Goal: Information Seeking & Learning: Learn about a topic

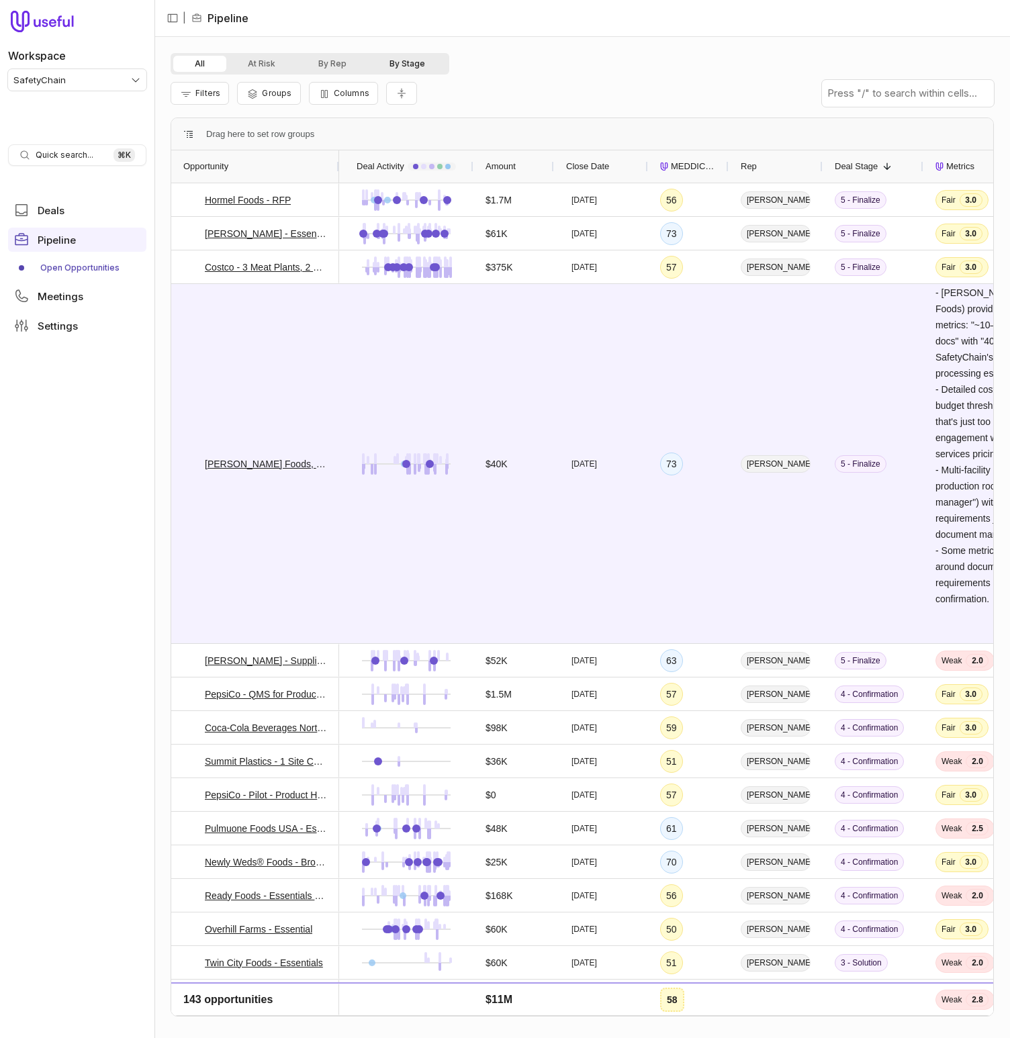
click at [436, 59] on button "By Stage" at bounding box center [407, 64] width 79 height 16
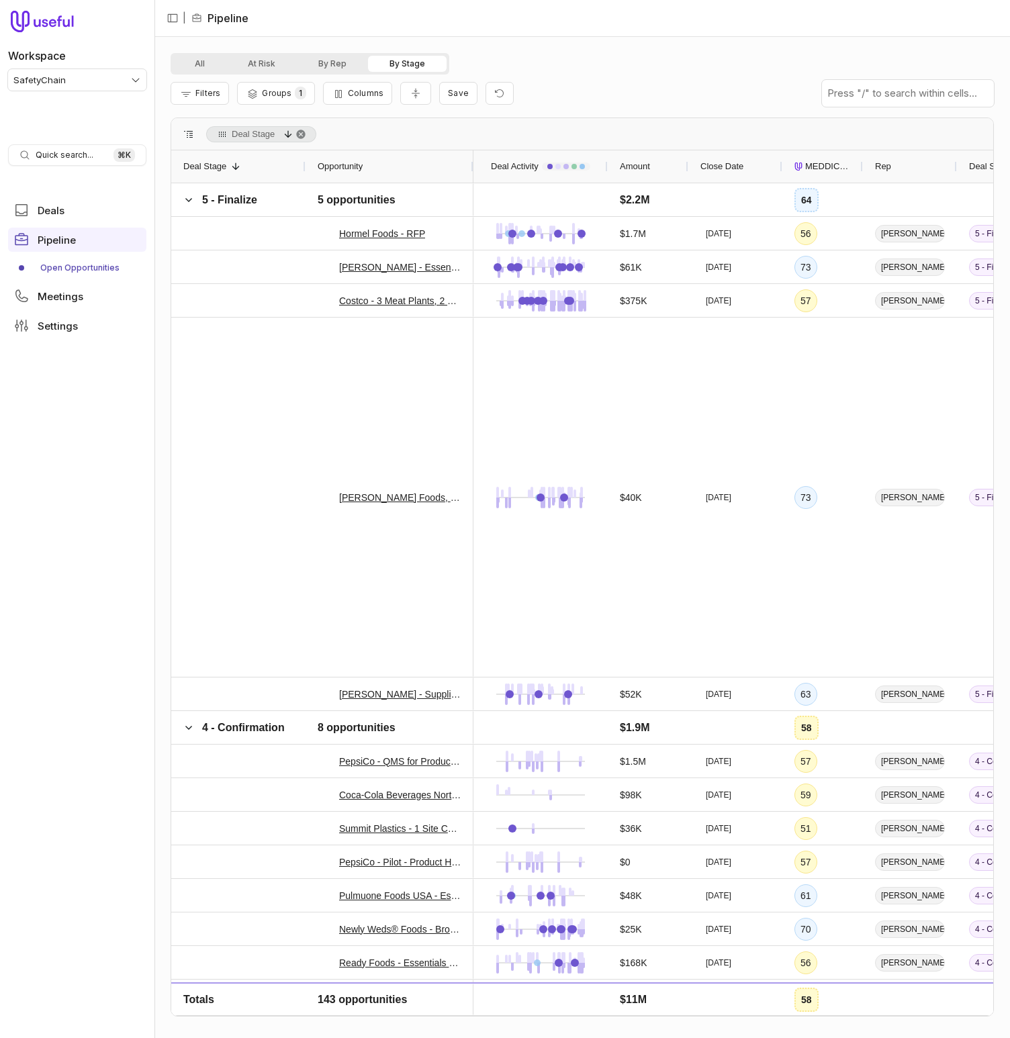
drag, startPoint x: 344, startPoint y: 62, endPoint x: 429, endPoint y: 66, distance: 85.4
click at [344, 62] on button "By Rep" at bounding box center [332, 64] width 71 height 16
click at [427, 64] on button "By Stage" at bounding box center [407, 64] width 79 height 16
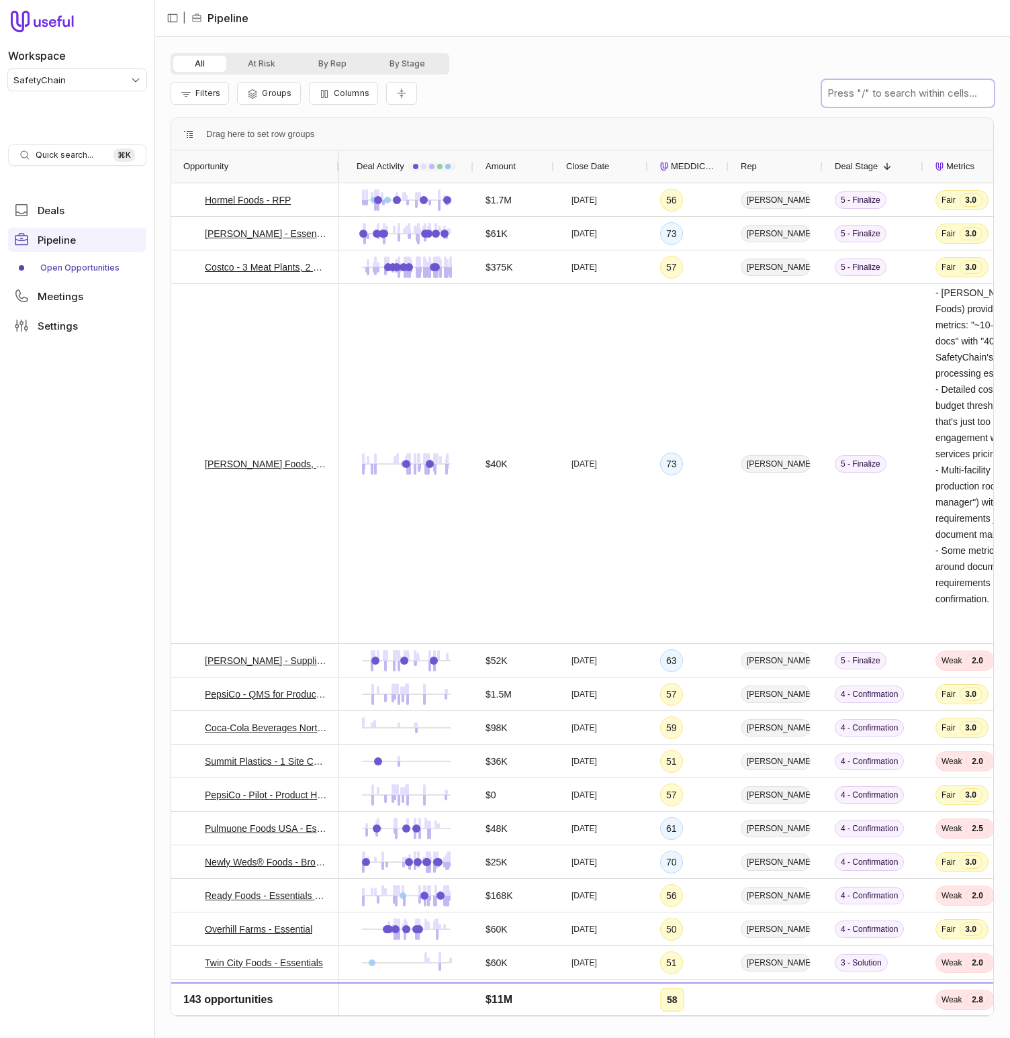
click at [851, 95] on input "text" at bounding box center [908, 93] width 172 height 27
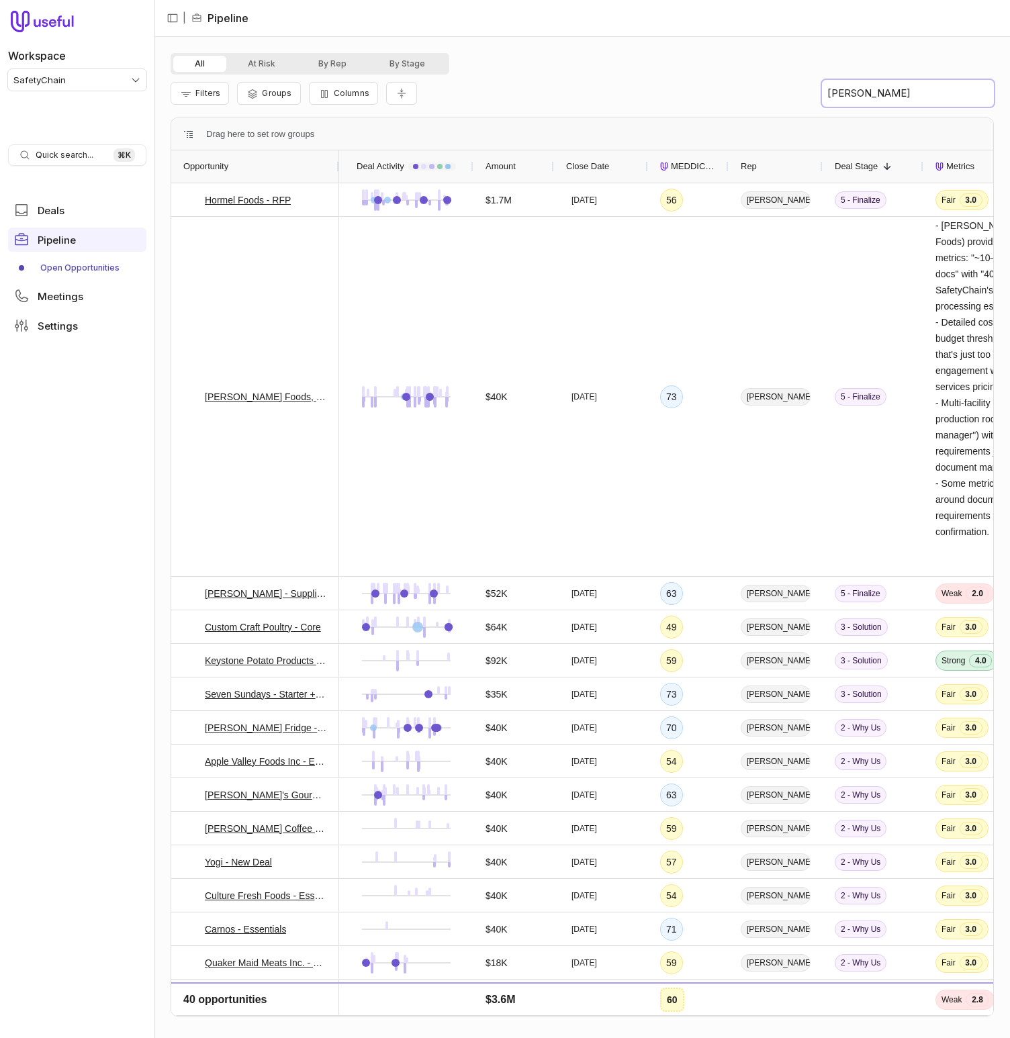
type input "morgan"
click at [338, 62] on button "By Rep" at bounding box center [332, 64] width 71 height 16
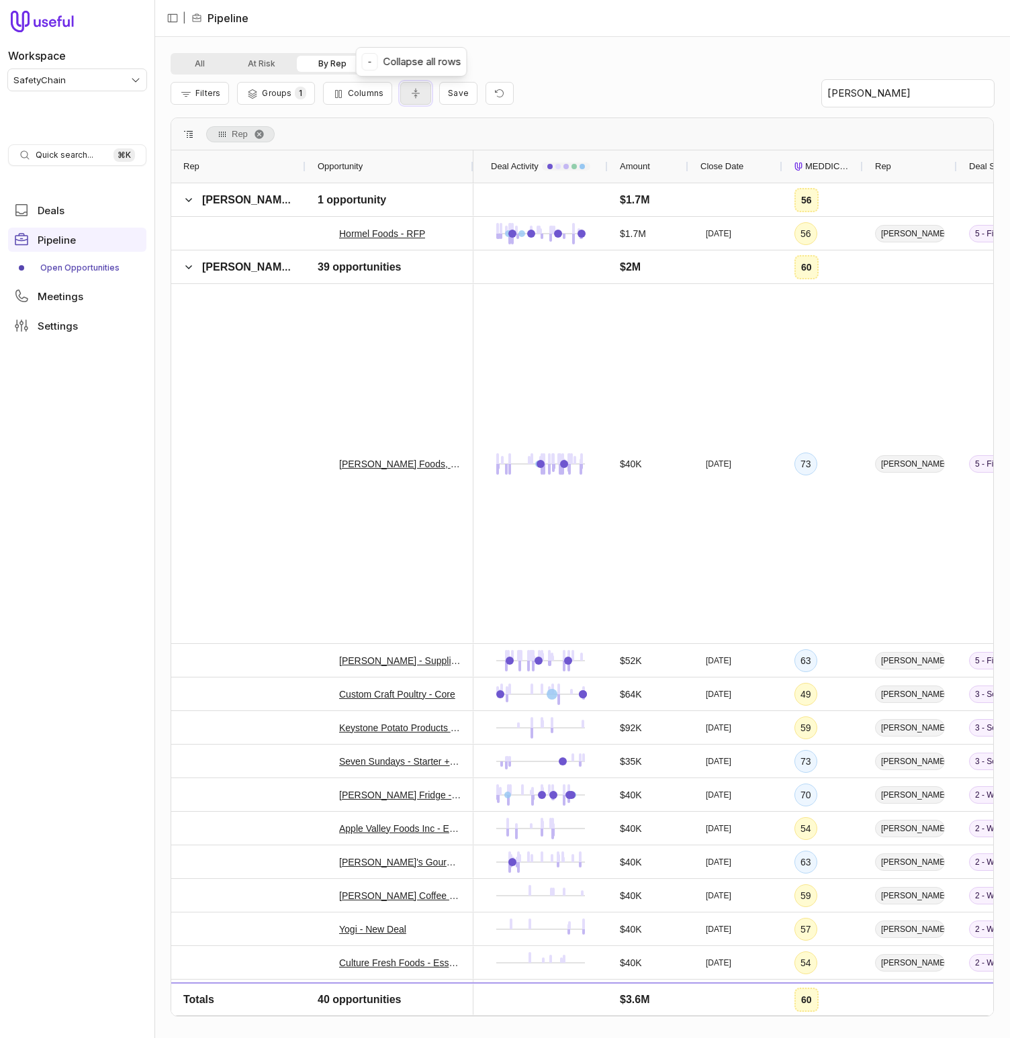
click at [410, 95] on icon "Collapse all rows" at bounding box center [415, 93] width 13 height 11
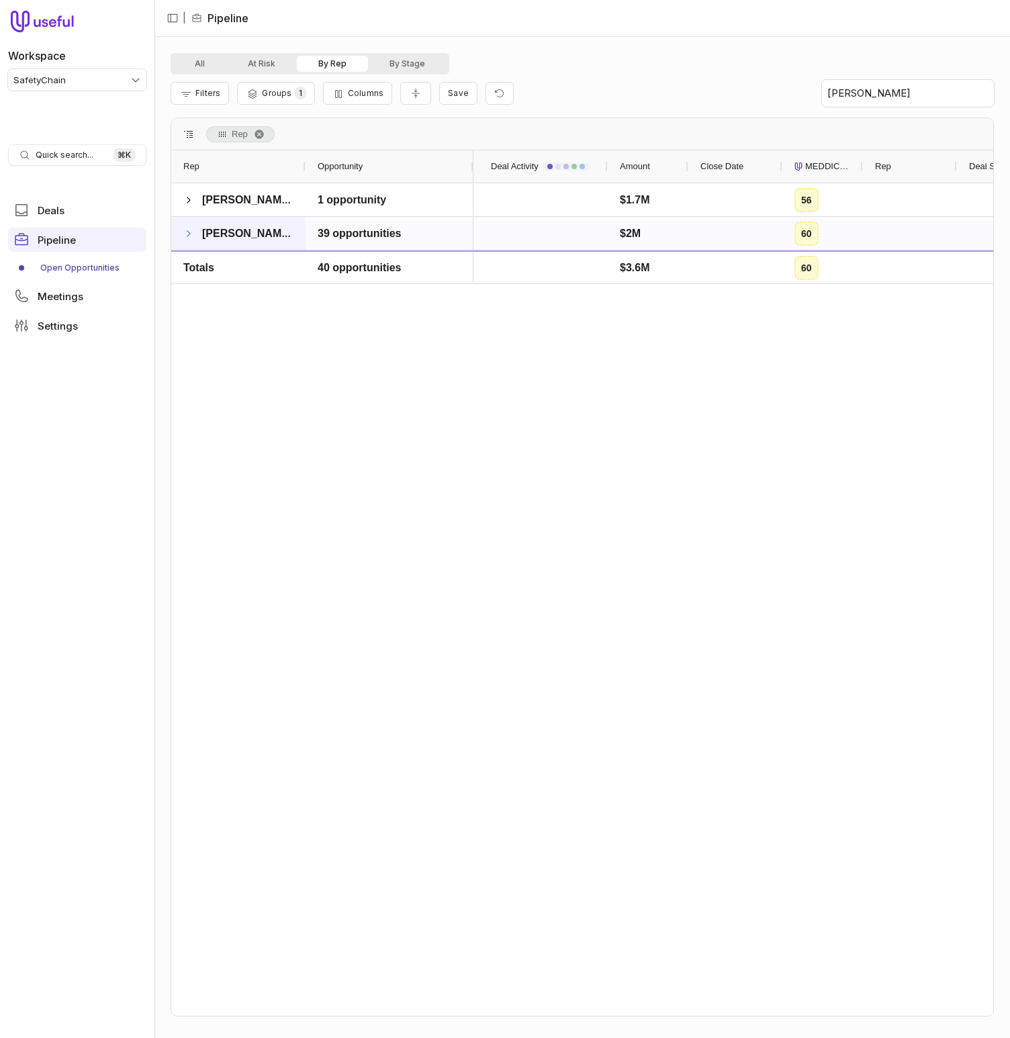
click at [185, 231] on span at bounding box center [188, 233] width 11 height 11
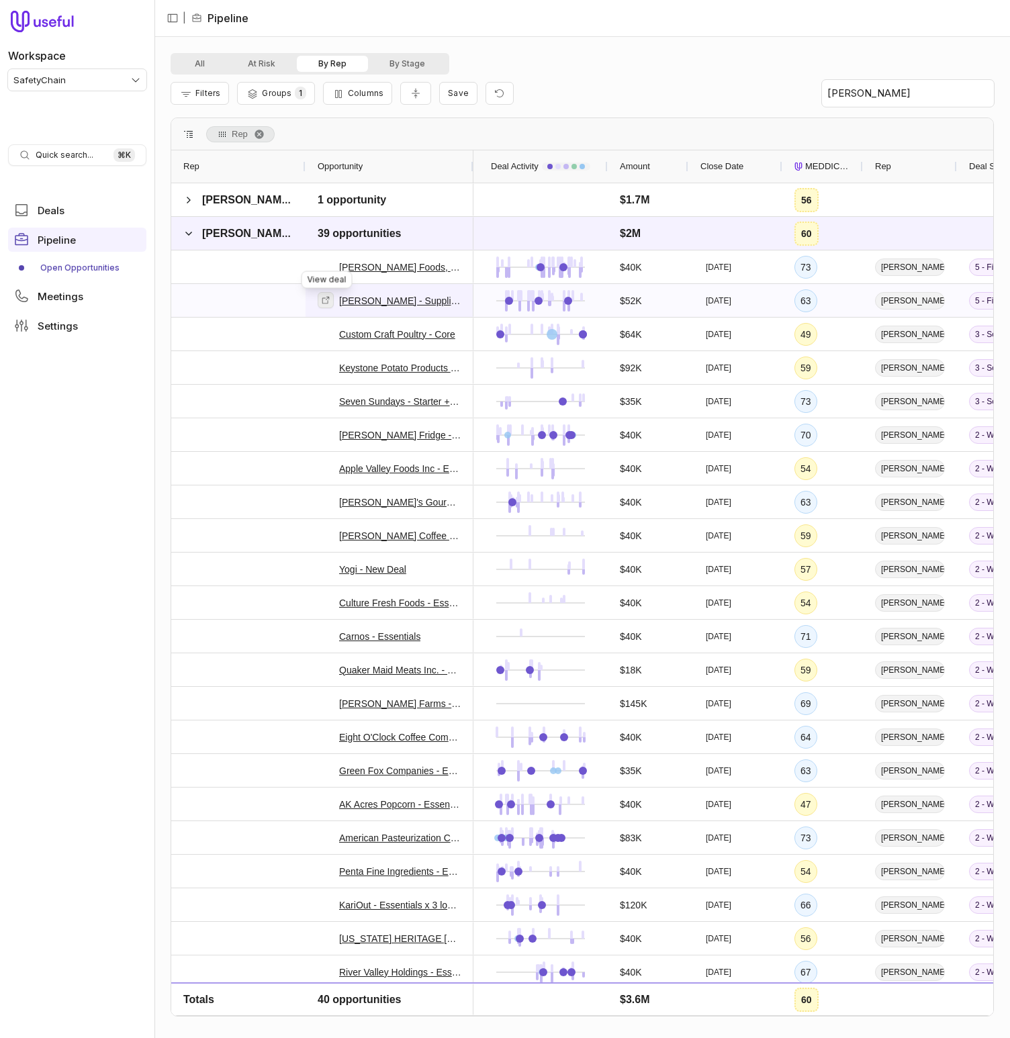
click at [324, 299] on icon at bounding box center [325, 299] width 9 height 9
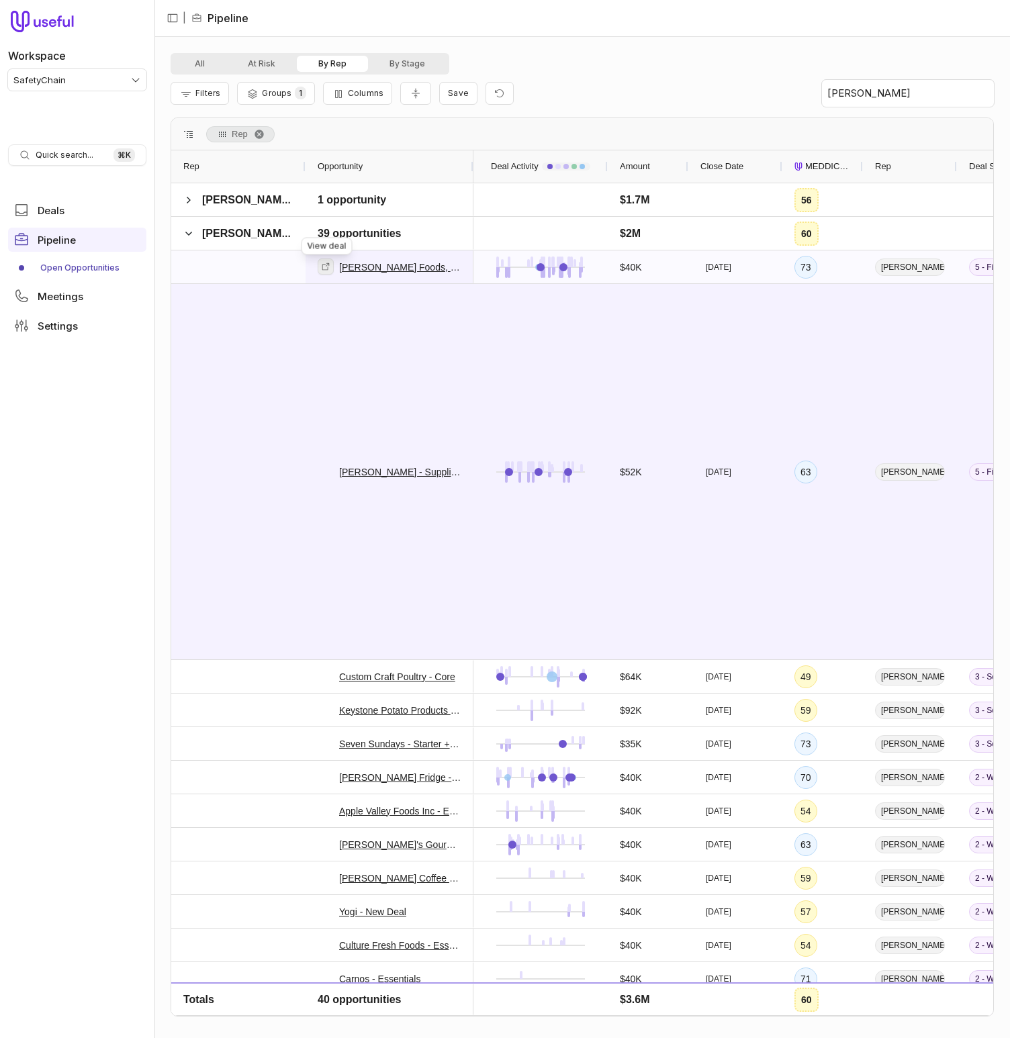
click at [322, 267] on icon at bounding box center [325, 266] width 9 height 9
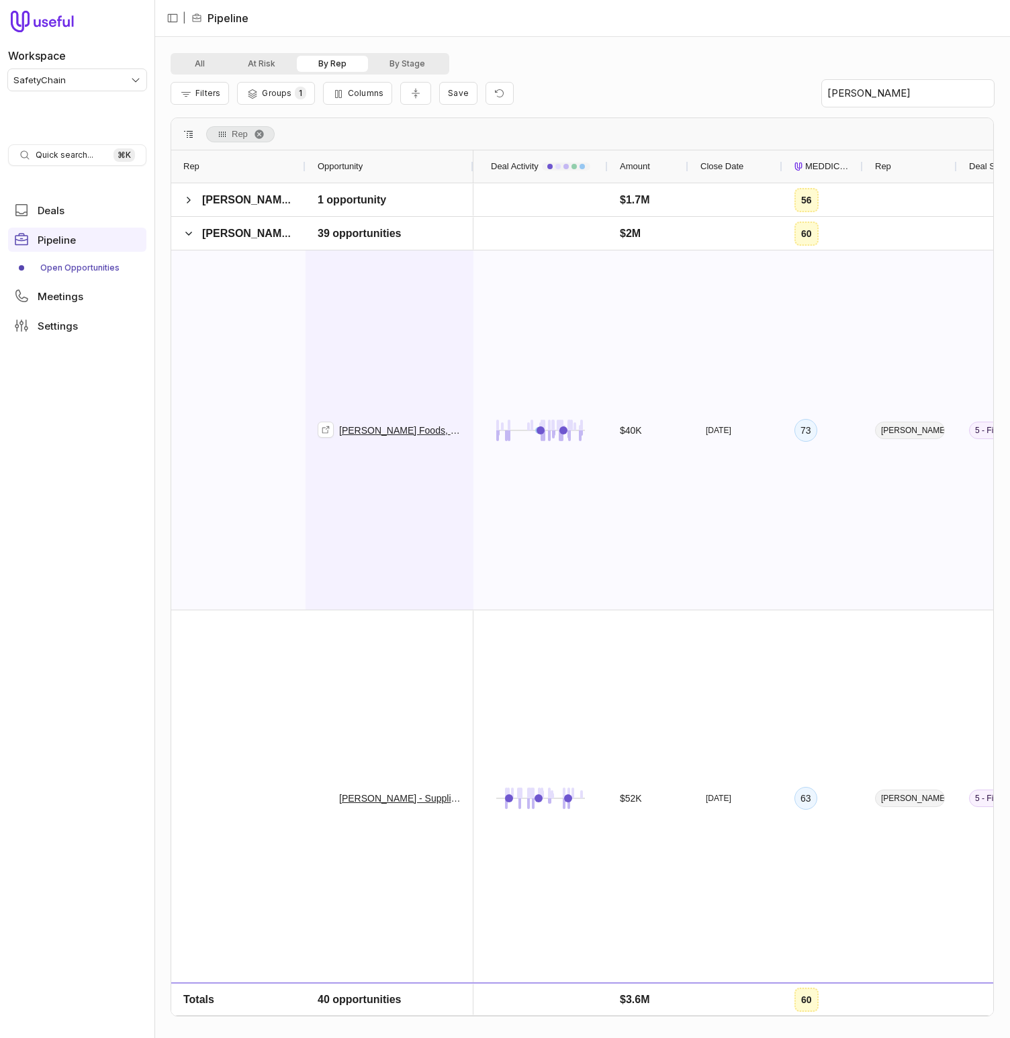
click at [438, 279] on div "Yost Foods, Inc. - Essentials" at bounding box center [390, 430] width 144 height 358
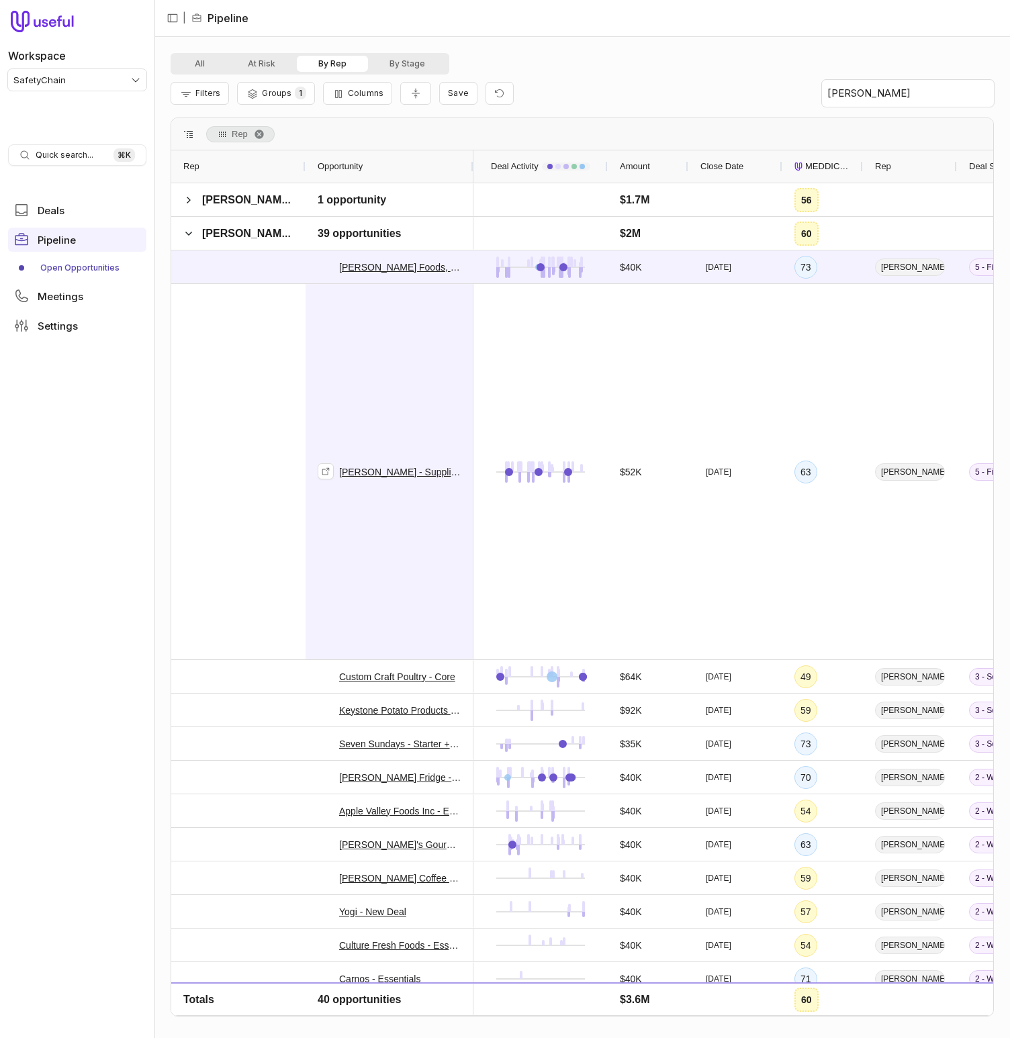
click at [427, 378] on div "Tipton Mills - Supplier + Essentials" at bounding box center [390, 472] width 144 height 374
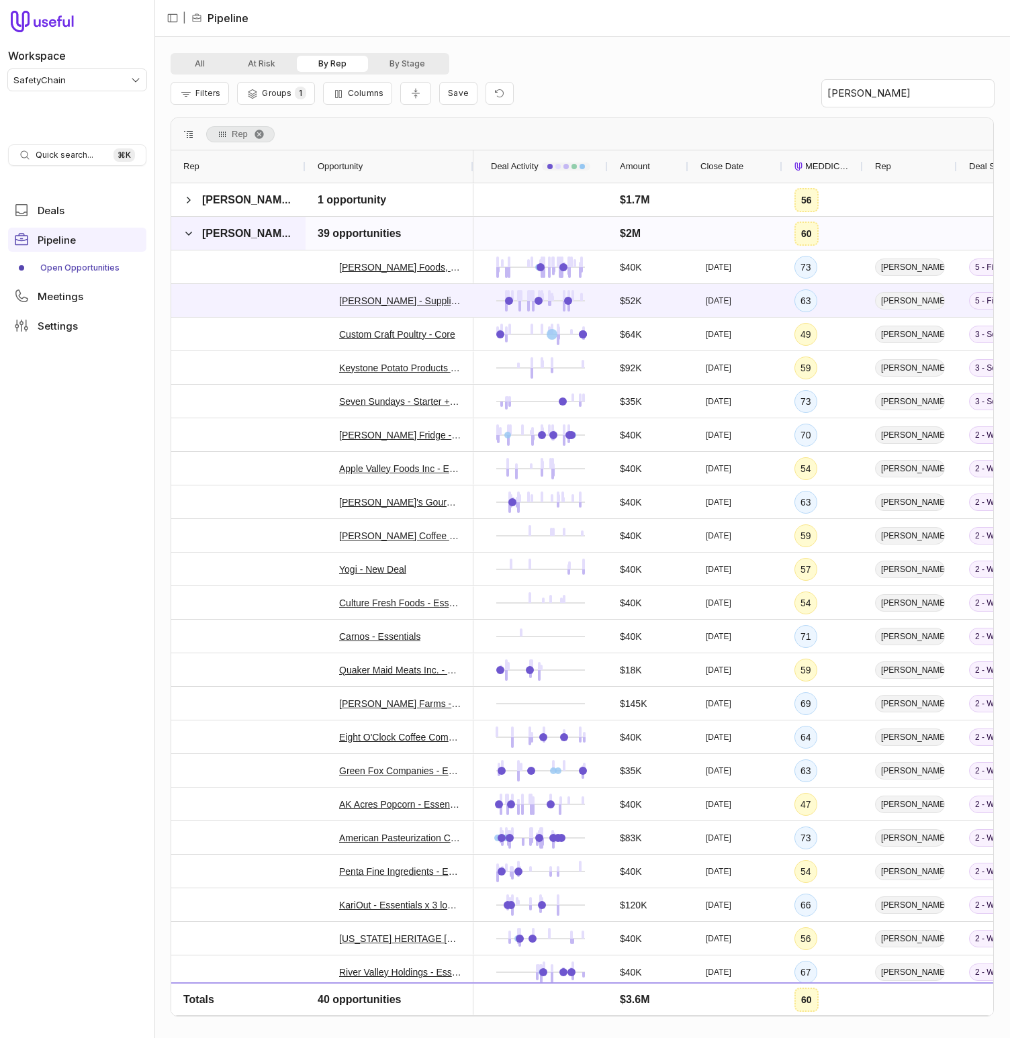
click at [228, 240] on span "Morgan Posewitz" at bounding box center [247, 234] width 90 height 16
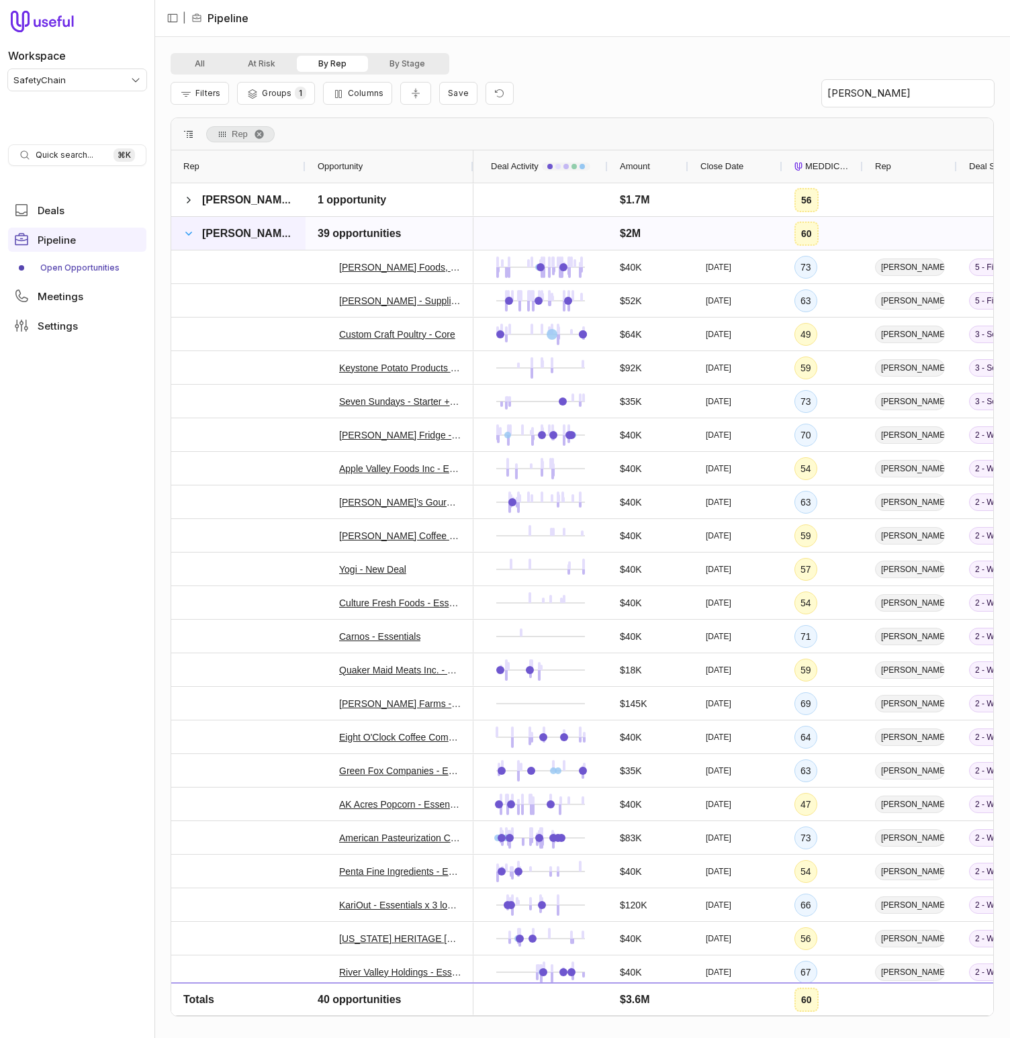
click at [187, 236] on span at bounding box center [188, 233] width 11 height 11
click at [188, 232] on span at bounding box center [188, 233] width 11 height 11
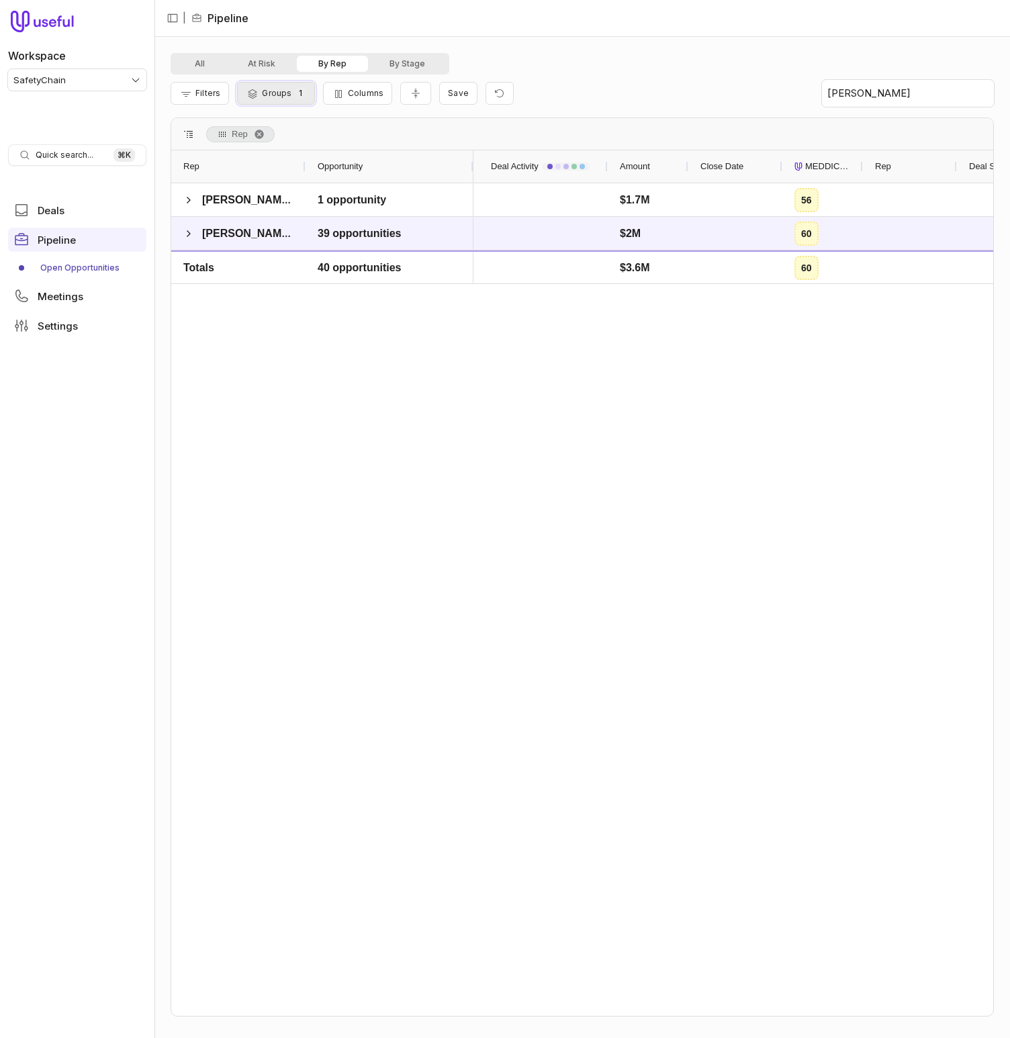
click at [273, 102] on button "Groups 1" at bounding box center [275, 93] width 77 height 23
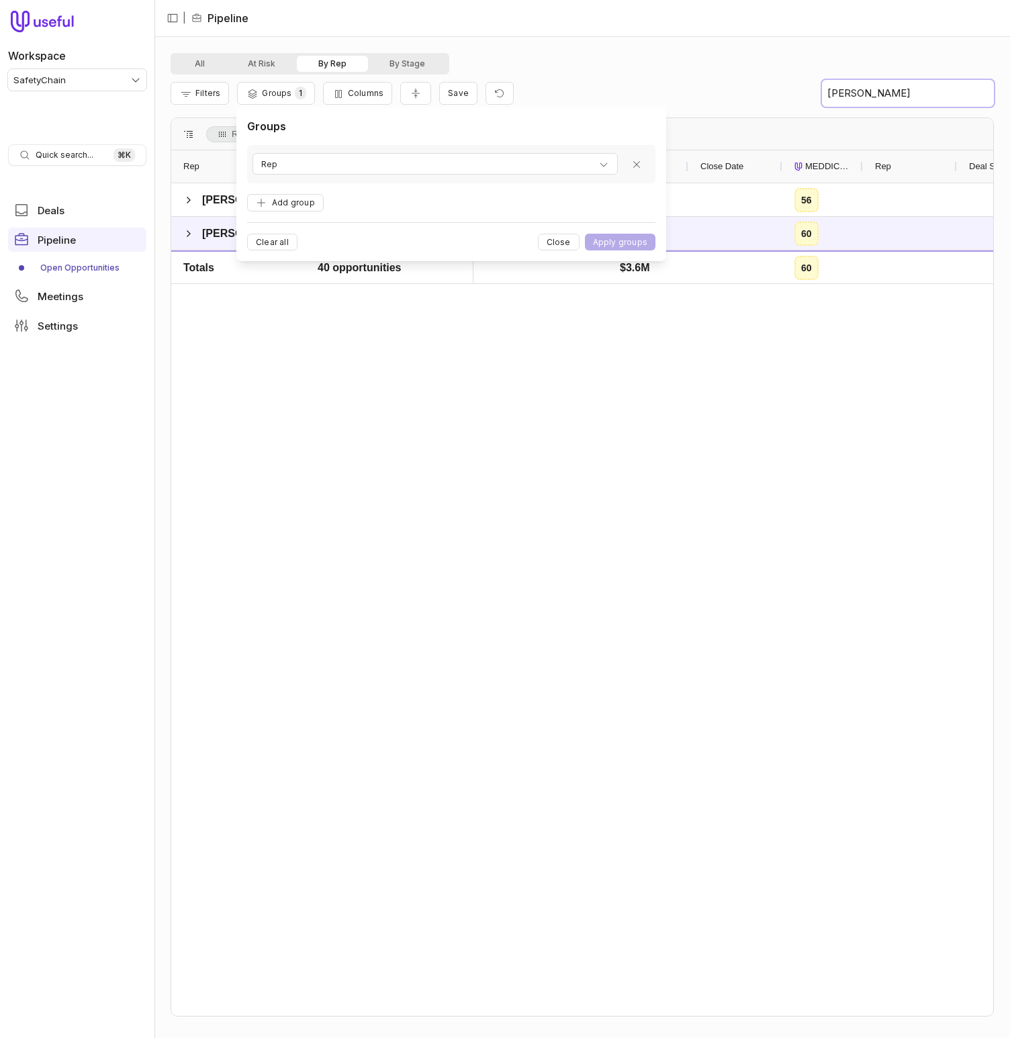
click at [892, 94] on input "morgan" at bounding box center [908, 93] width 172 height 27
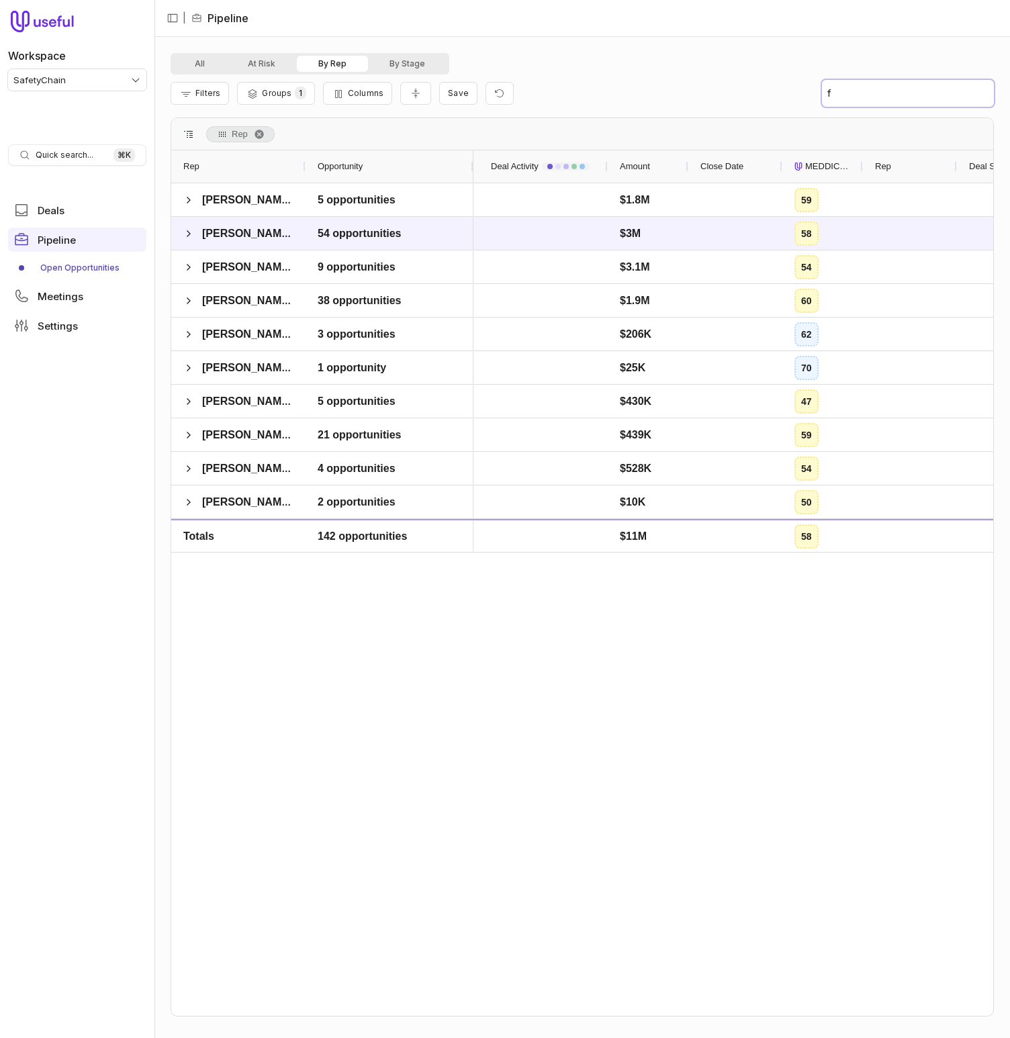
type input "f"
click at [664, 78] on div "Filters Groups 1 Columns Save f" at bounding box center [582, 94] width 823 height 38
click at [205, 169] on button "Add filter" at bounding box center [216, 165] width 71 height 18
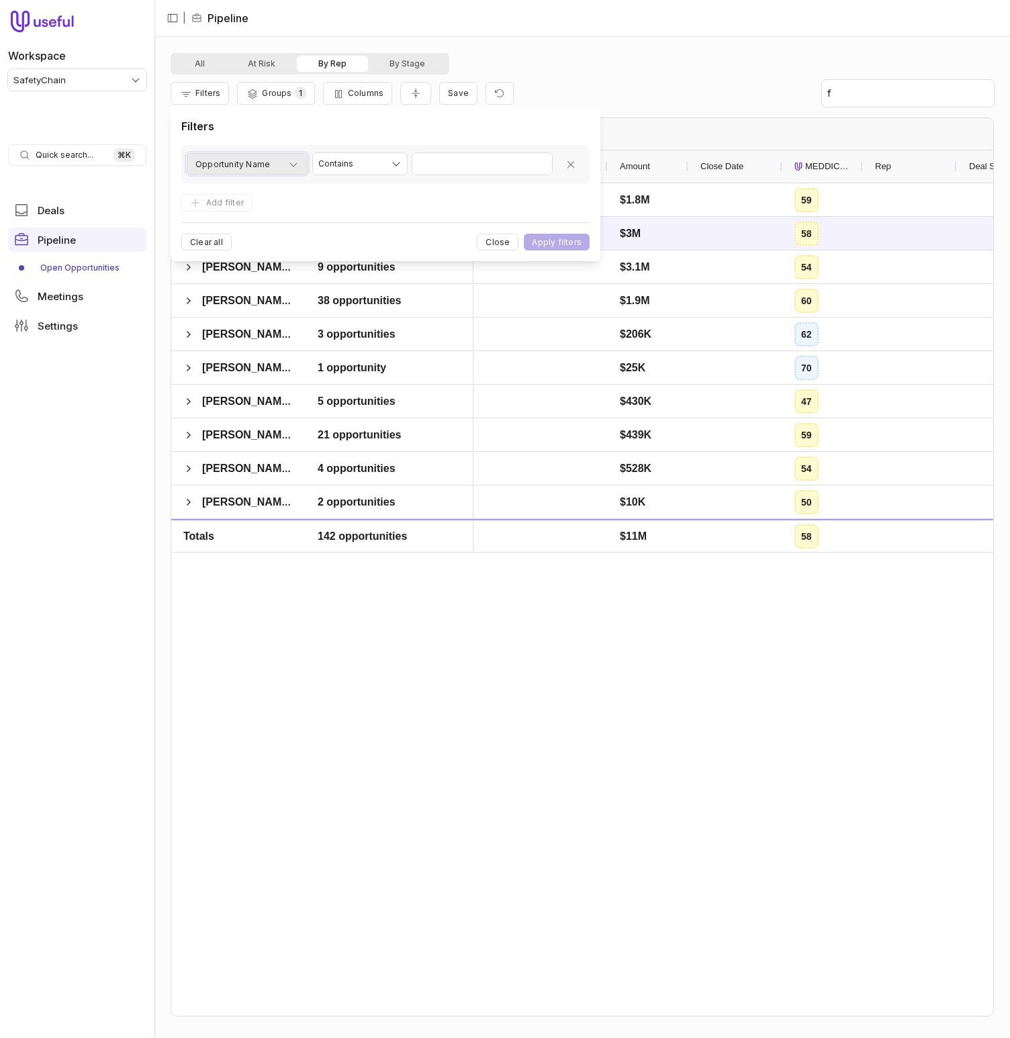
click at [262, 159] on span "Opportunity Name" at bounding box center [232, 164] width 75 height 16
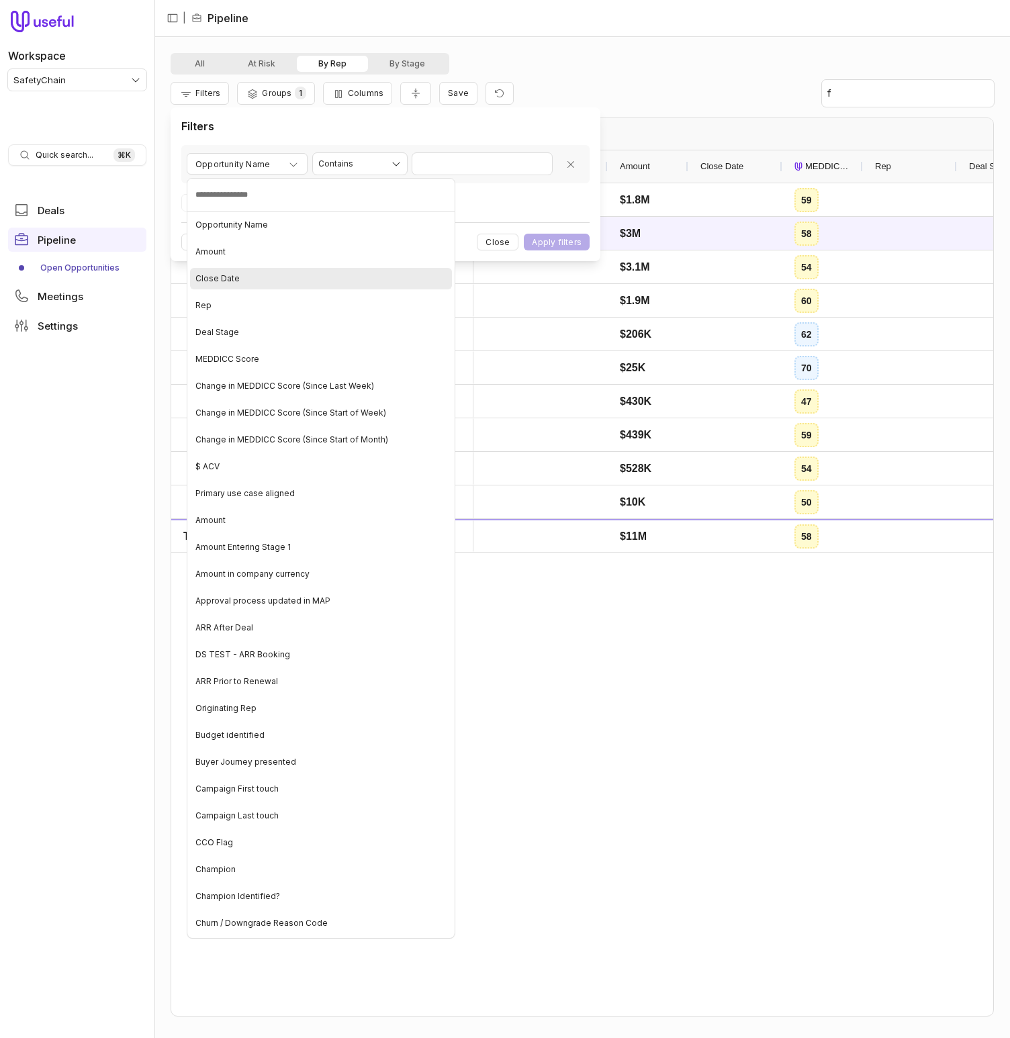
click at [283, 273] on div "Close Date" at bounding box center [321, 278] width 262 height 21
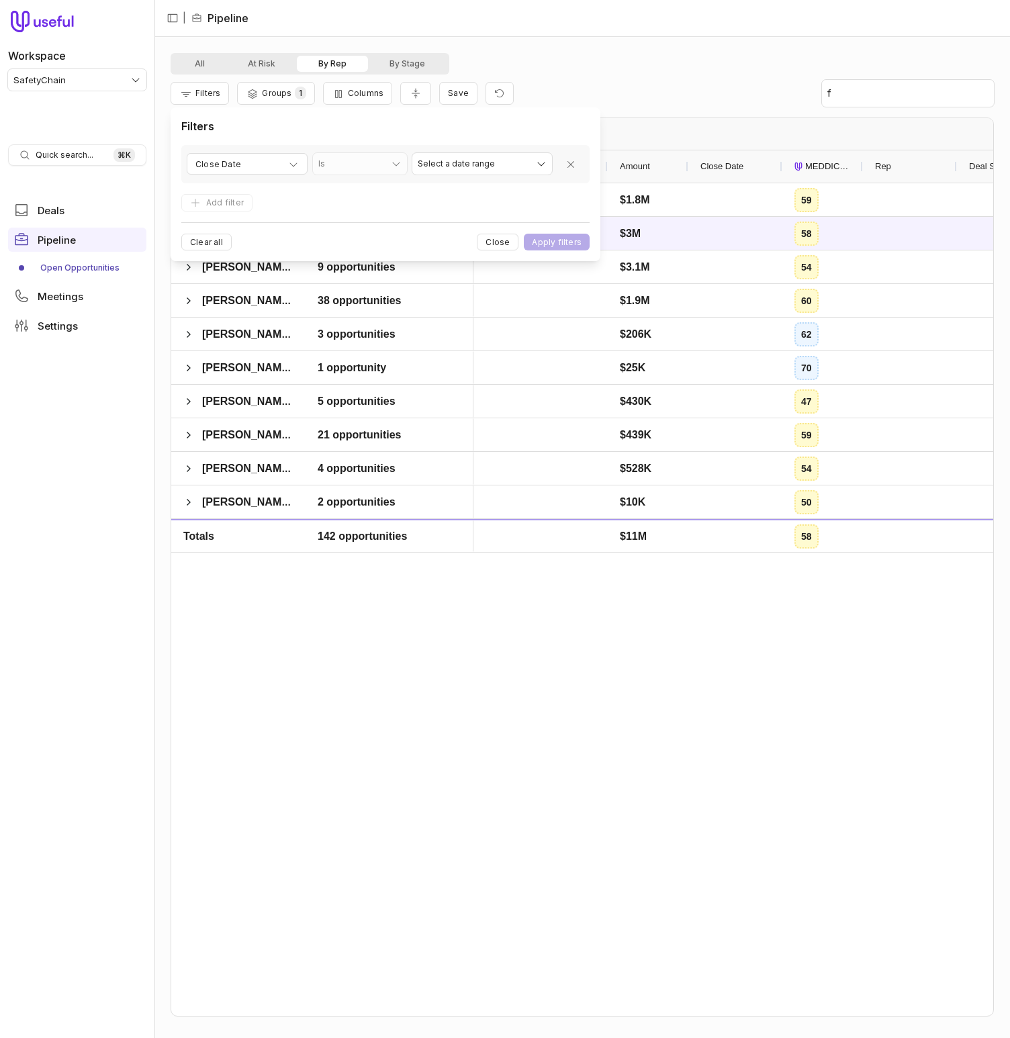
click at [452, 156] on html "Workspace SafetyChain Quick search... ⌘ K Deals Pipeline Open Opportunities Mee…" at bounding box center [505, 519] width 1010 height 1038
select select "**********"
drag, startPoint x: 461, startPoint y: 257, endPoint x: 553, endPoint y: 235, distance: 94.6
click at [565, 234] on button "Apply filters" at bounding box center [557, 242] width 66 height 17
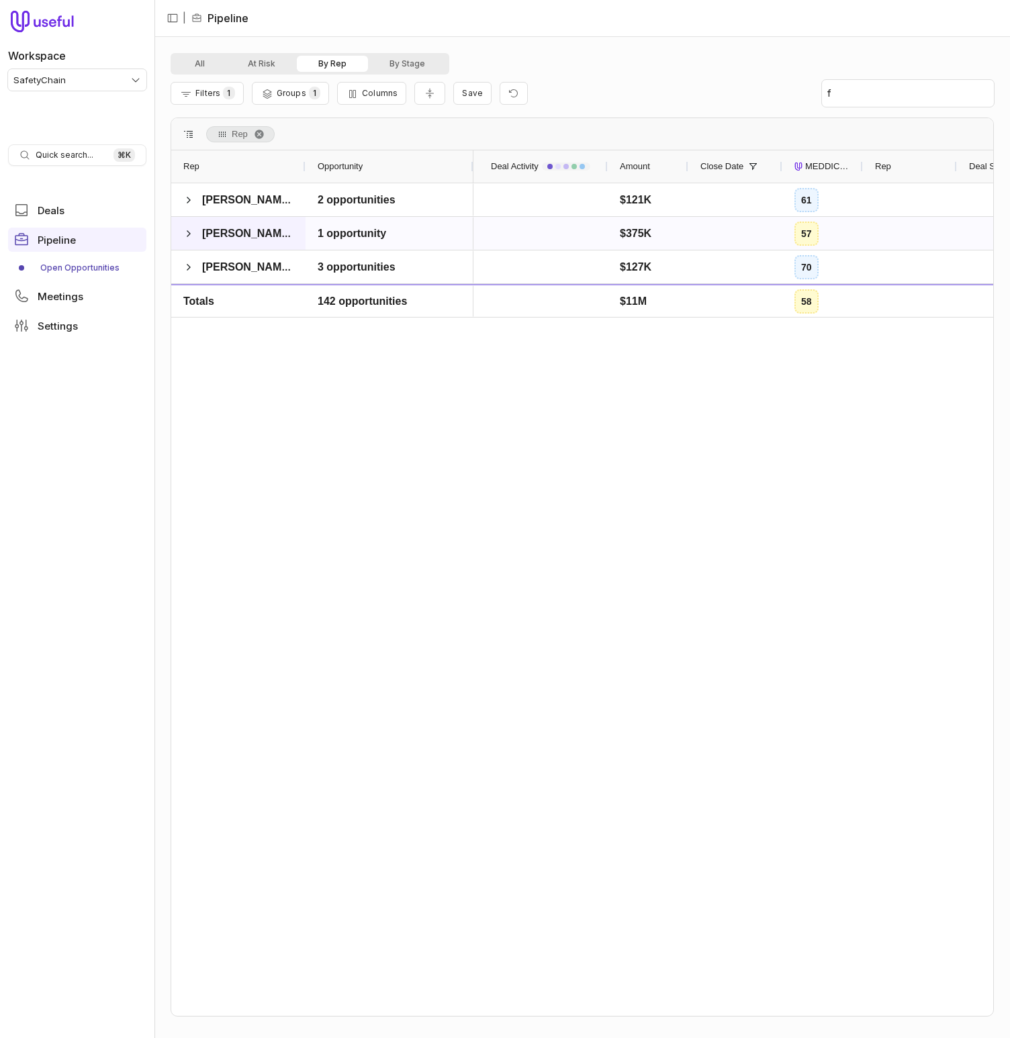
click at [181, 228] on div "Tom Caraballo" at bounding box center [238, 233] width 134 height 33
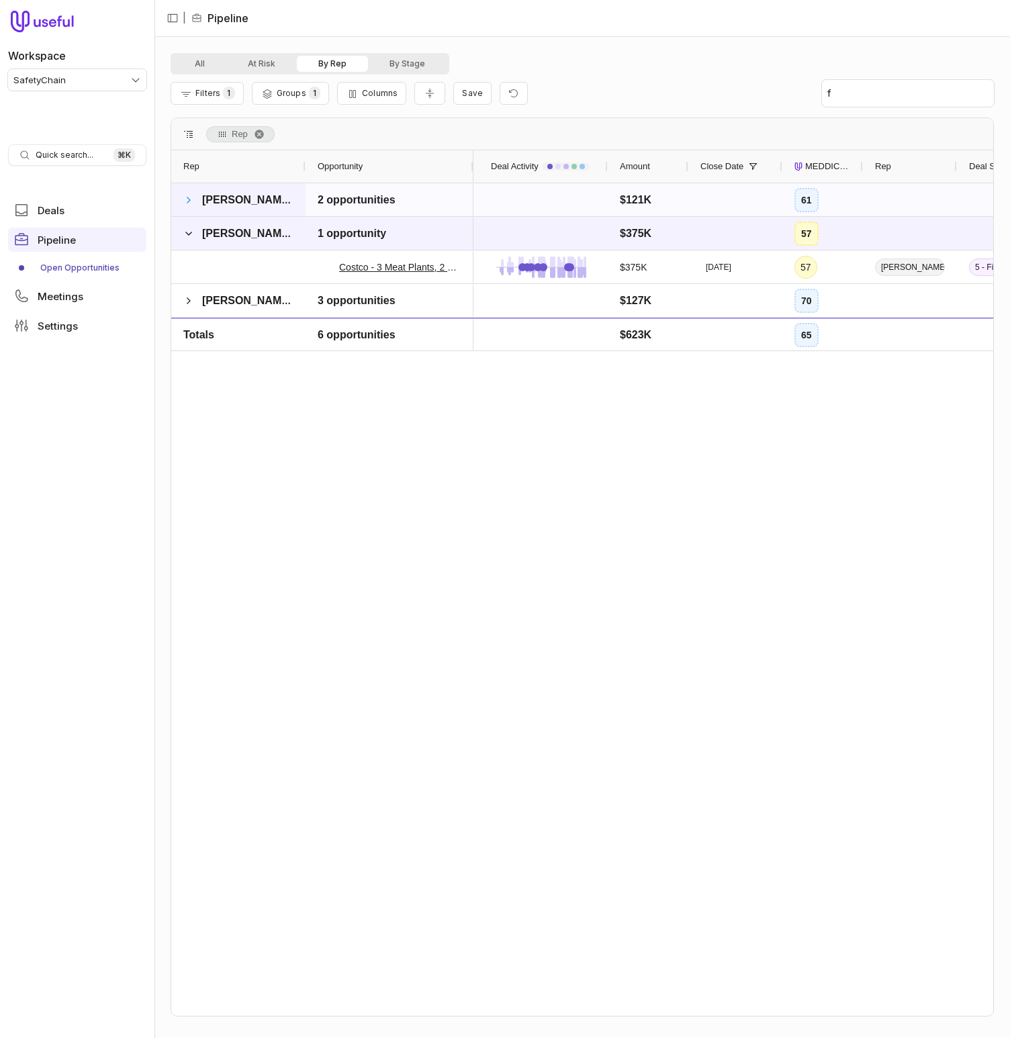
click at [185, 196] on span at bounding box center [188, 200] width 11 height 11
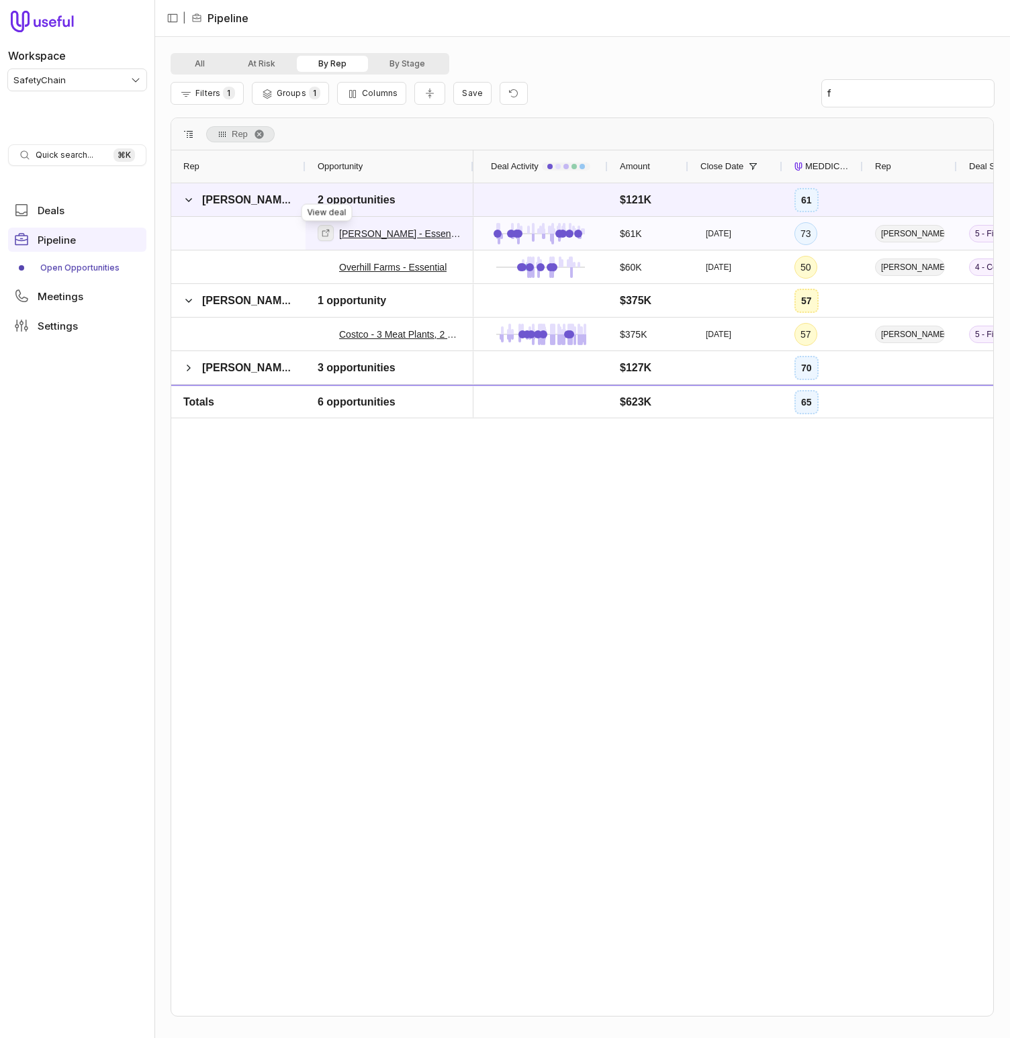
click at [330, 234] on link at bounding box center [326, 233] width 16 height 16
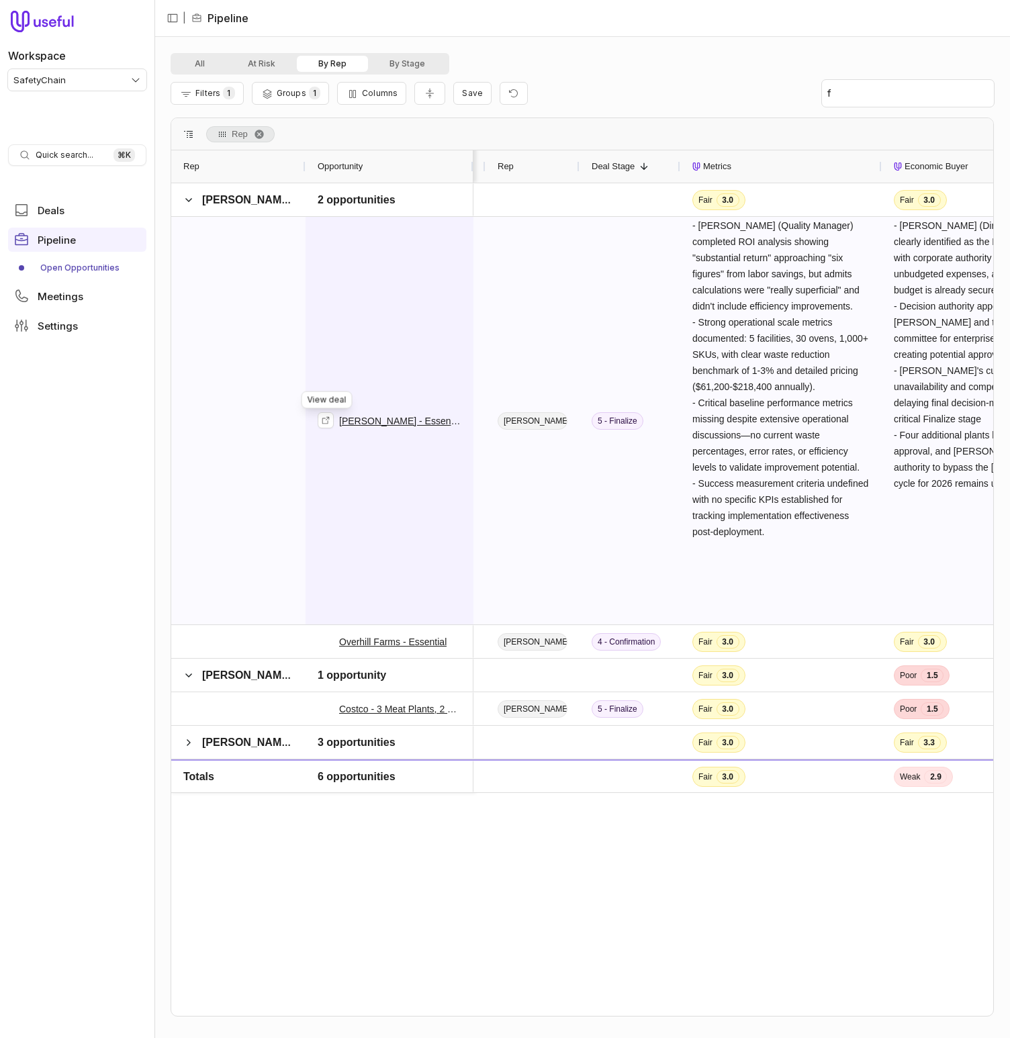
click at [450, 250] on div "Joy Cone - Essential (1->5 sites)" at bounding box center [390, 421] width 144 height 406
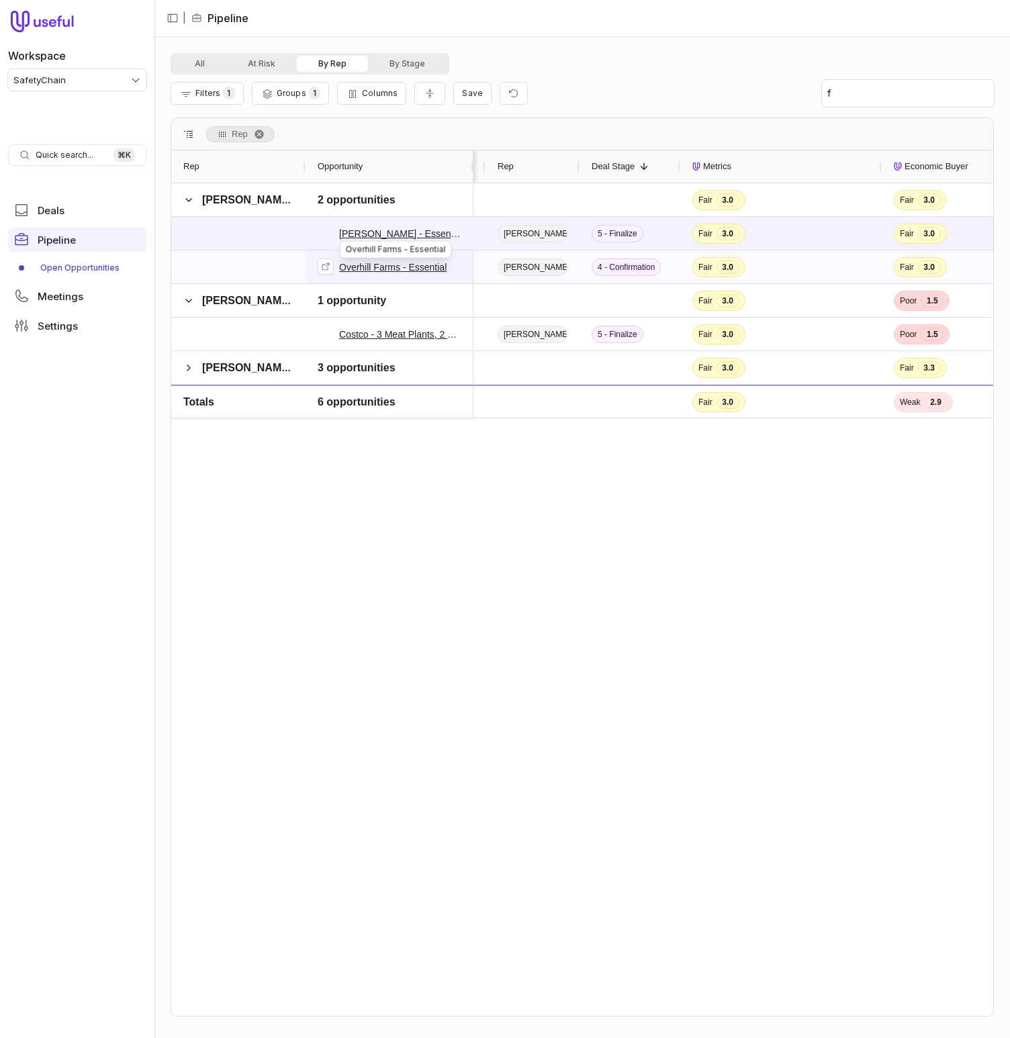
click at [382, 269] on link "Overhill Farms - Essential" at bounding box center [392, 267] width 107 height 16
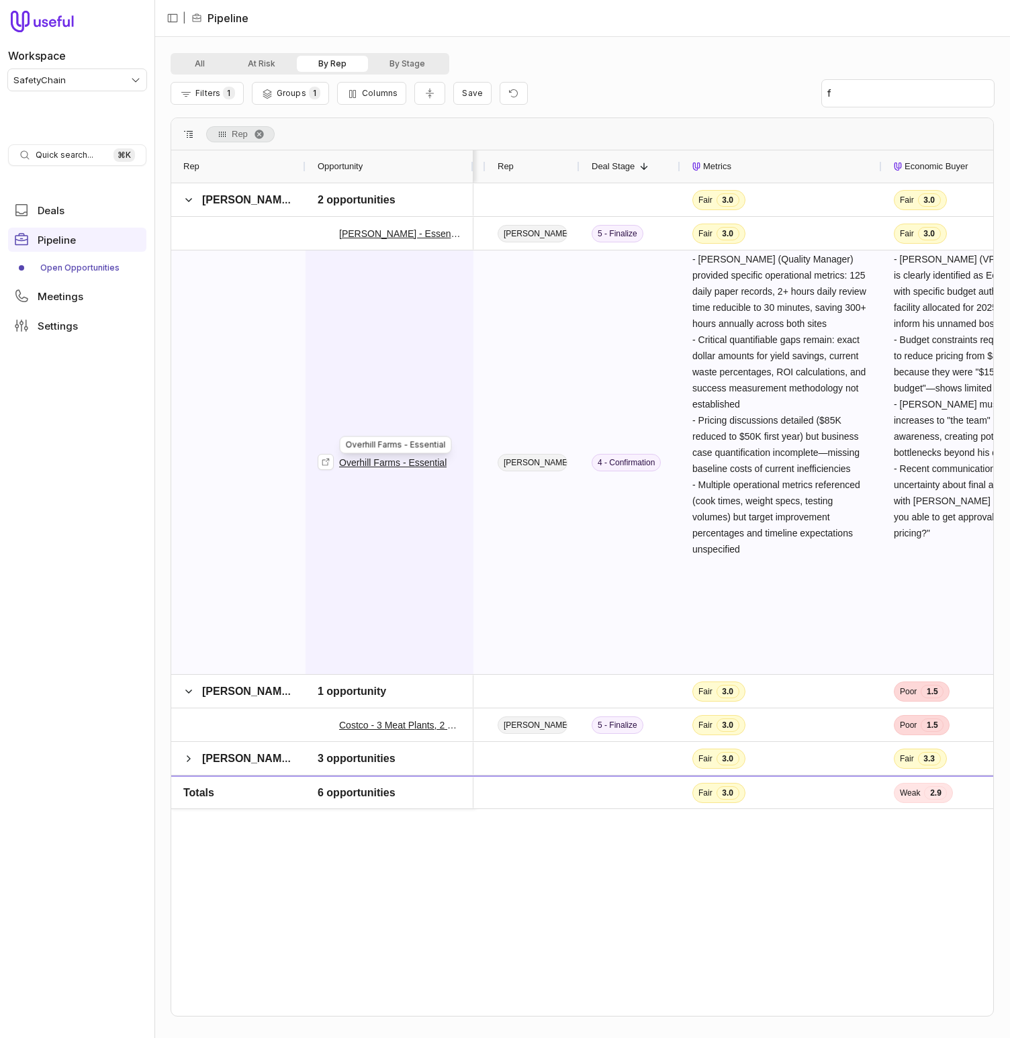
click at [390, 275] on div "Overhill Farms - Essential" at bounding box center [390, 462] width 144 height 422
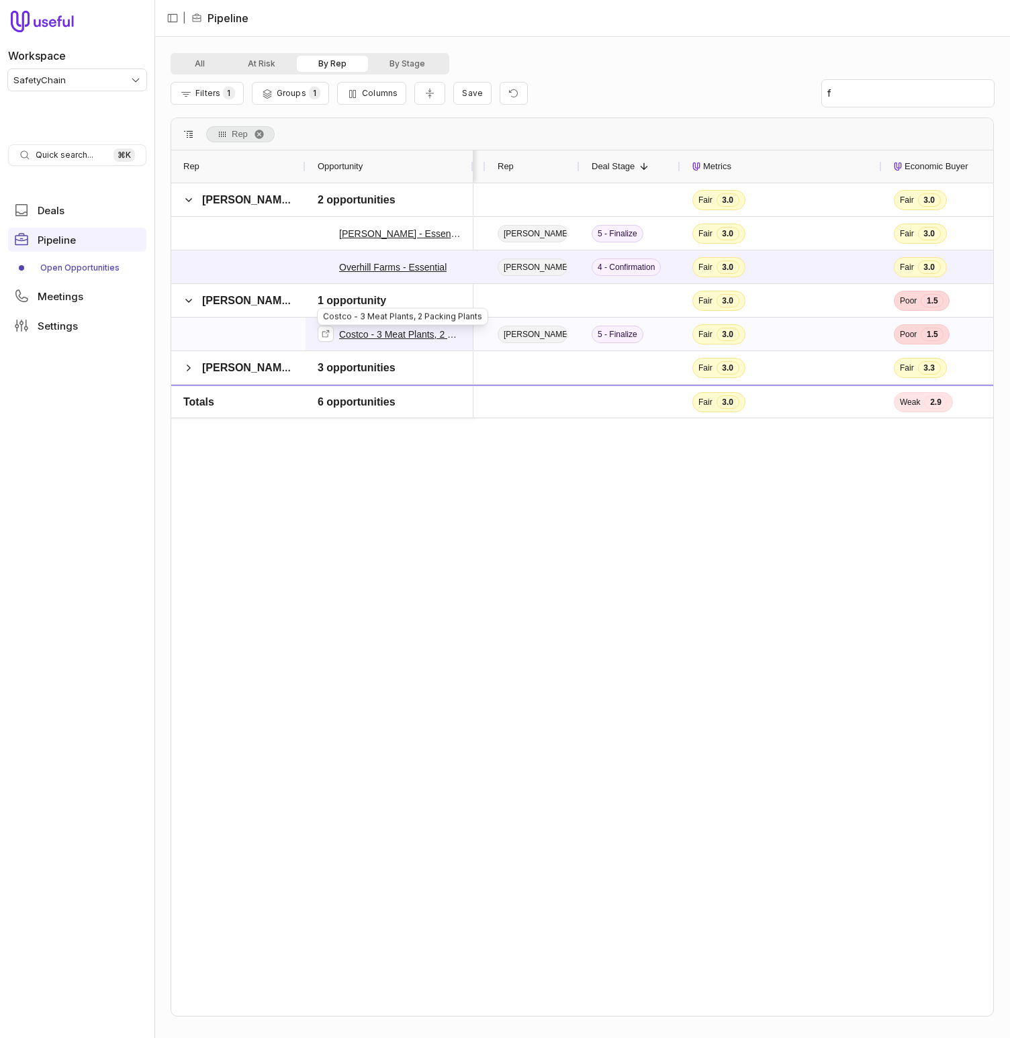
click at [371, 332] on link "Costco - 3 Meat Plants, 2 Packing Plants" at bounding box center [400, 334] width 122 height 16
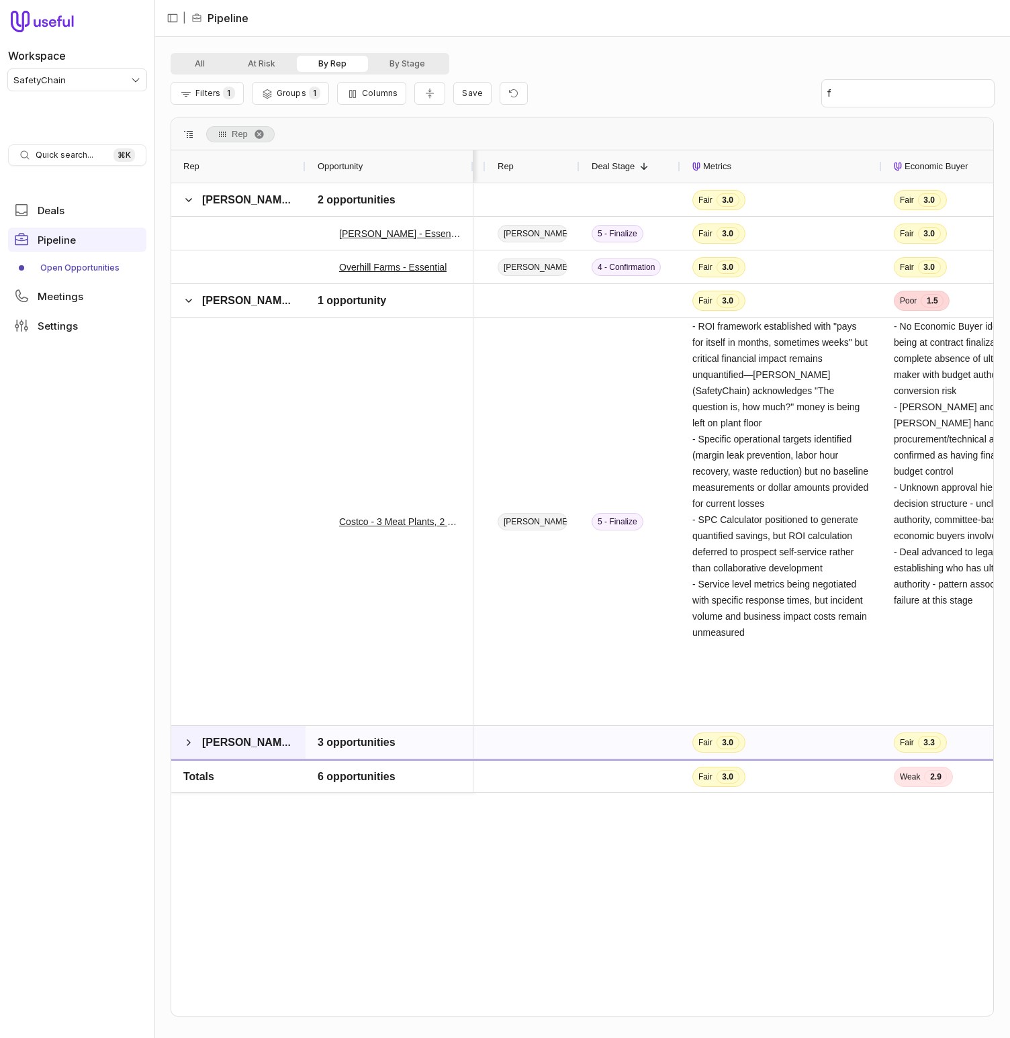
click at [195, 743] on span "Morgan Posewitz" at bounding box center [238, 742] width 110 height 27
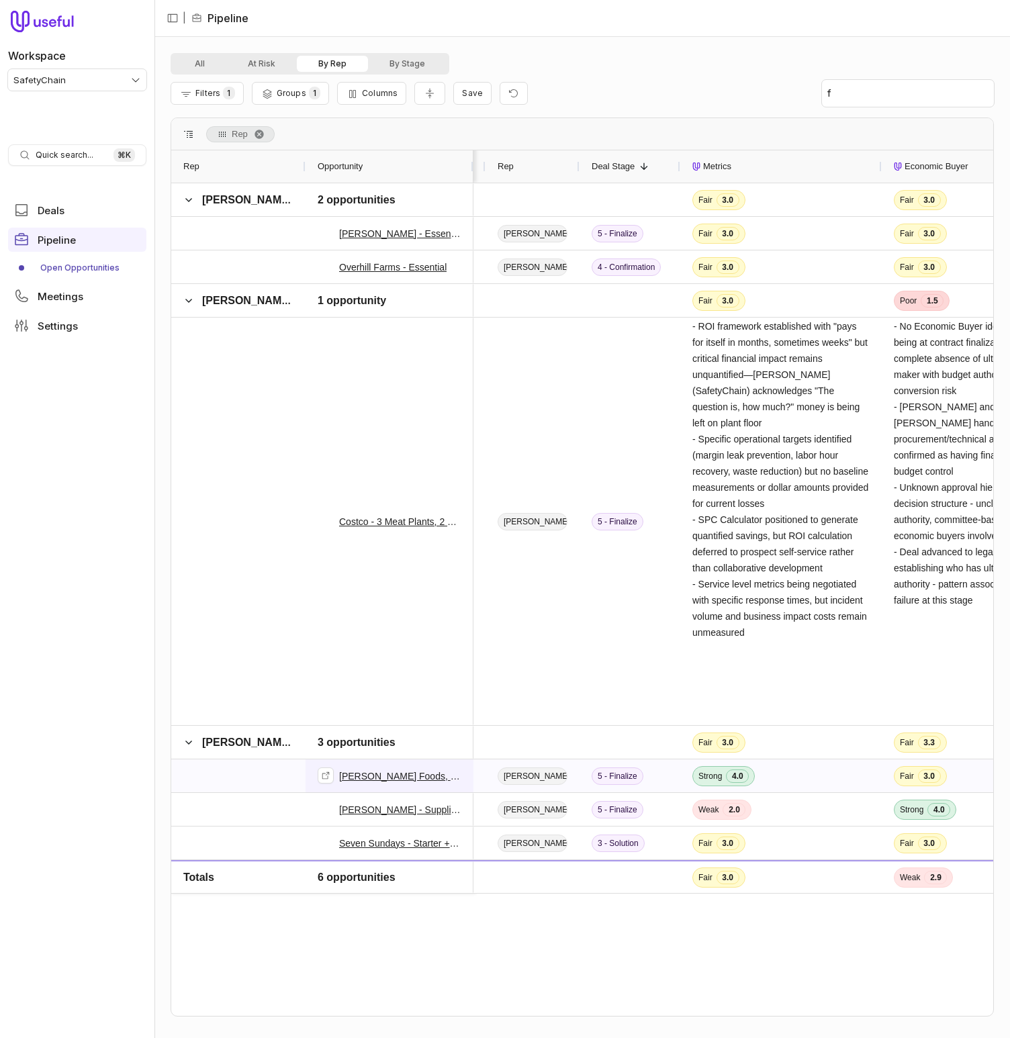
click at [400, 775] on link "Yost Foods, Inc. - Essentials" at bounding box center [400, 776] width 122 height 16
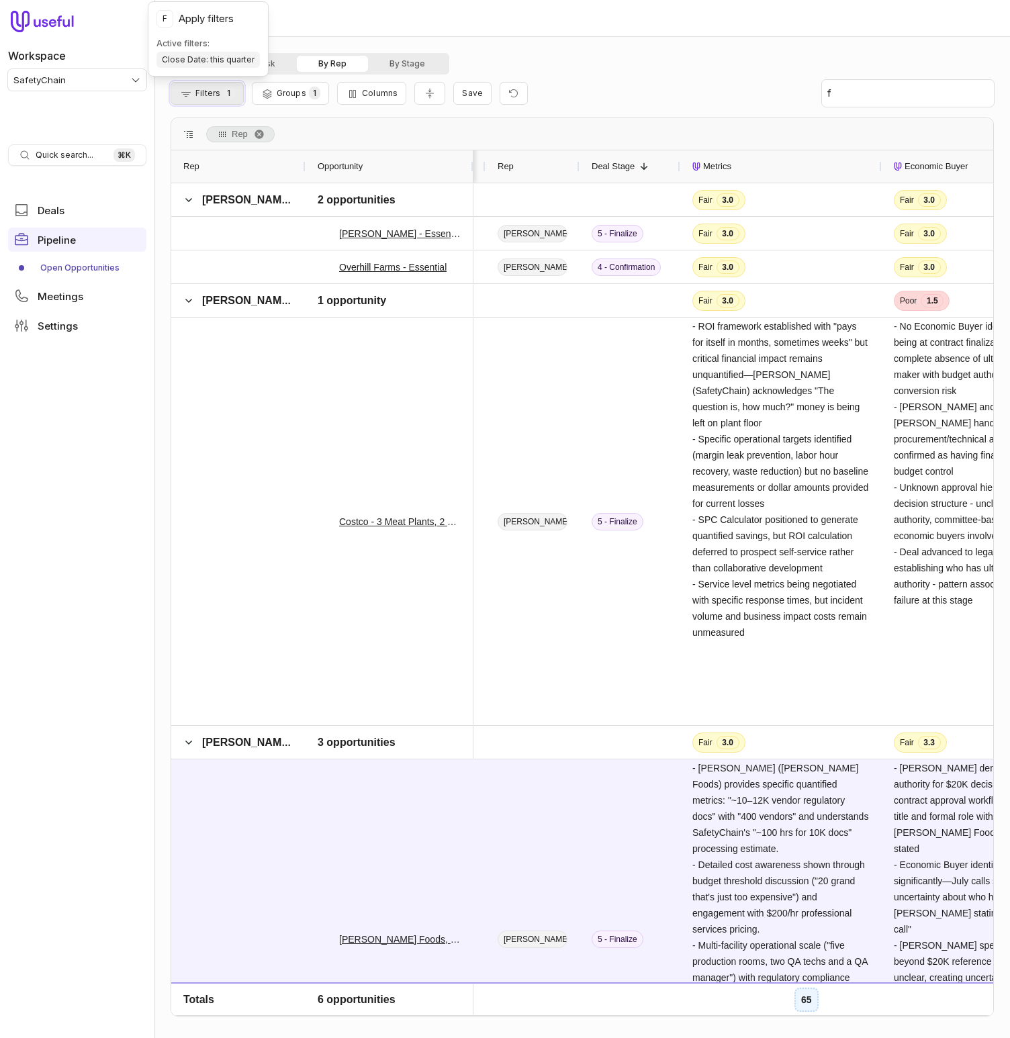
click at [215, 101] on button "Filters 1" at bounding box center [207, 93] width 73 height 23
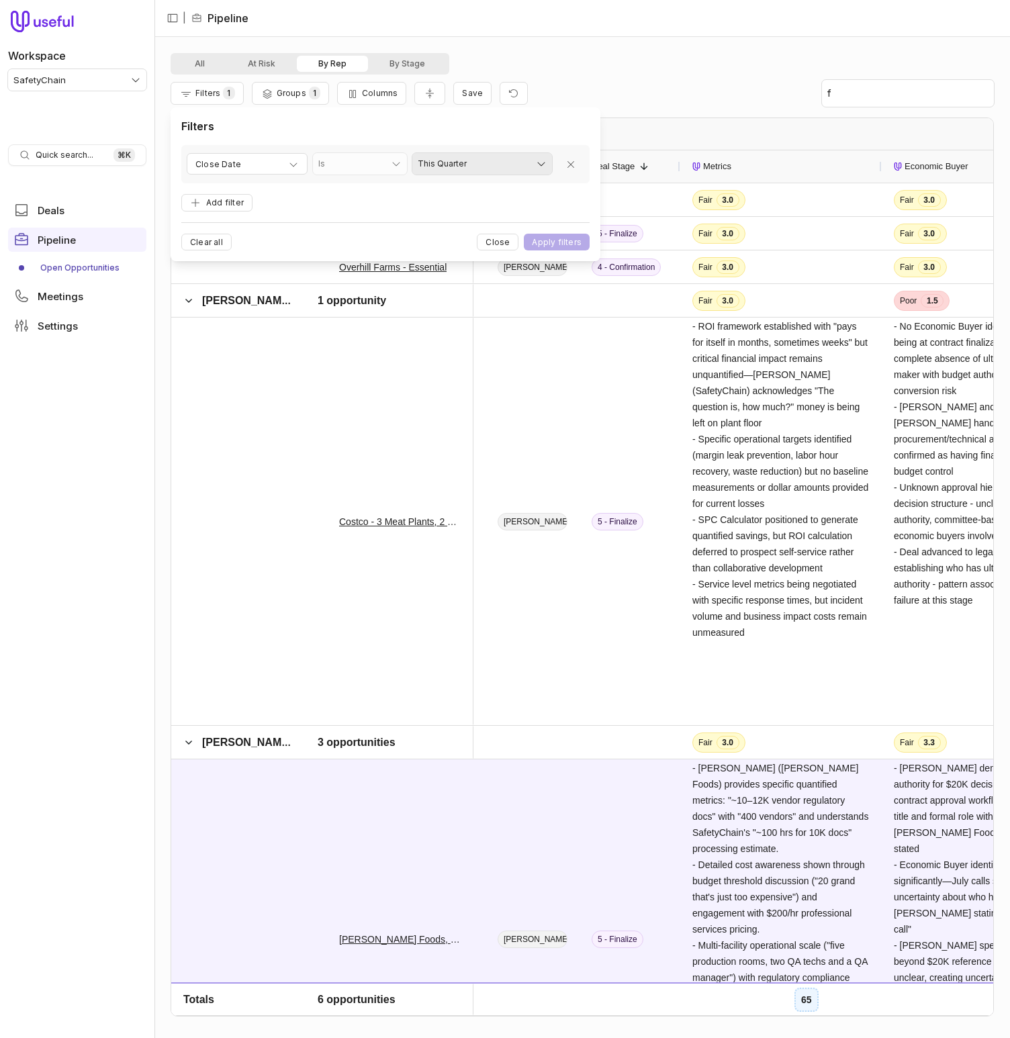
click at [499, 169] on html "Workspace SafetyChain Quick search... ⌘ K Deals Pipeline Open Opportunities Mee…" at bounding box center [505, 519] width 1010 height 1038
select select "*********"
drag, startPoint x: 463, startPoint y: 272, endPoint x: 464, endPoint y: 228, distance: 43.7
click at [549, 244] on button "Apply filters" at bounding box center [557, 242] width 66 height 17
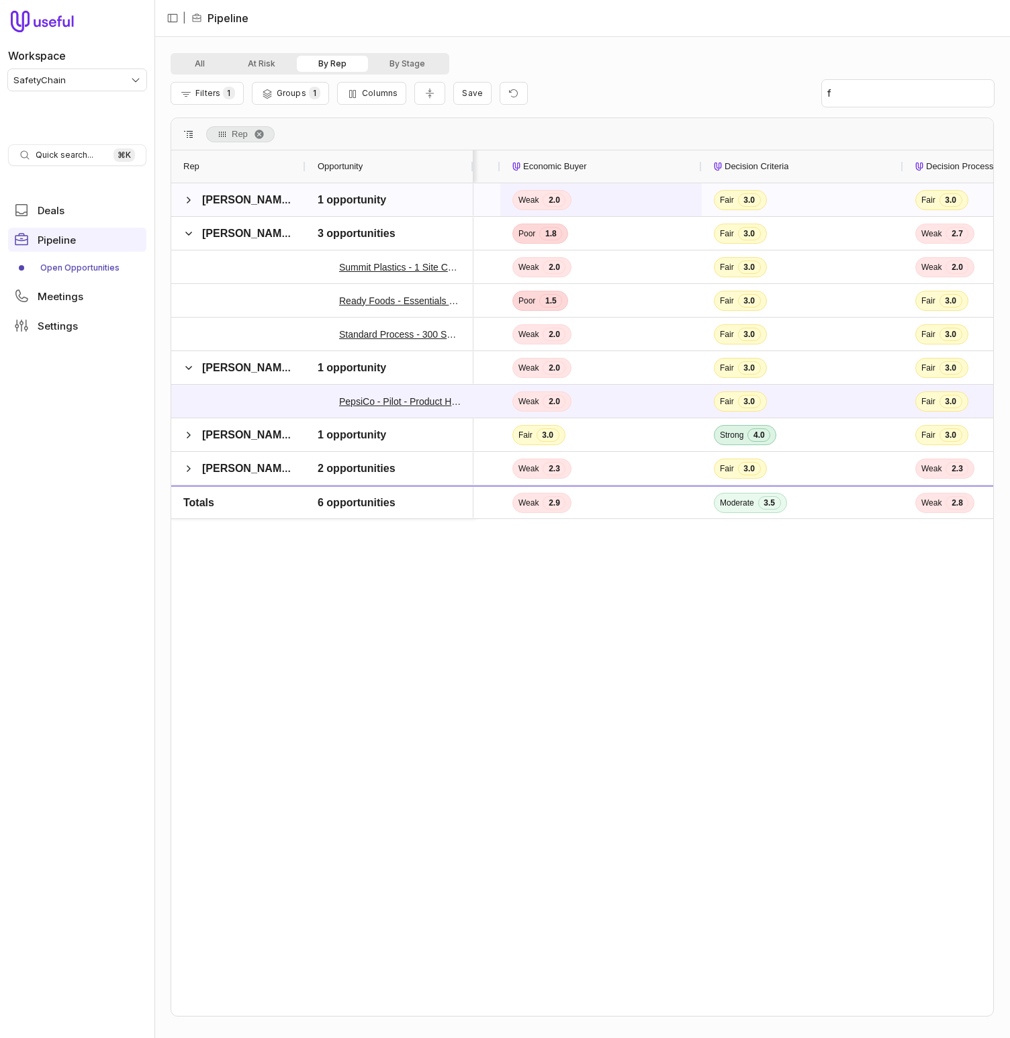
scroll to position [0, 844]
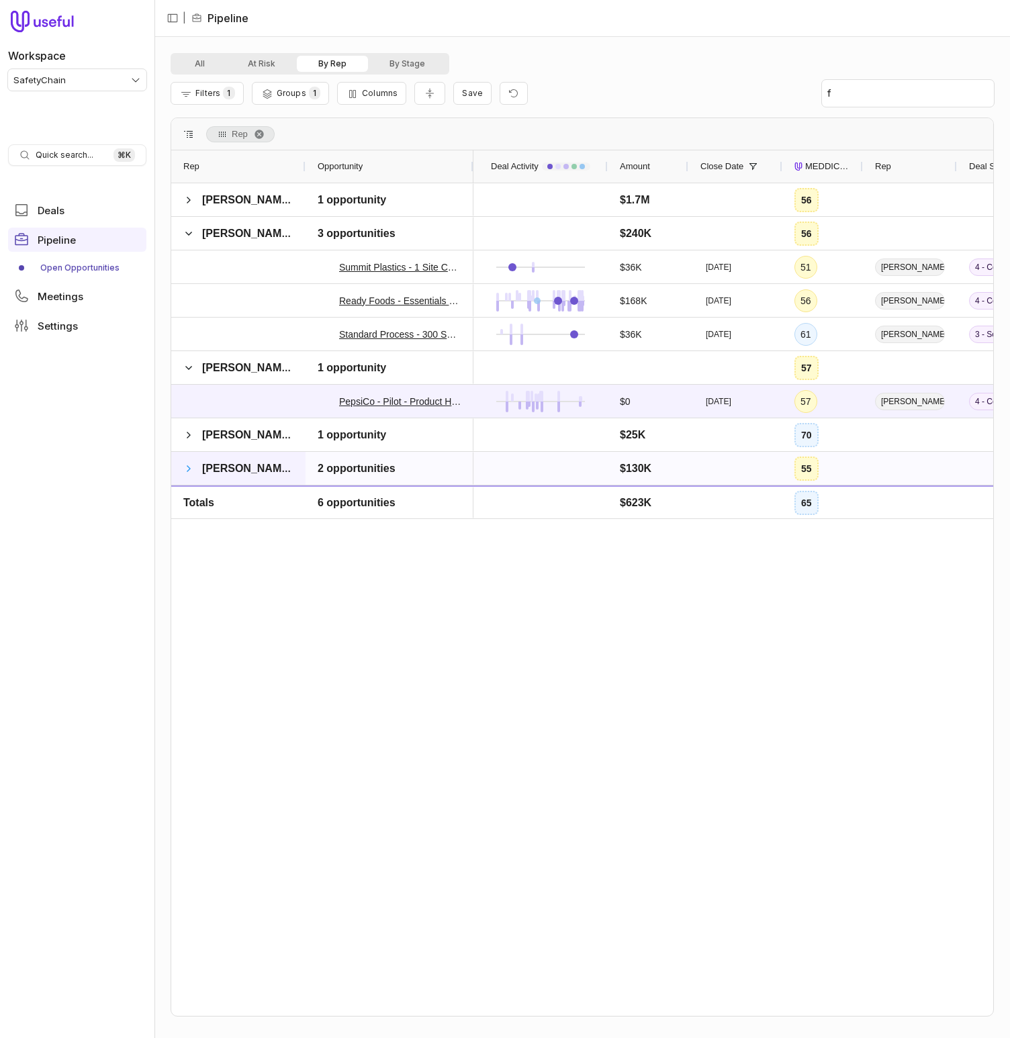
click at [189, 468] on span at bounding box center [188, 468] width 11 height 11
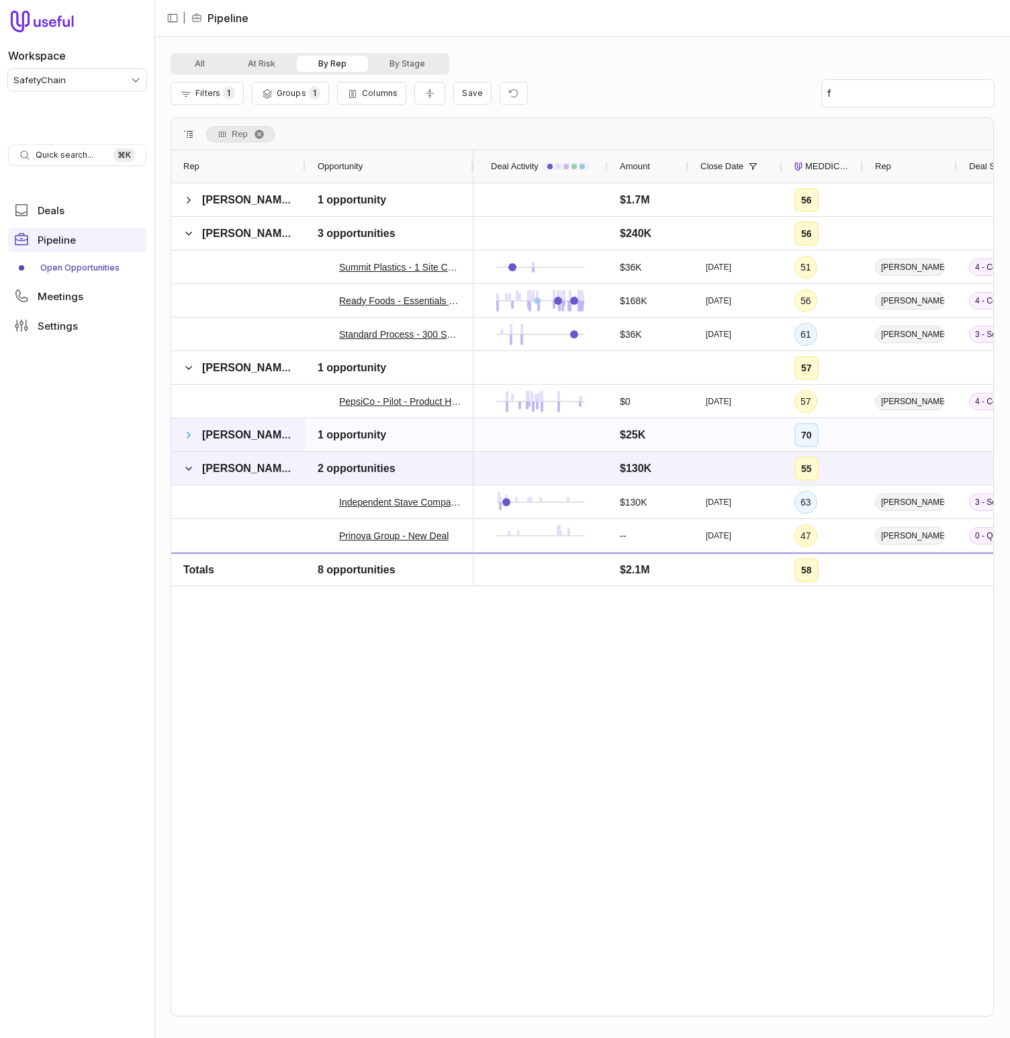
click at [189, 436] on span at bounding box center [188, 435] width 11 height 11
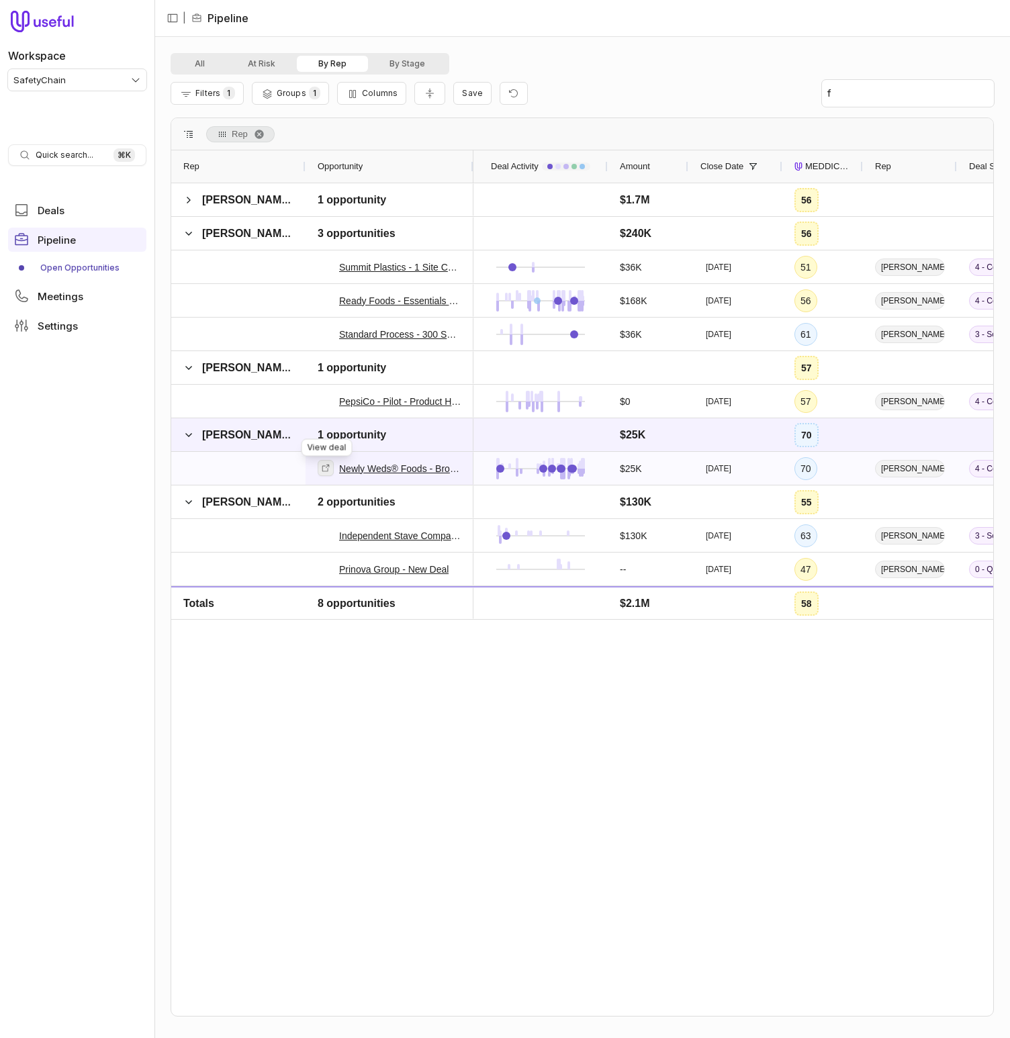
click at [326, 469] on icon at bounding box center [325, 467] width 9 height 9
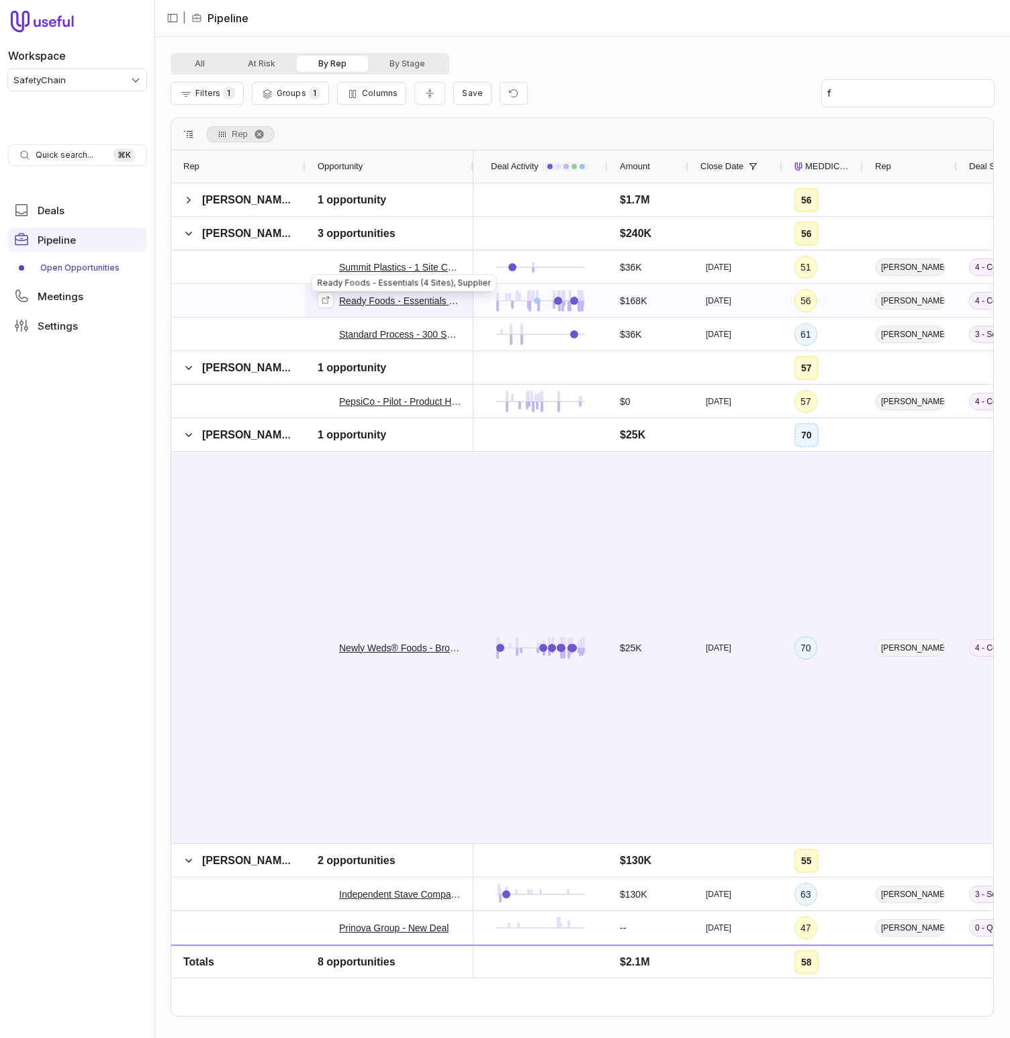
click at [378, 302] on link "Ready Foods - Essentials (4 Sites), Supplier" at bounding box center [400, 301] width 122 height 16
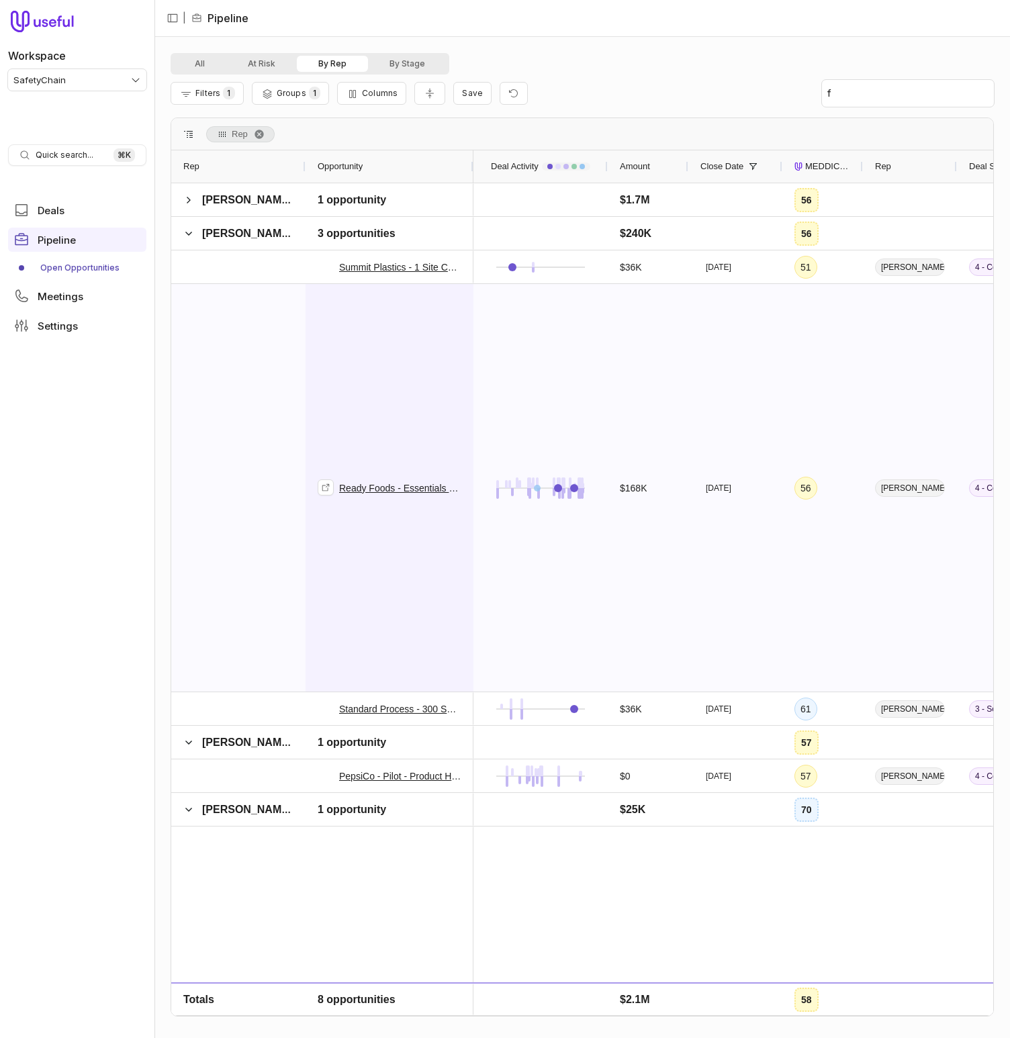
click at [420, 304] on div "Ready Foods - Essentials (4 Sites), Supplier" at bounding box center [390, 488] width 144 height 406
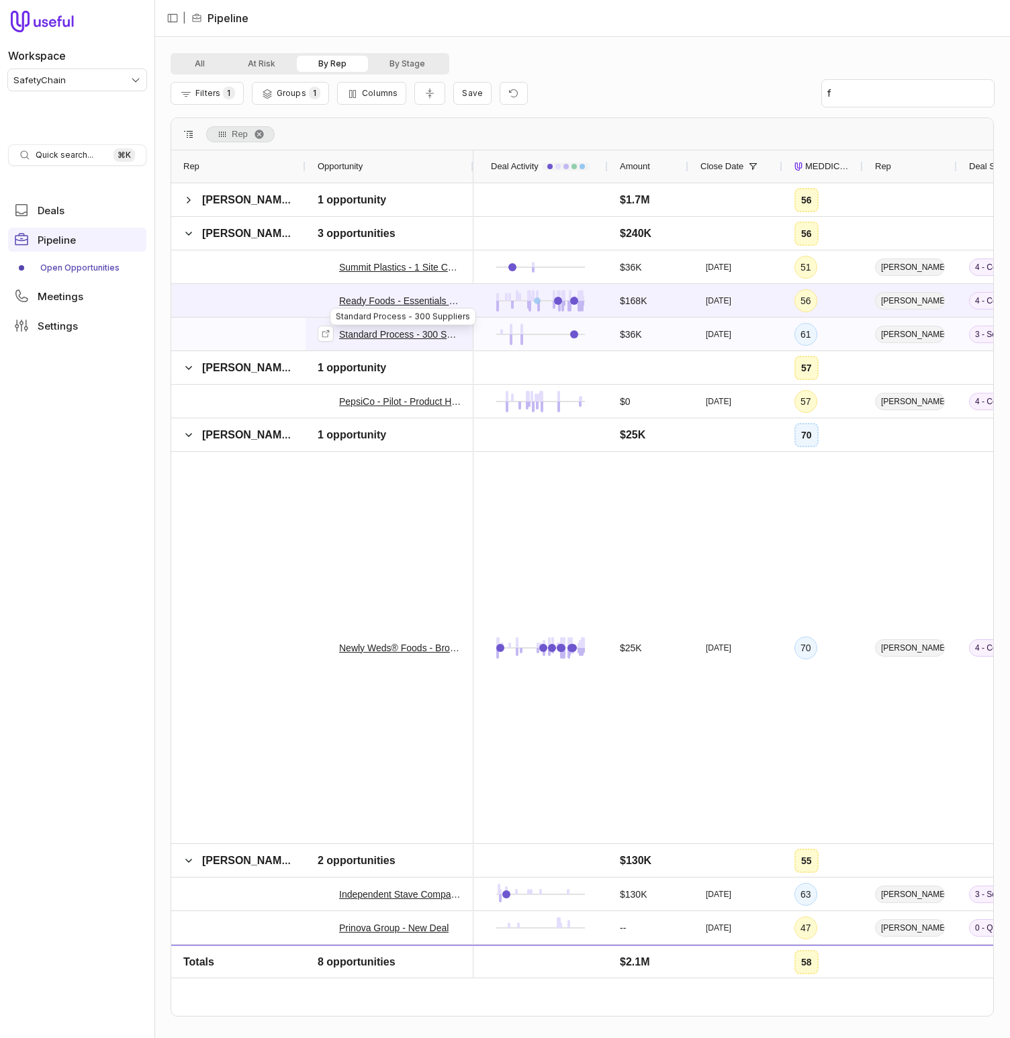
click at [390, 333] on link "Standard Process - 300 Suppliers" at bounding box center [400, 334] width 122 height 16
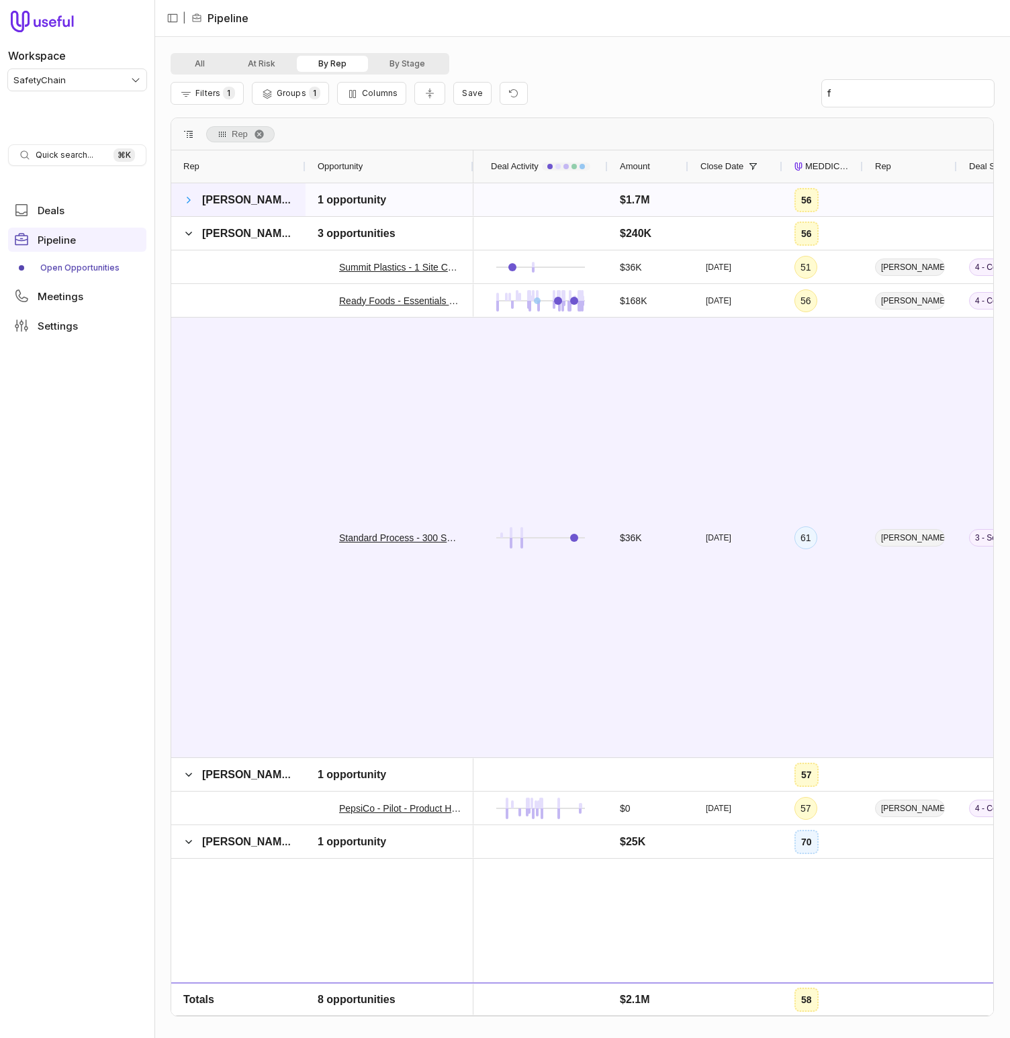
click at [183, 195] on span at bounding box center [188, 200] width 11 height 11
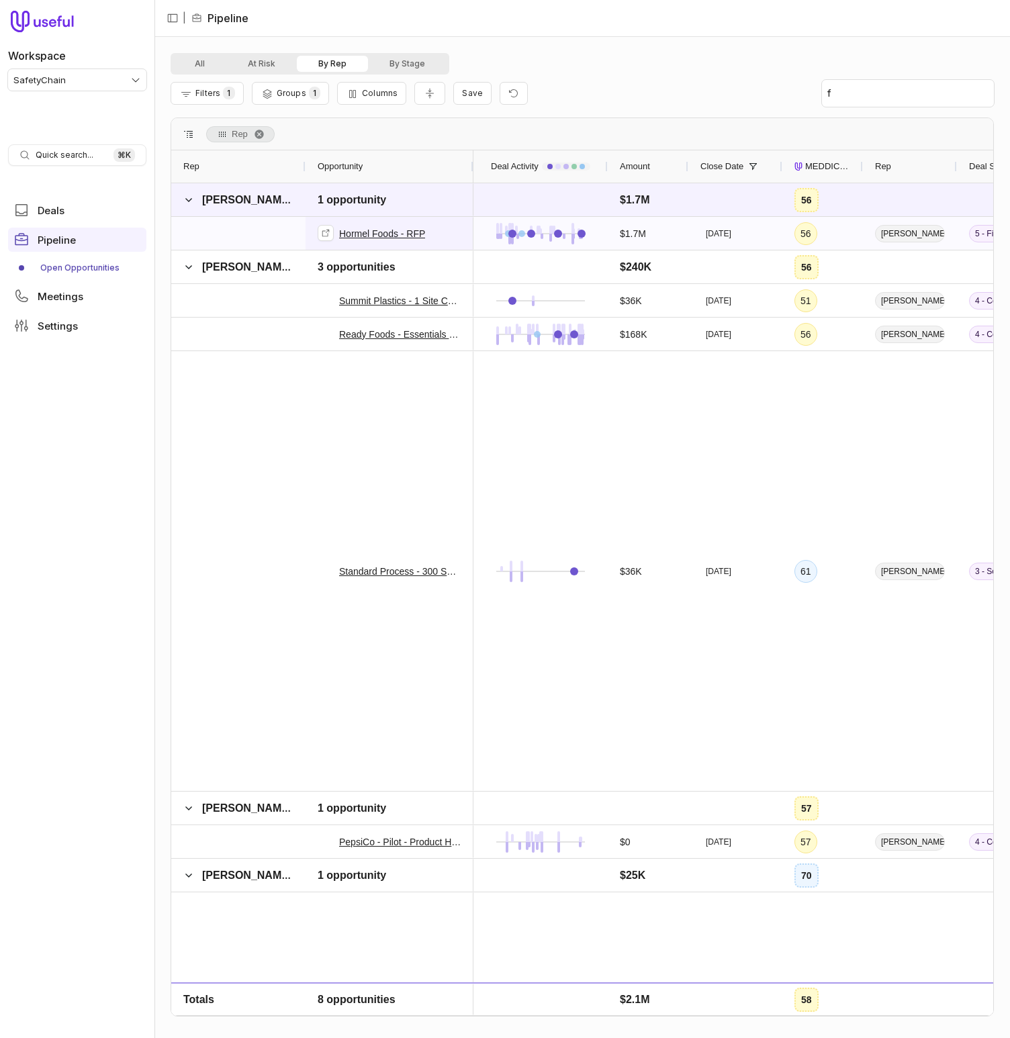
click at [373, 232] on link "Hormel Foods - RFP" at bounding box center [382, 234] width 86 height 16
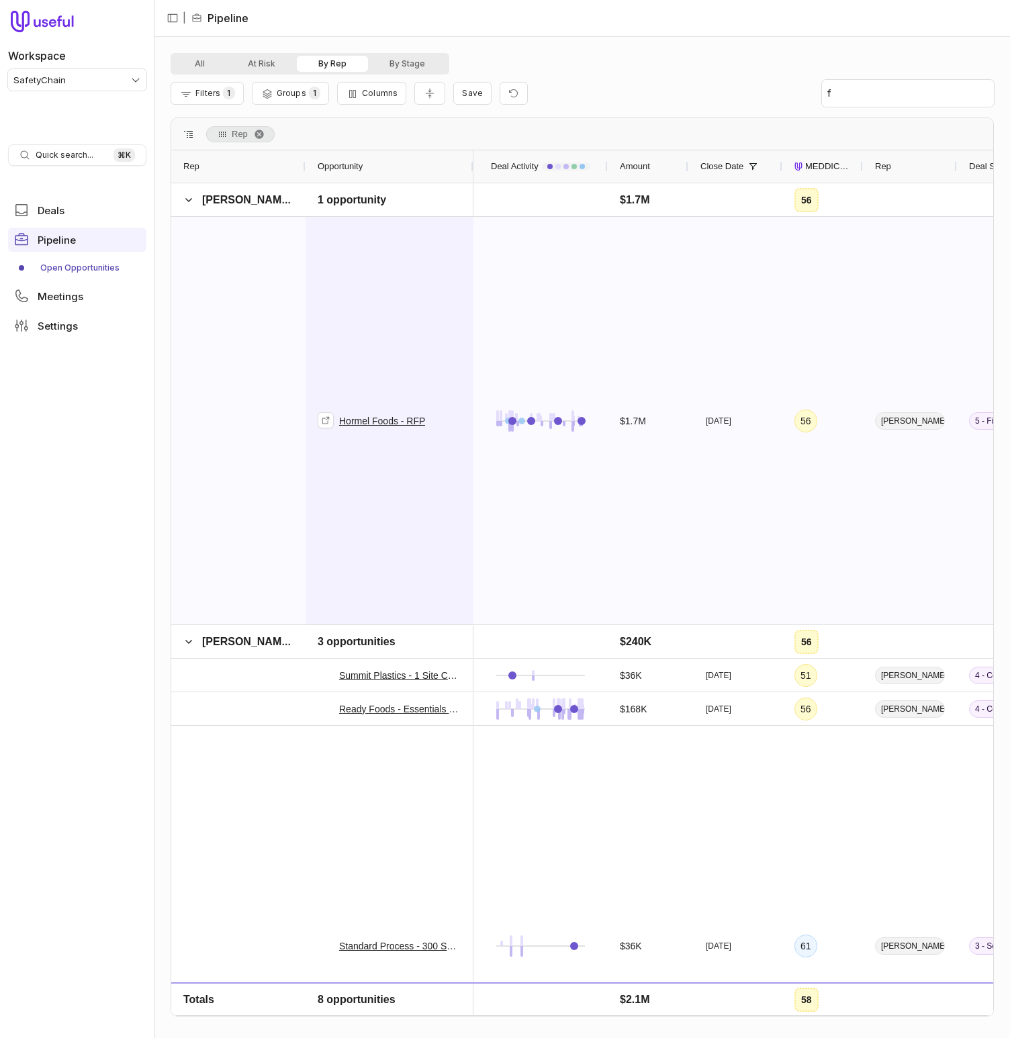
click at [424, 272] on div "Hormel Foods - RFP" at bounding box center [390, 421] width 144 height 406
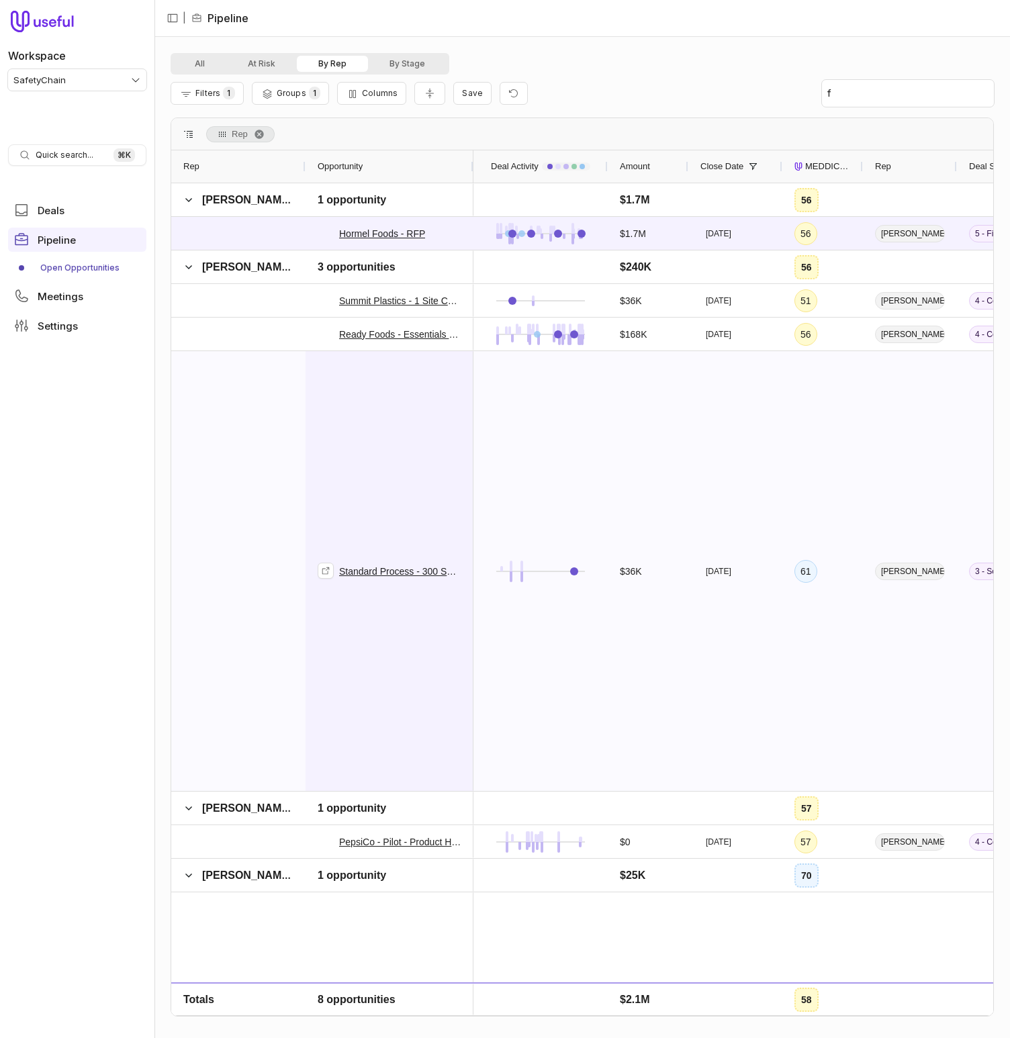
click at [404, 387] on div "Standard Process - 300 Suppliers" at bounding box center [390, 571] width 144 height 438
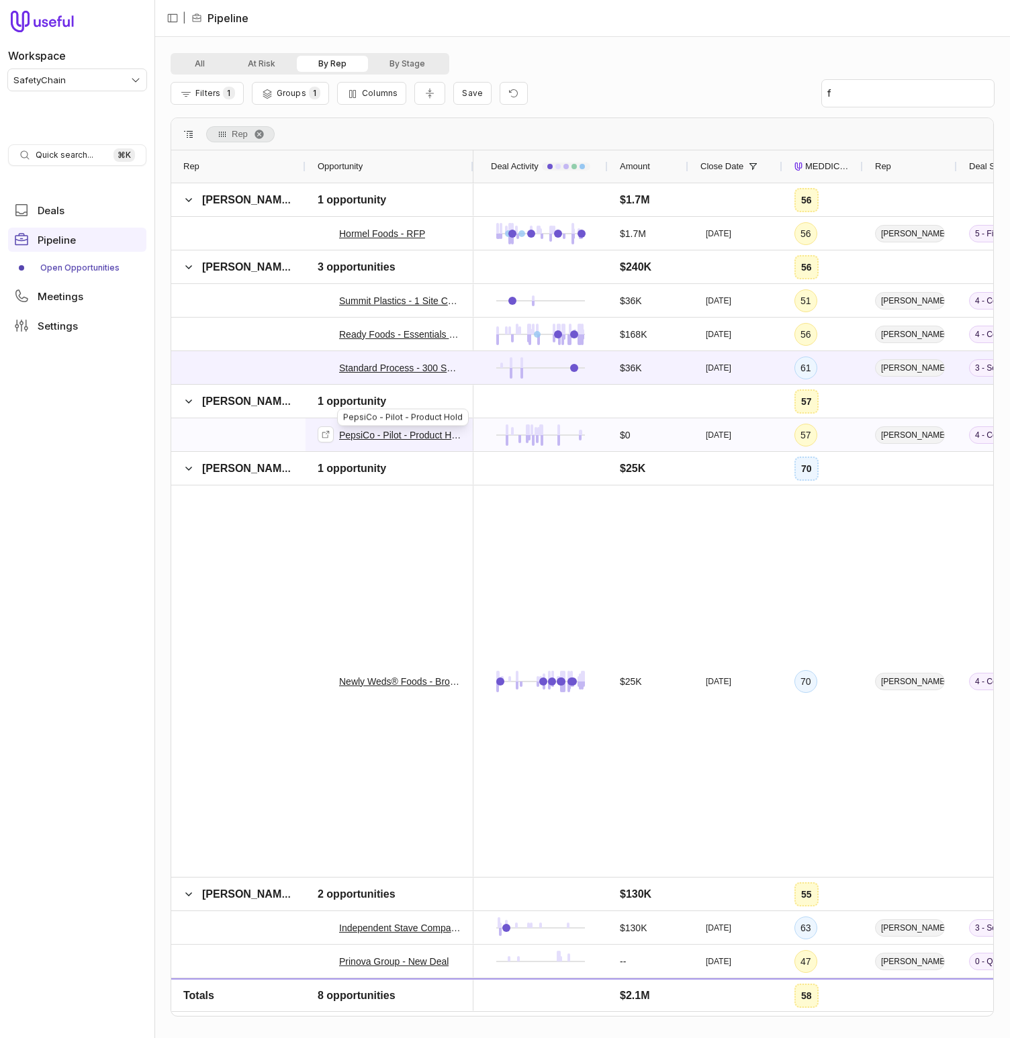
click at [394, 433] on link "PepsiCo - Pilot - Product Hold" at bounding box center [400, 435] width 122 height 16
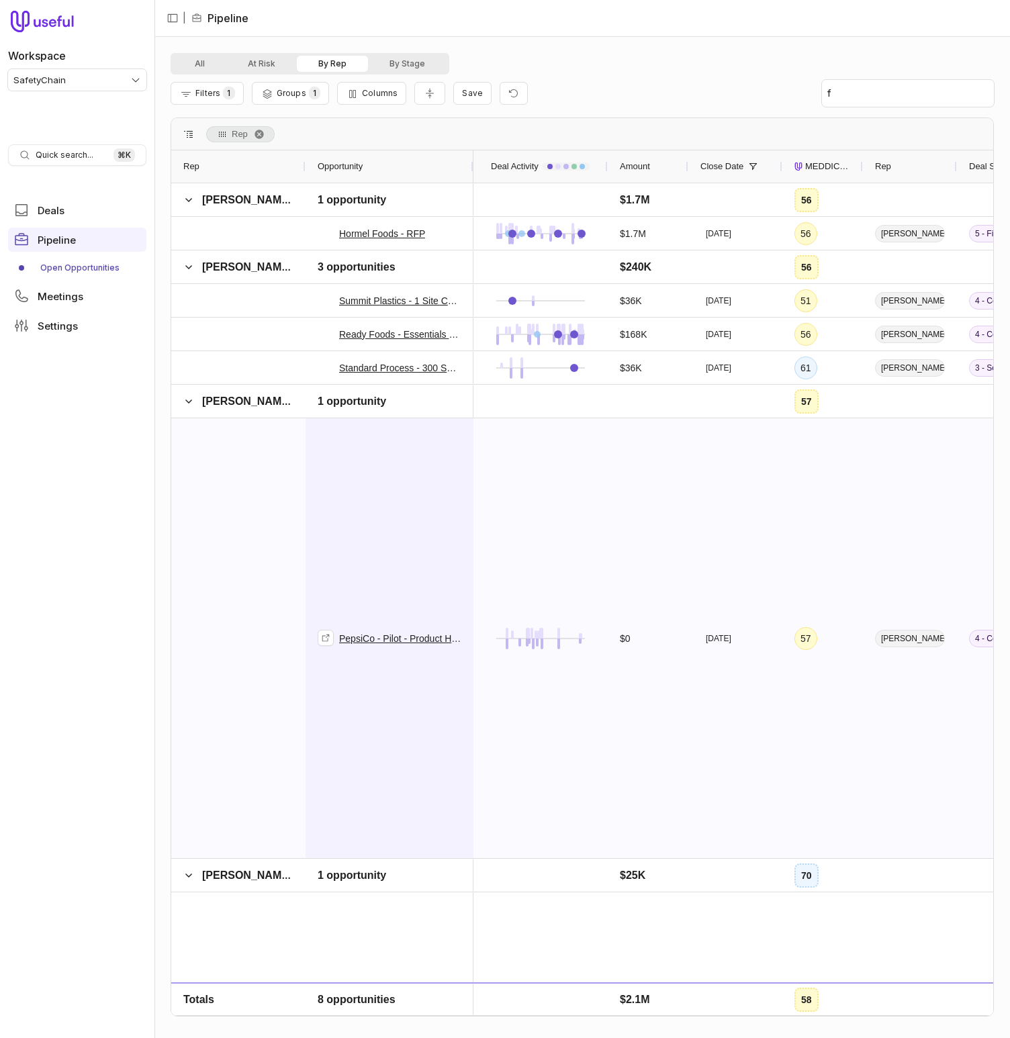
click at [381, 489] on div "PepsiCo - Pilot - Product Hold" at bounding box center [390, 638] width 144 height 438
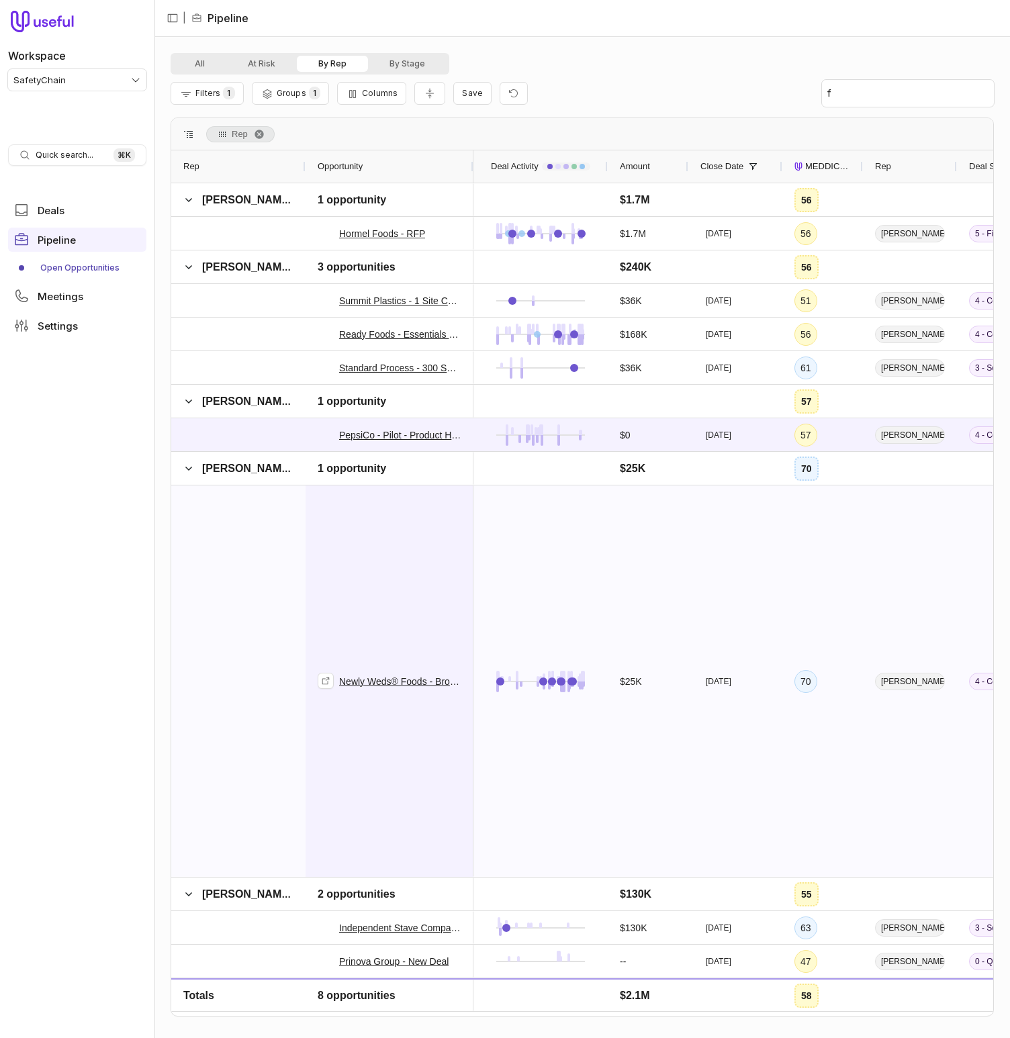
click at [397, 520] on div "Newly Weds® Foods - Broadview Facility Essential" at bounding box center [390, 681] width 144 height 390
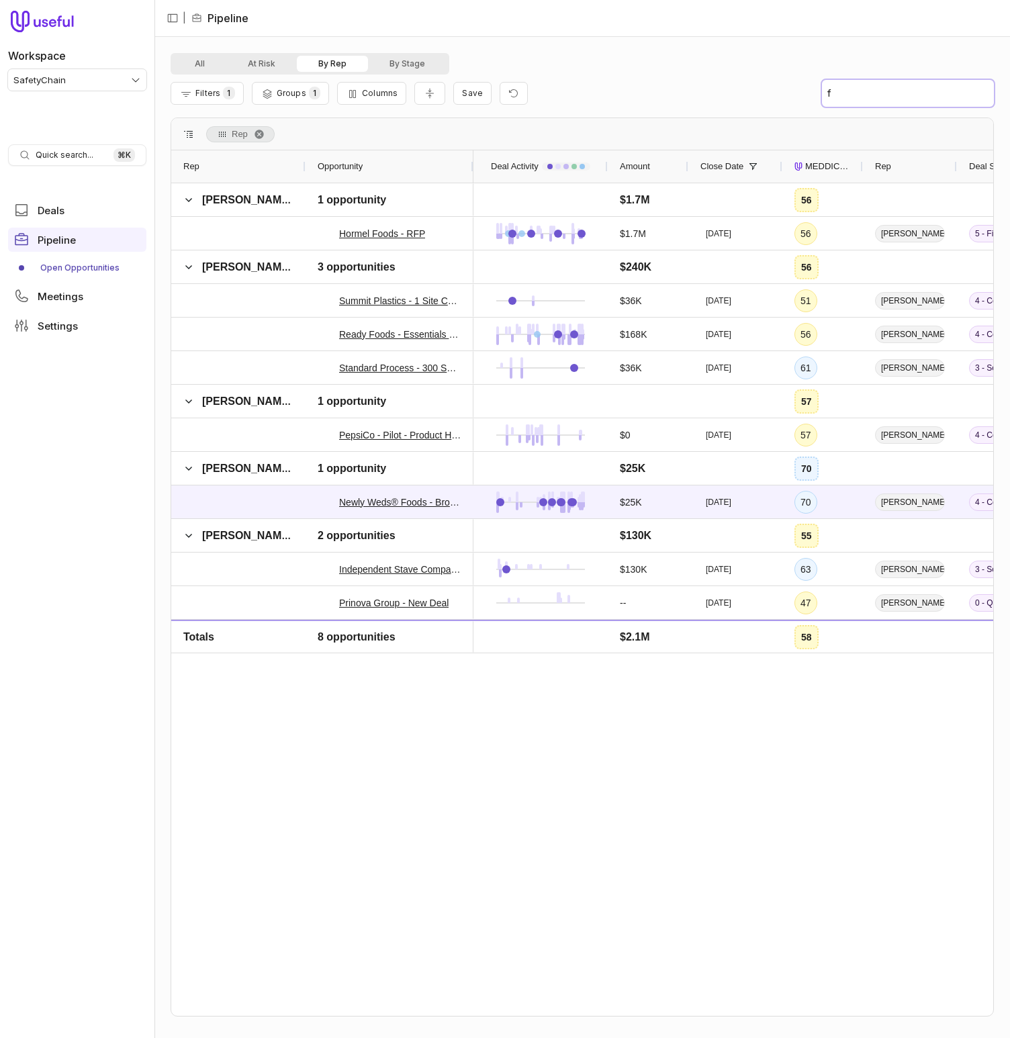
drag, startPoint x: 930, startPoint y: 102, endPoint x: 908, endPoint y: 96, distance: 22.3
click at [926, 101] on input "f" at bounding box center [908, 93] width 172 height 27
click at [387, 571] on link "Independent Stave Company - New Deal" at bounding box center [400, 569] width 122 height 16
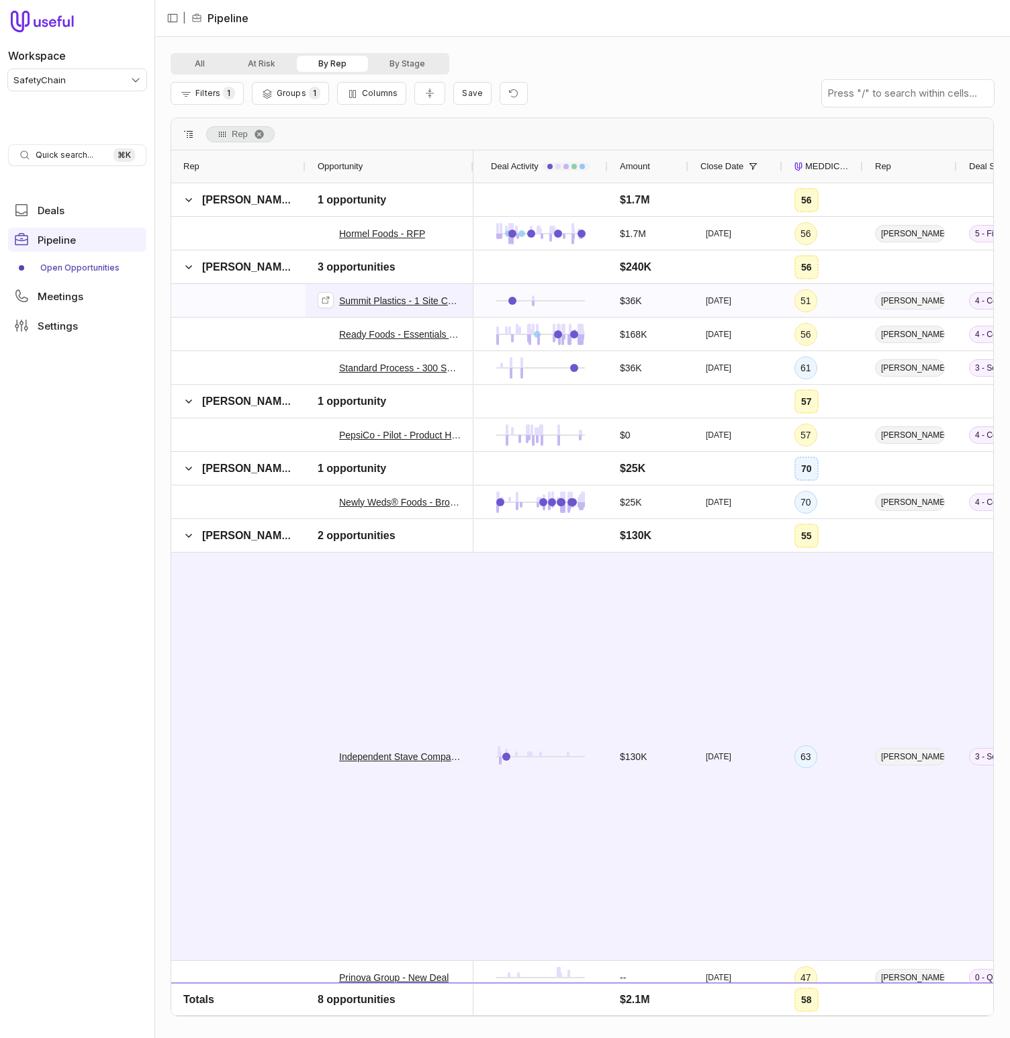
scroll to position [12, 0]
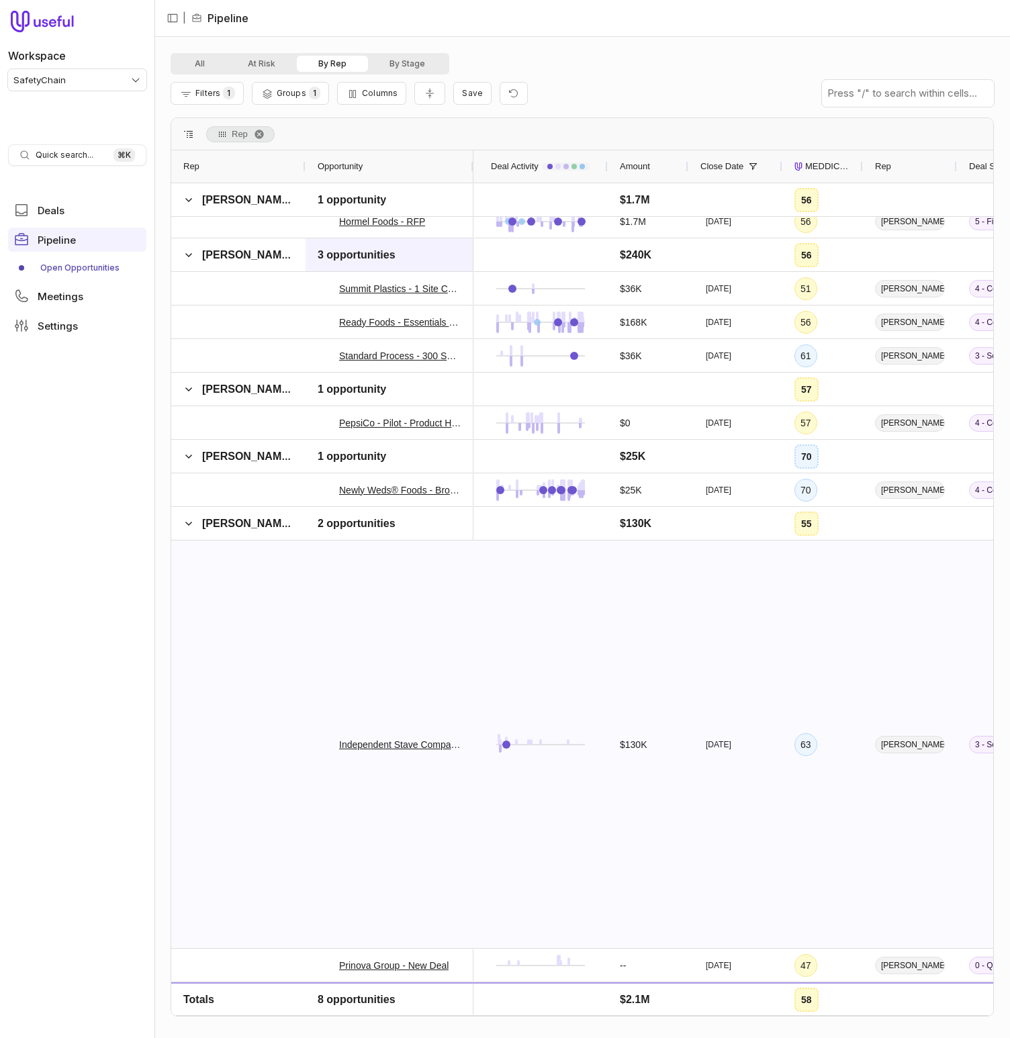
drag, startPoint x: 440, startPoint y: 630, endPoint x: 412, endPoint y: 240, distance: 390.4
click at [440, 630] on div "Independent Stave Company - New Deal" at bounding box center [390, 744] width 144 height 406
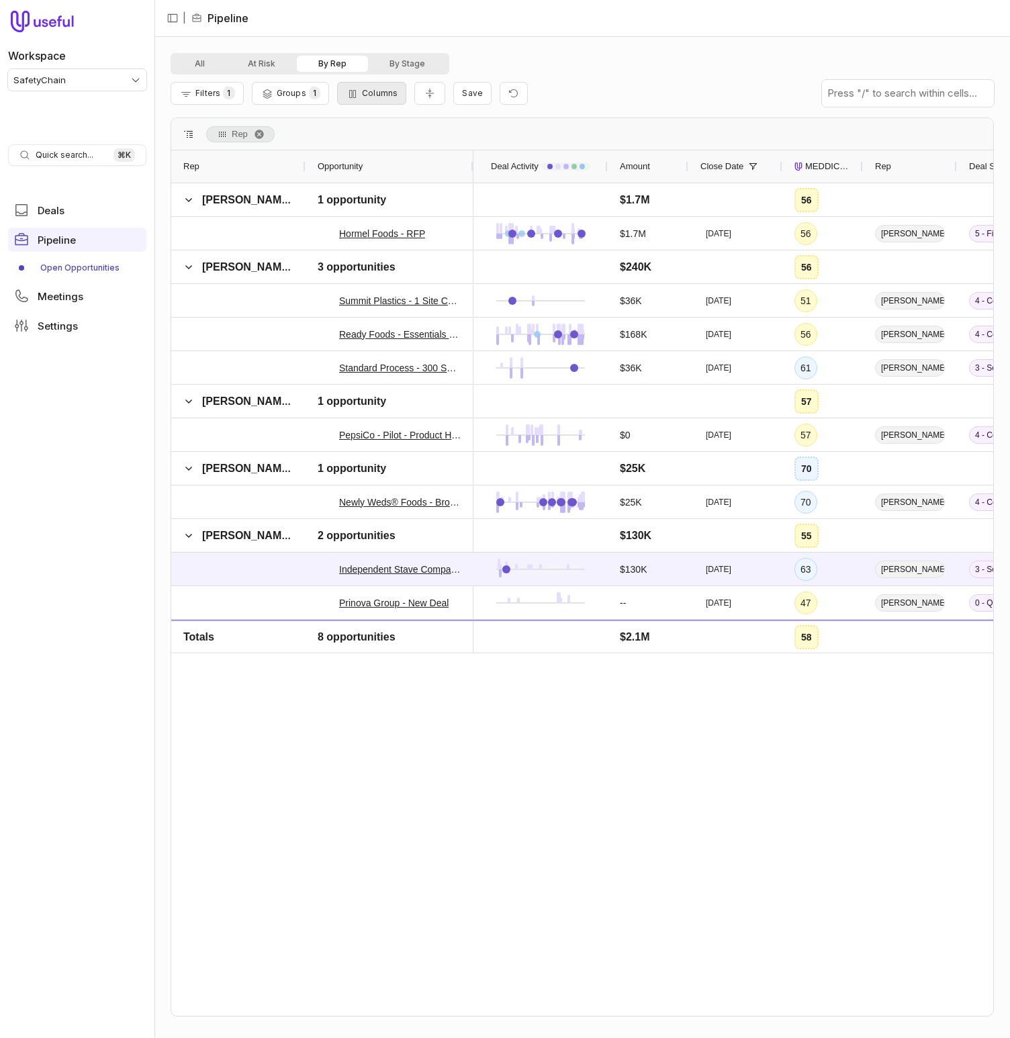
scroll to position [0, 0]
click at [396, 59] on div "C Customize columns" at bounding box center [368, 61] width 115 height 17
click at [431, 64] on div "C Customize columns C Customize columns" at bounding box center [368, 62] width 127 height 30
click at [416, 64] on button "By Stage" at bounding box center [407, 64] width 79 height 16
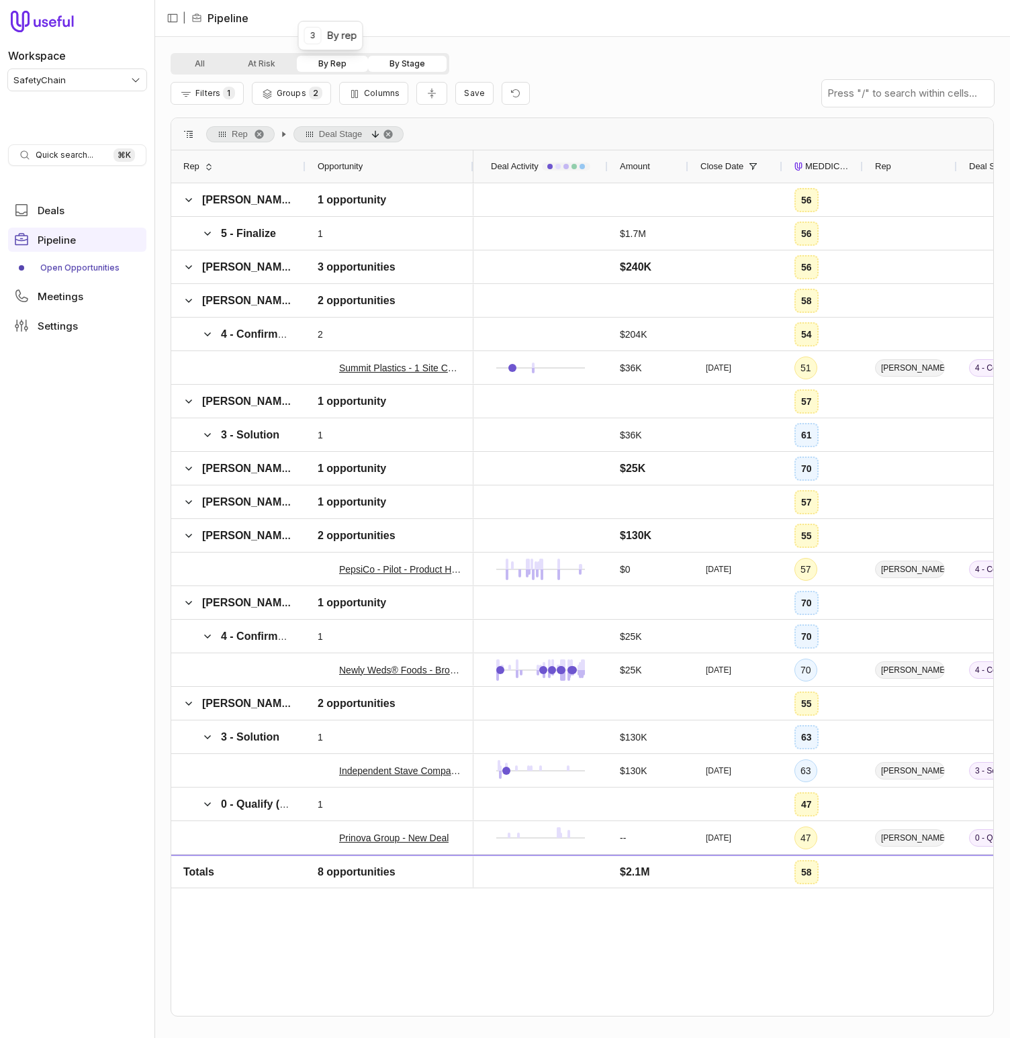
click at [344, 68] on button "By Rep" at bounding box center [332, 64] width 71 height 16
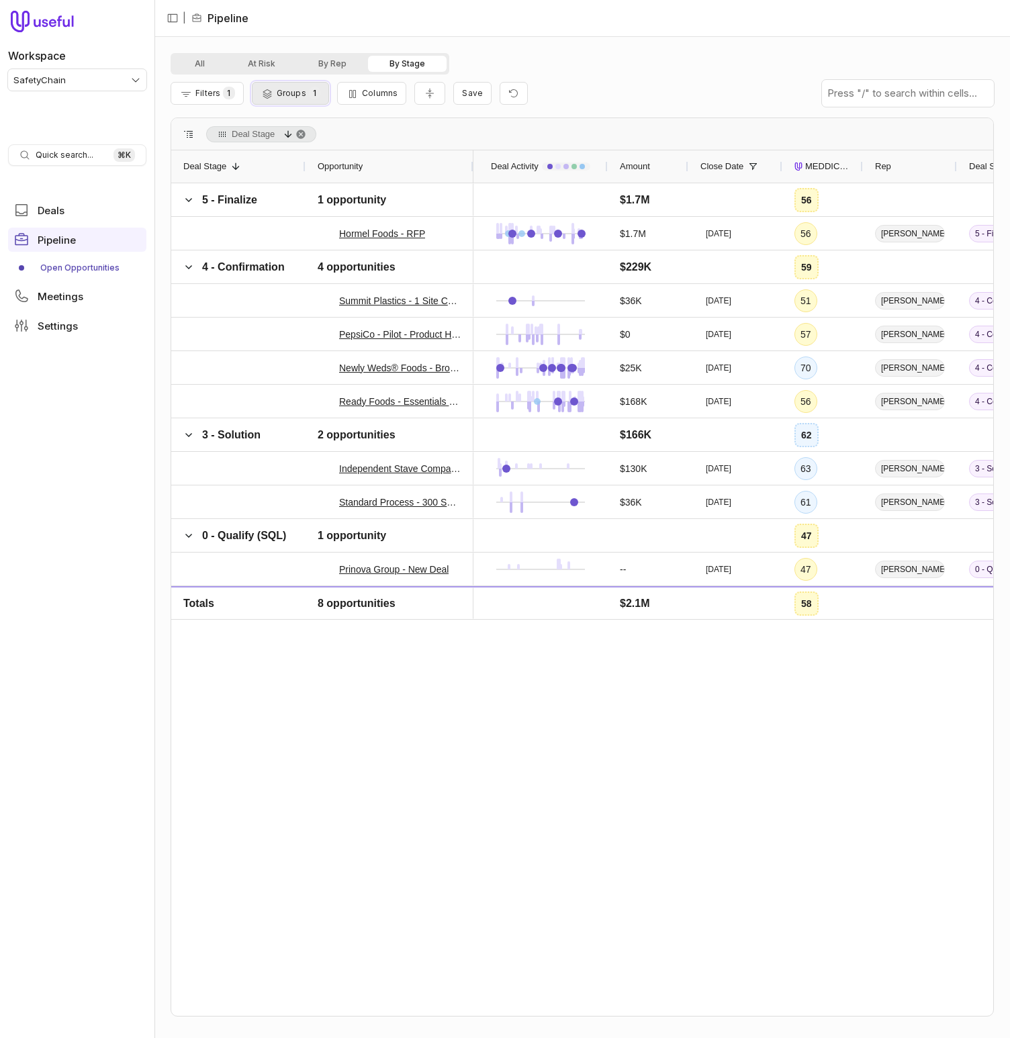
click at [292, 100] on button "Groups 1" at bounding box center [290, 93] width 77 height 23
click at [201, 97] on span "Filters" at bounding box center [207, 93] width 25 height 10
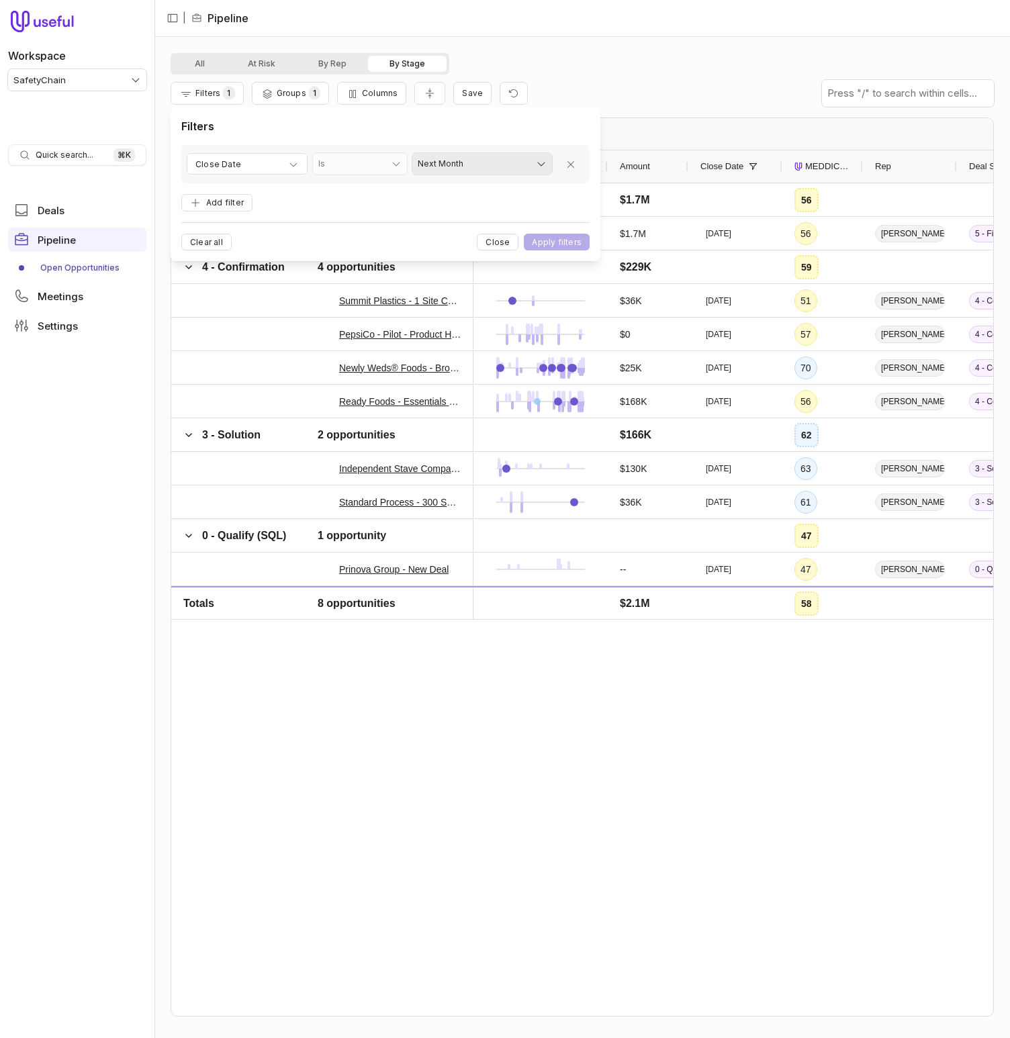
click at [506, 167] on html "Workspace SafetyChain Quick search... ⌘ K Deals Pipeline Open Opportunities Mee…" at bounding box center [505, 519] width 1010 height 1038
select select "**********"
drag, startPoint x: 459, startPoint y: 273, endPoint x: 522, endPoint y: 250, distance: 67.3
click at [542, 243] on button "Apply filters" at bounding box center [557, 242] width 66 height 17
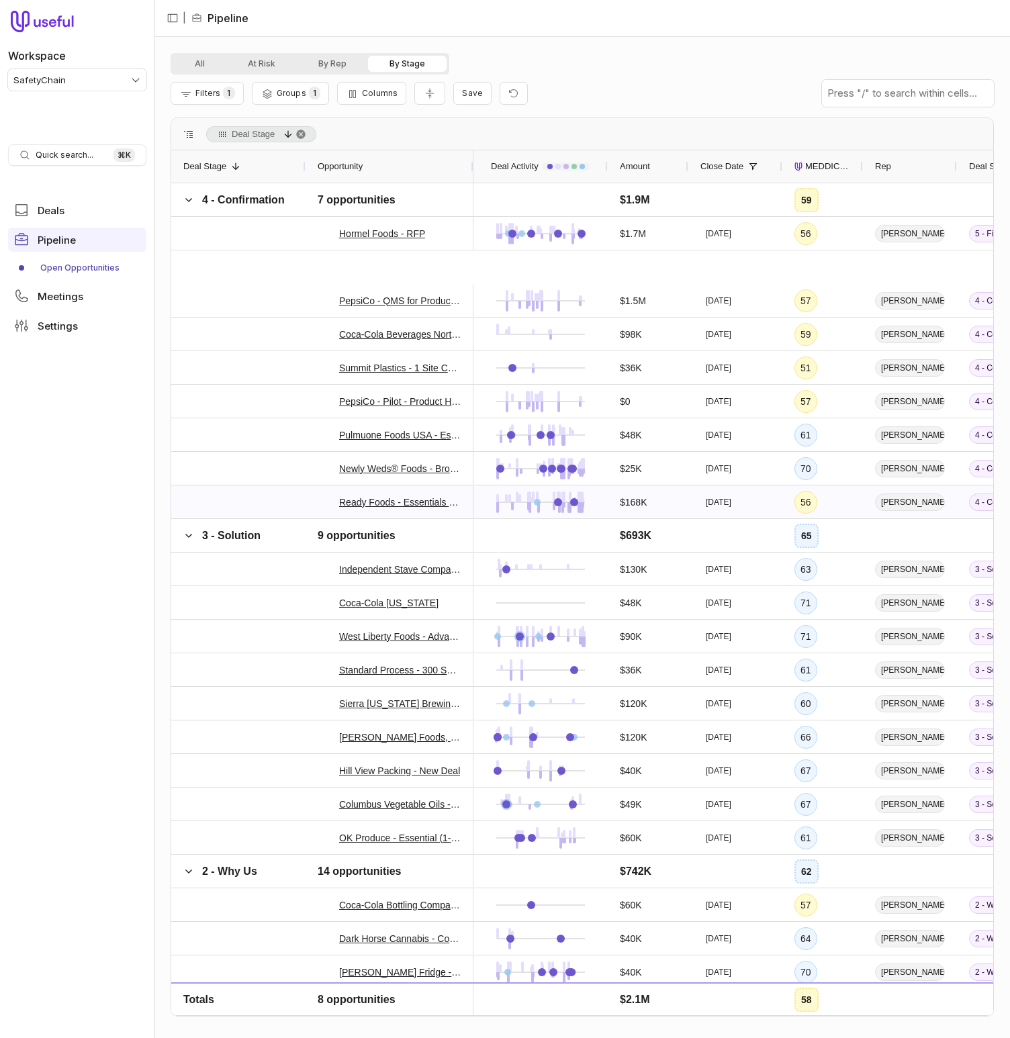
scroll to position [546, 0]
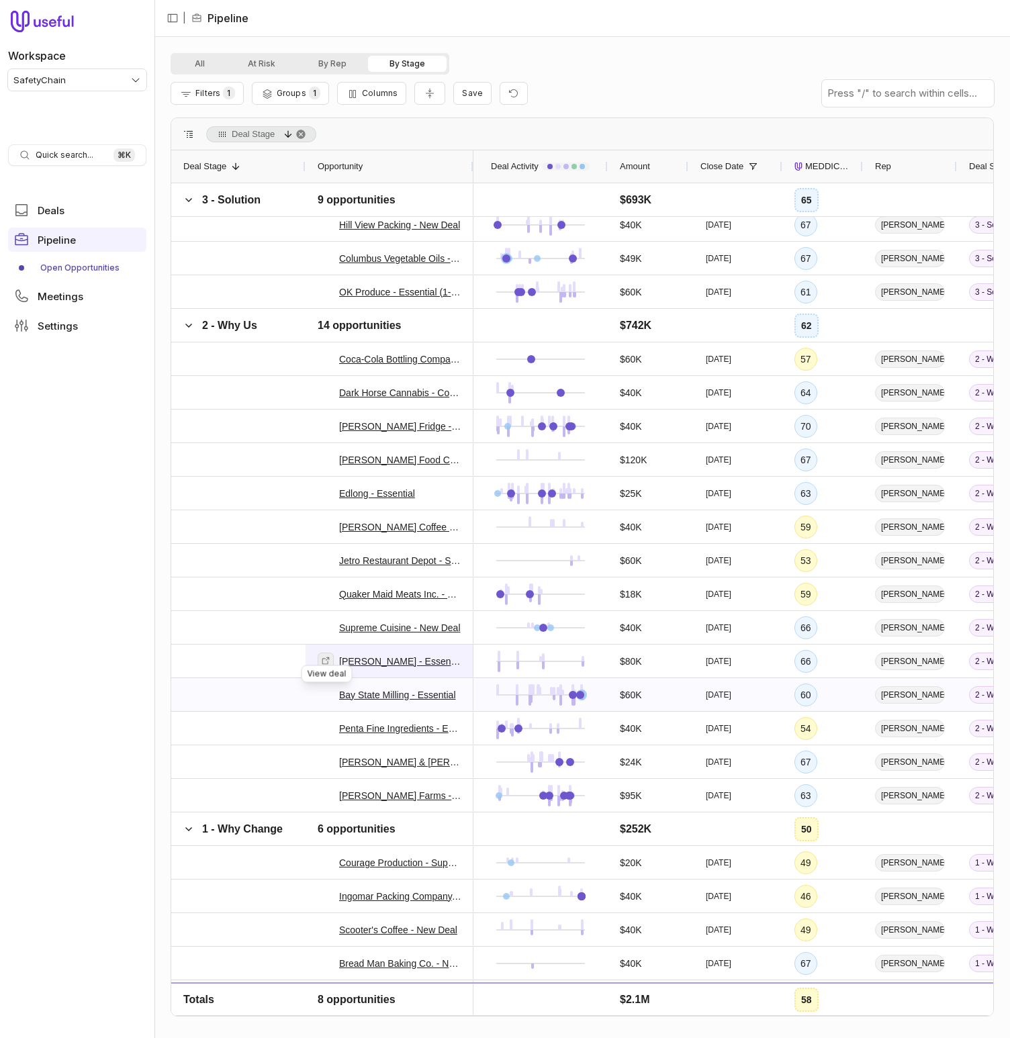
click at [329, 693] on icon at bounding box center [325, 693] width 9 height 9
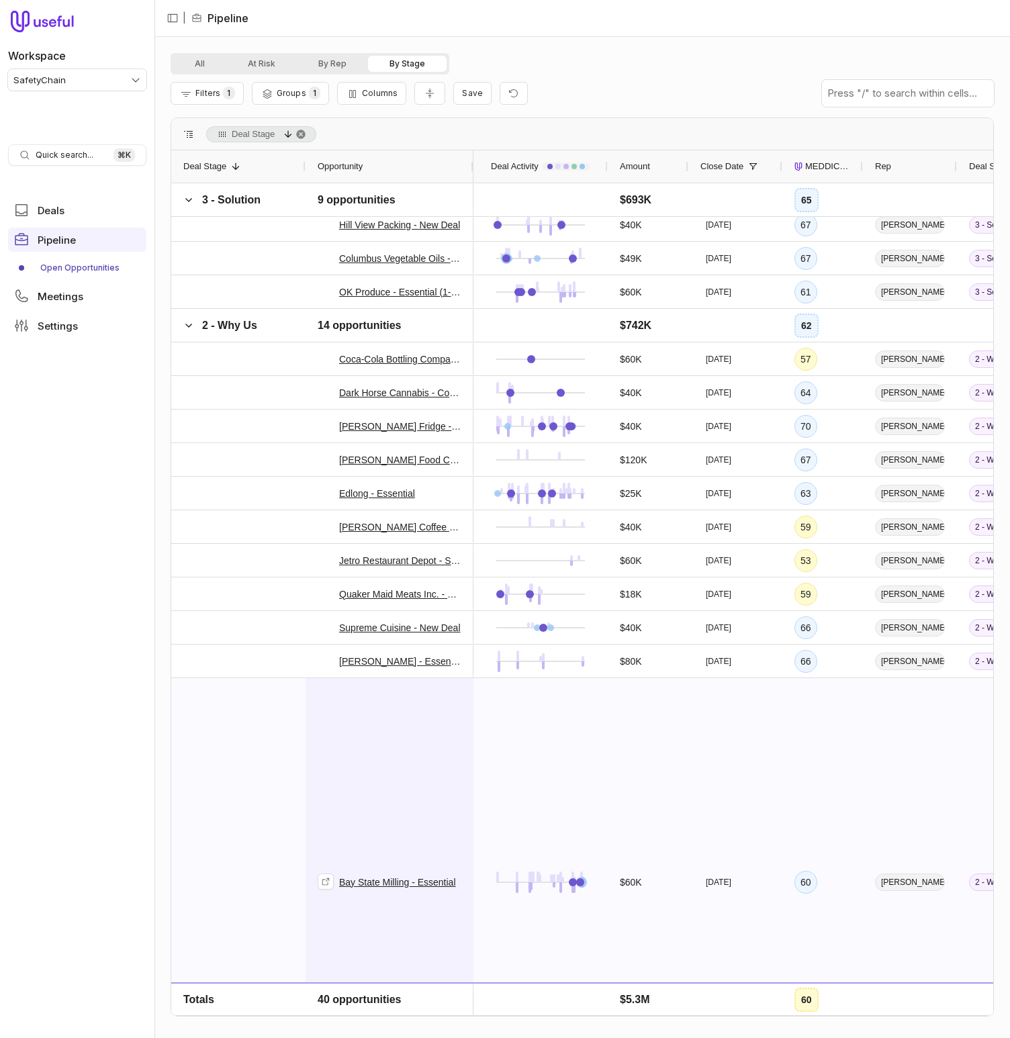
click at [376, 740] on div "Bay State Milling - Essential" at bounding box center [390, 882] width 144 height 406
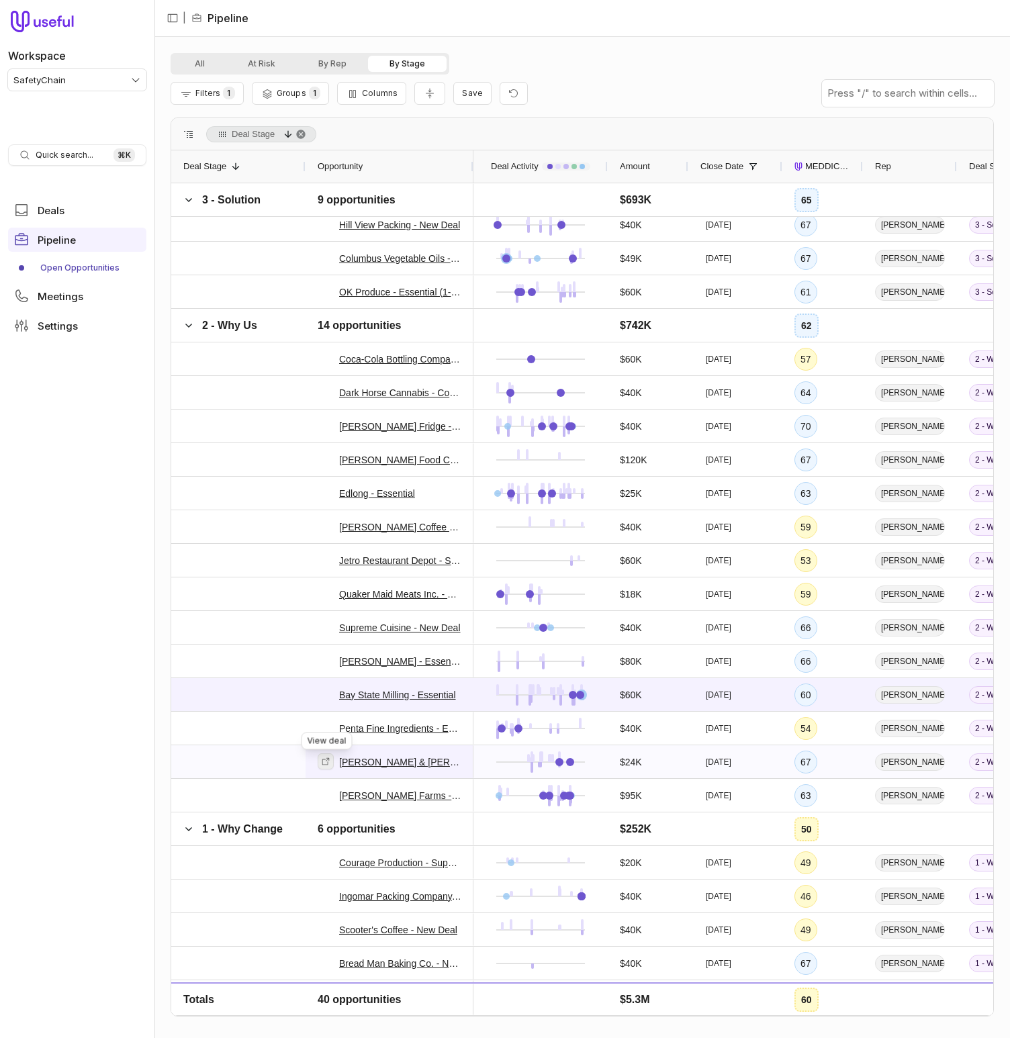
click at [318, 761] on link at bounding box center [326, 761] width 16 height 16
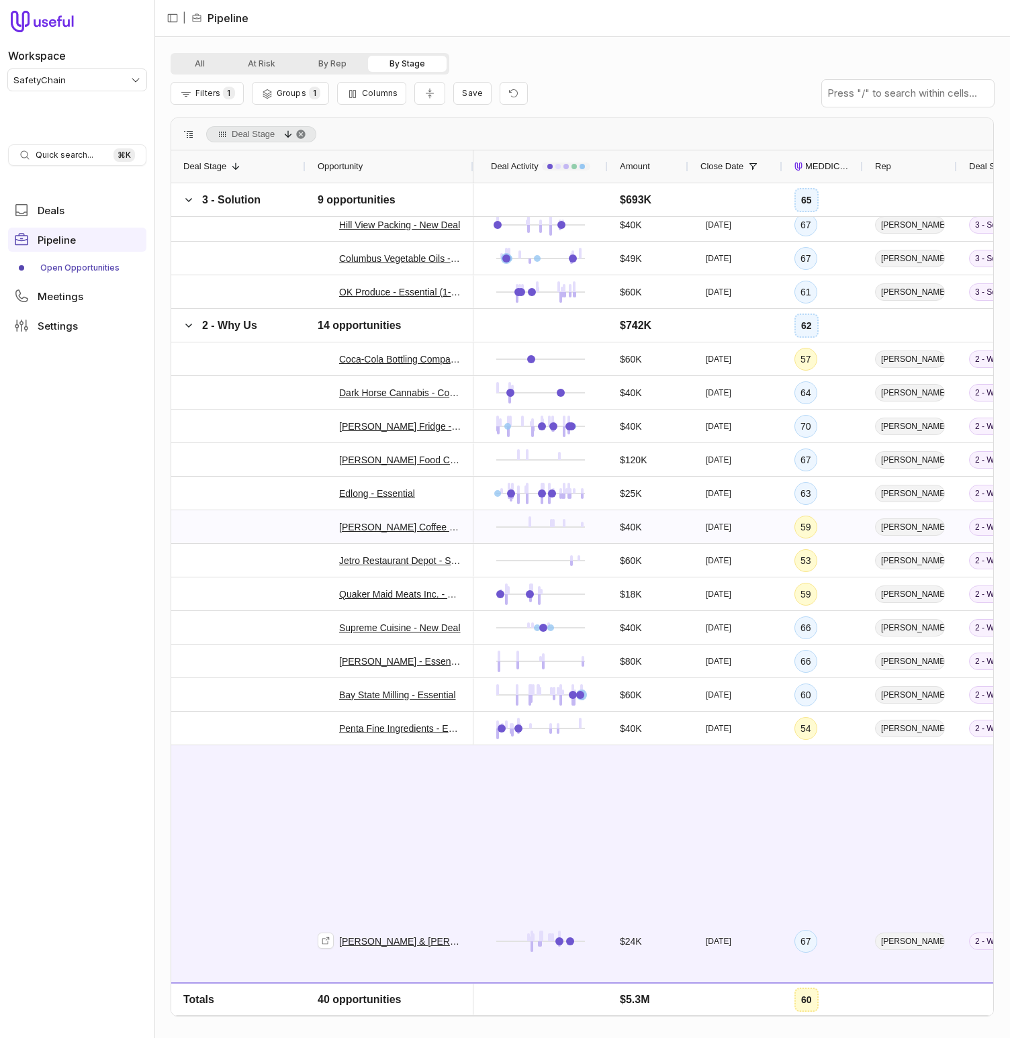
scroll to position [772, 0]
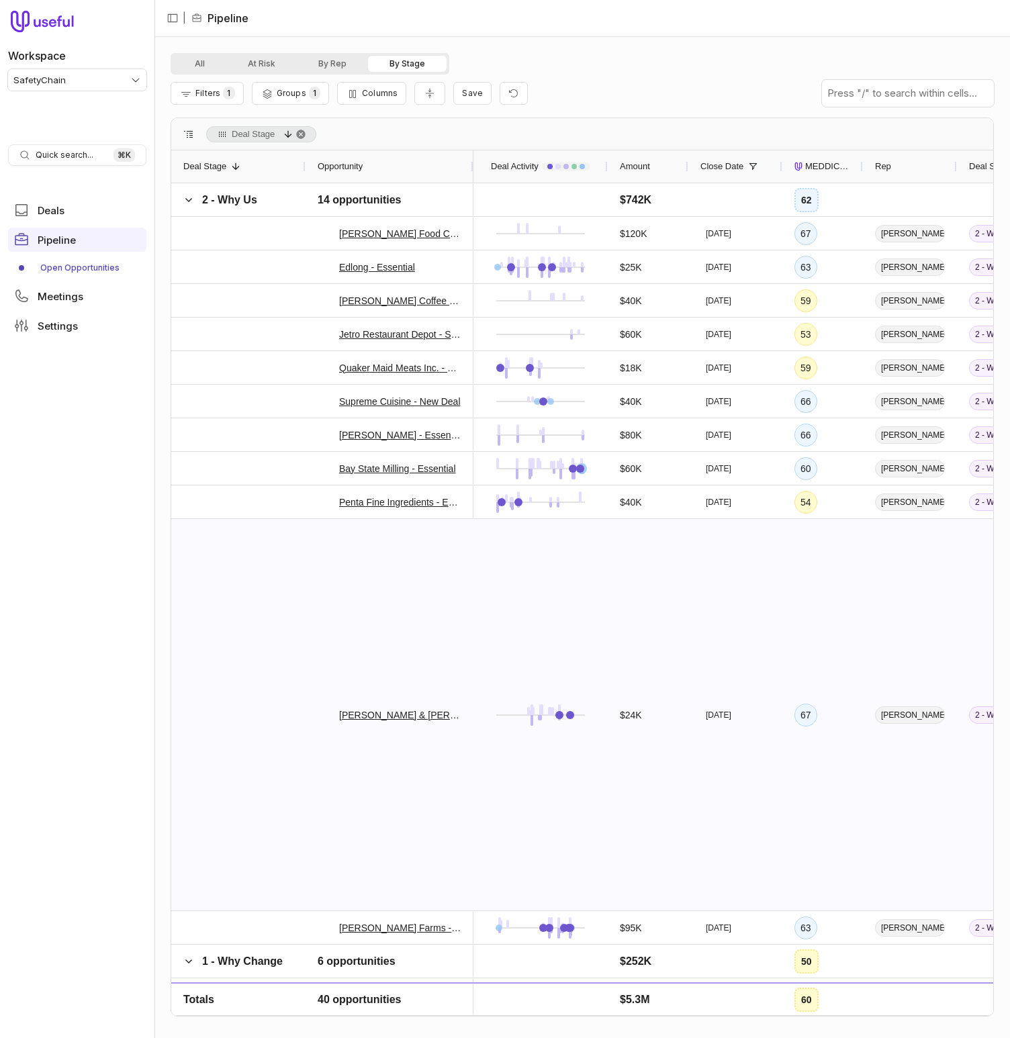
drag, startPoint x: 408, startPoint y: 646, endPoint x: 405, endPoint y: 639, distance: 8.1
click at [408, 646] on div "Schlotterbeck & Foss - Supplier Only" at bounding box center [390, 715] width 144 height 390
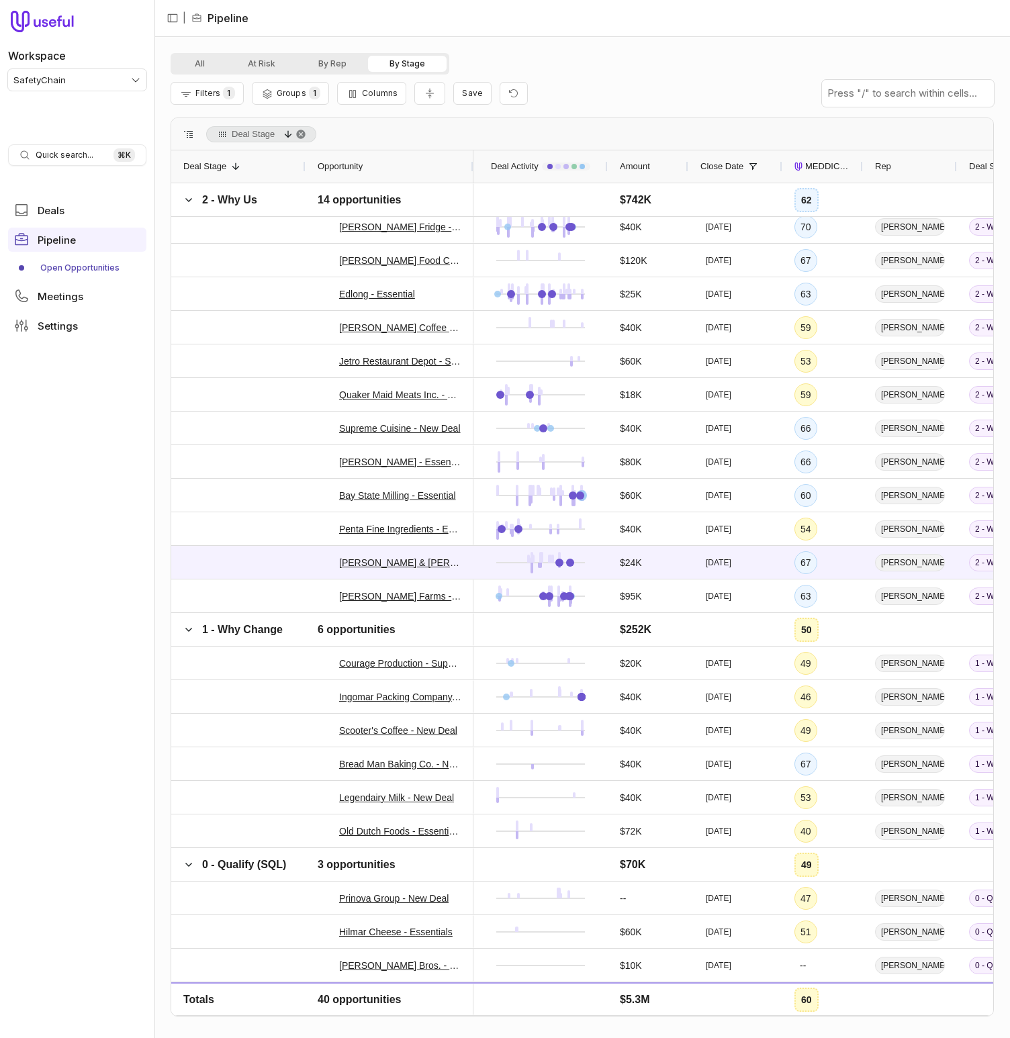
scroll to position [745, 0]
click at [383, 595] on link "Foster Farms - Advanced" at bounding box center [400, 596] width 122 height 16
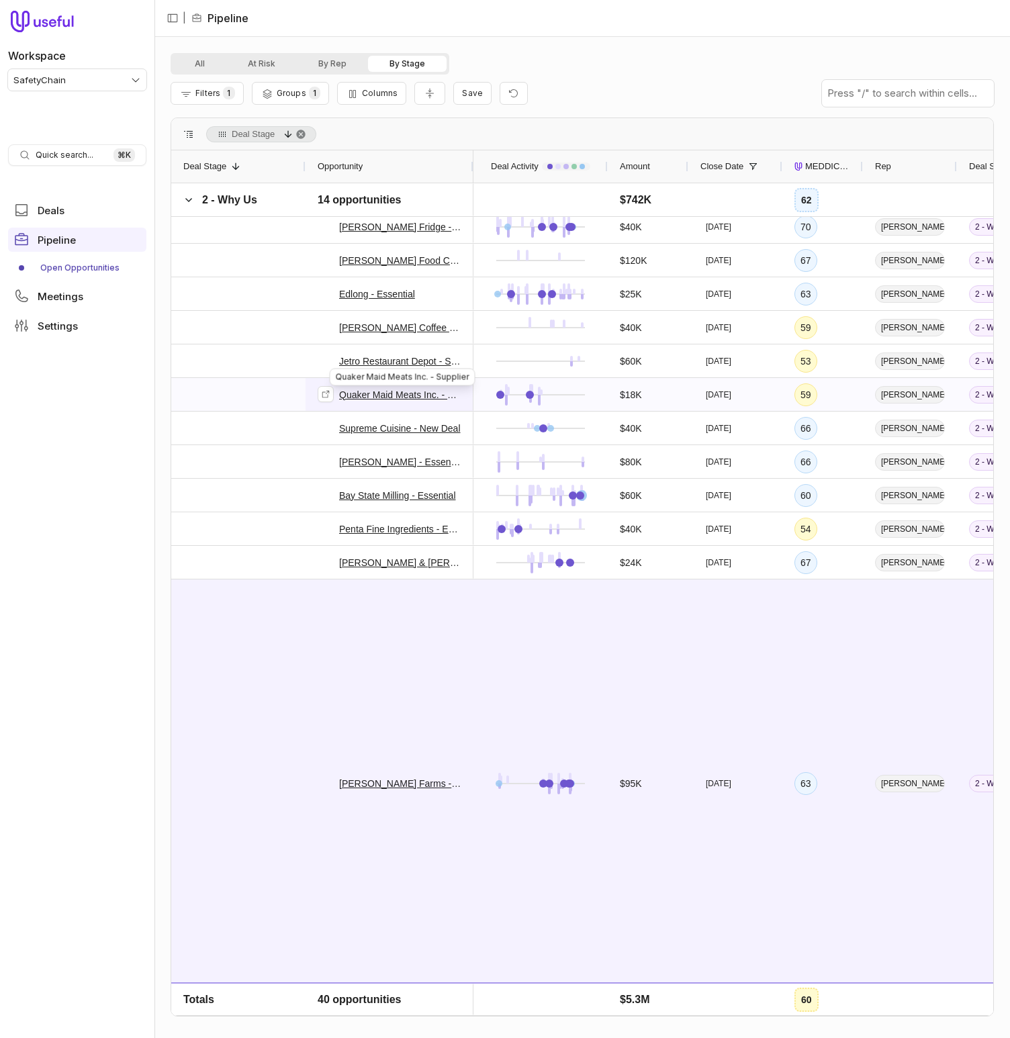
click at [385, 393] on link "Quaker Maid Meats Inc. - Supplier" at bounding box center [400, 395] width 122 height 16
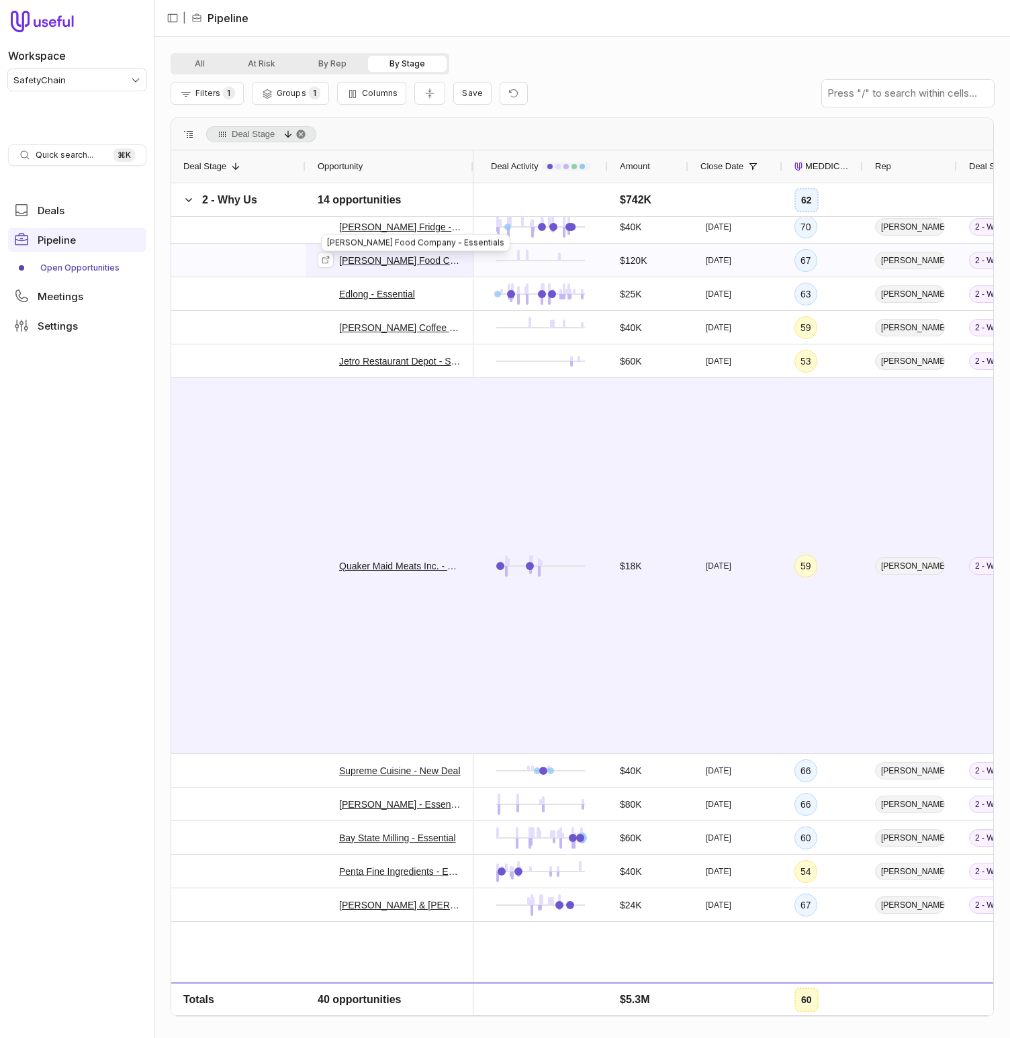
click at [364, 257] on link "Neil Jones Food Company - Essentials" at bounding box center [400, 260] width 122 height 16
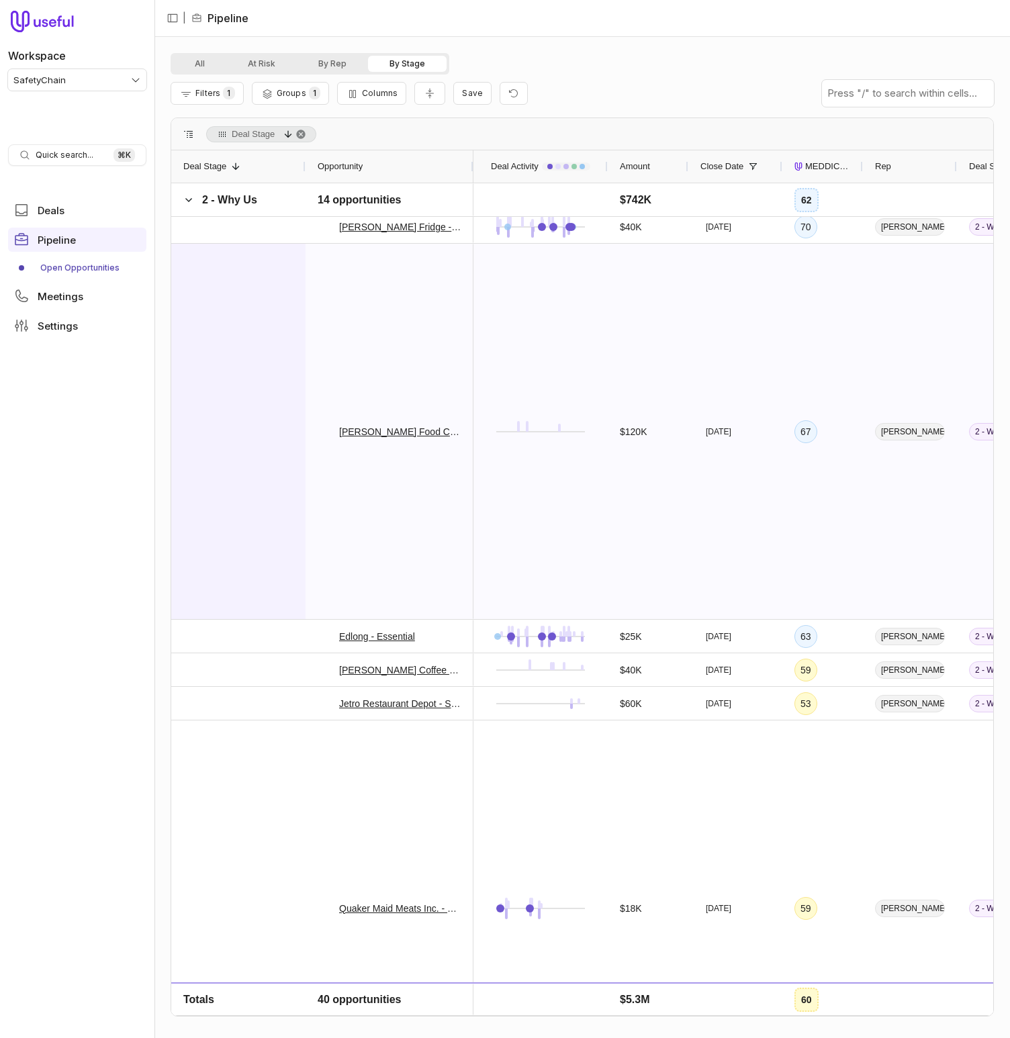
click at [265, 283] on div at bounding box center [238, 431] width 134 height 375
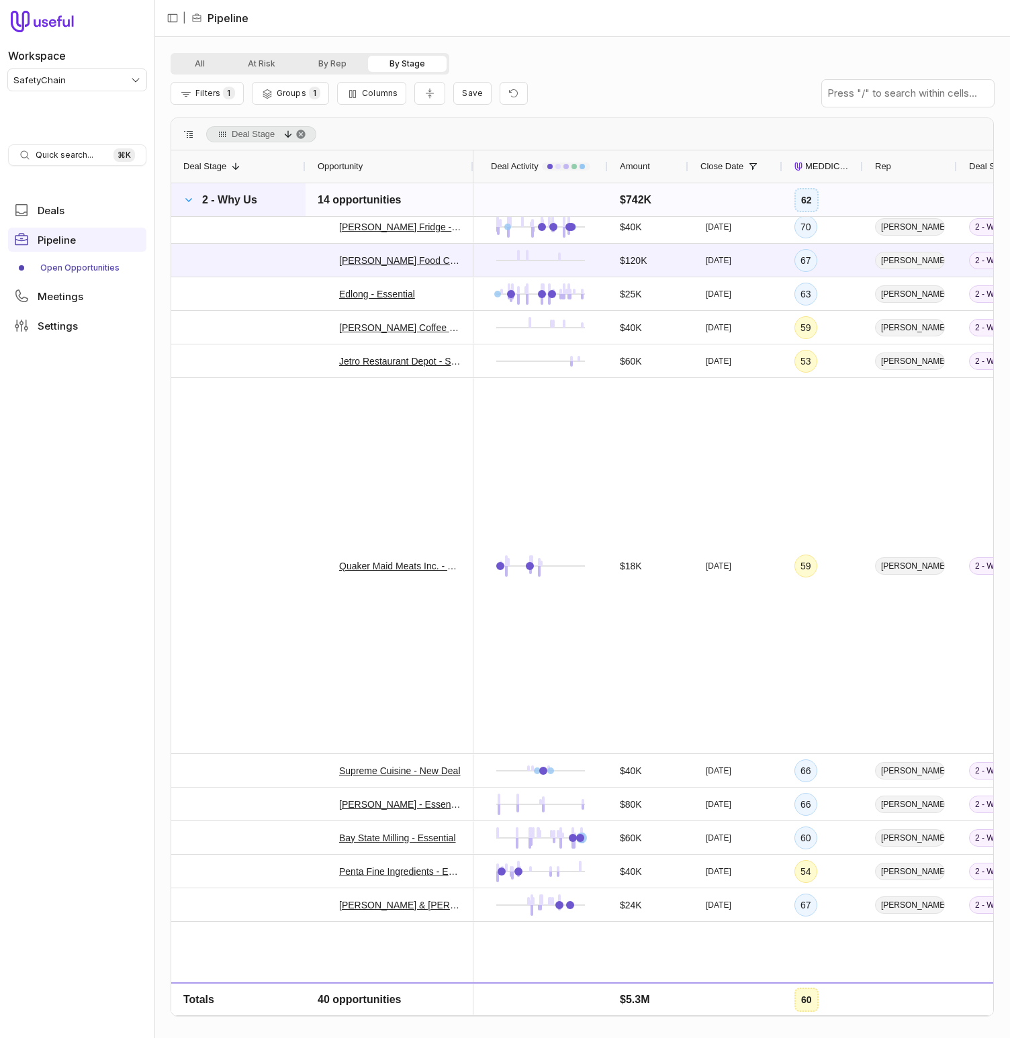
click at [188, 195] on span at bounding box center [188, 200] width 11 height 11
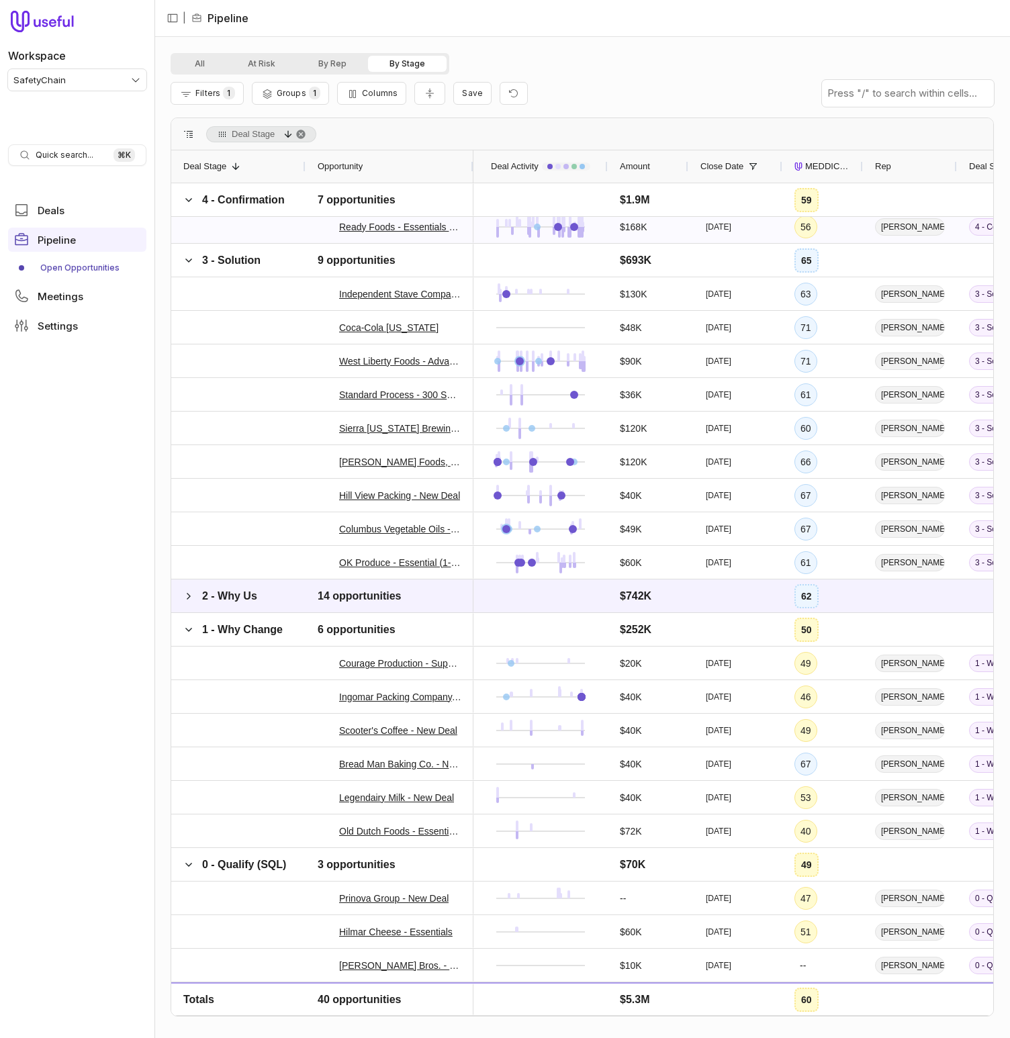
scroll to position [275, 0]
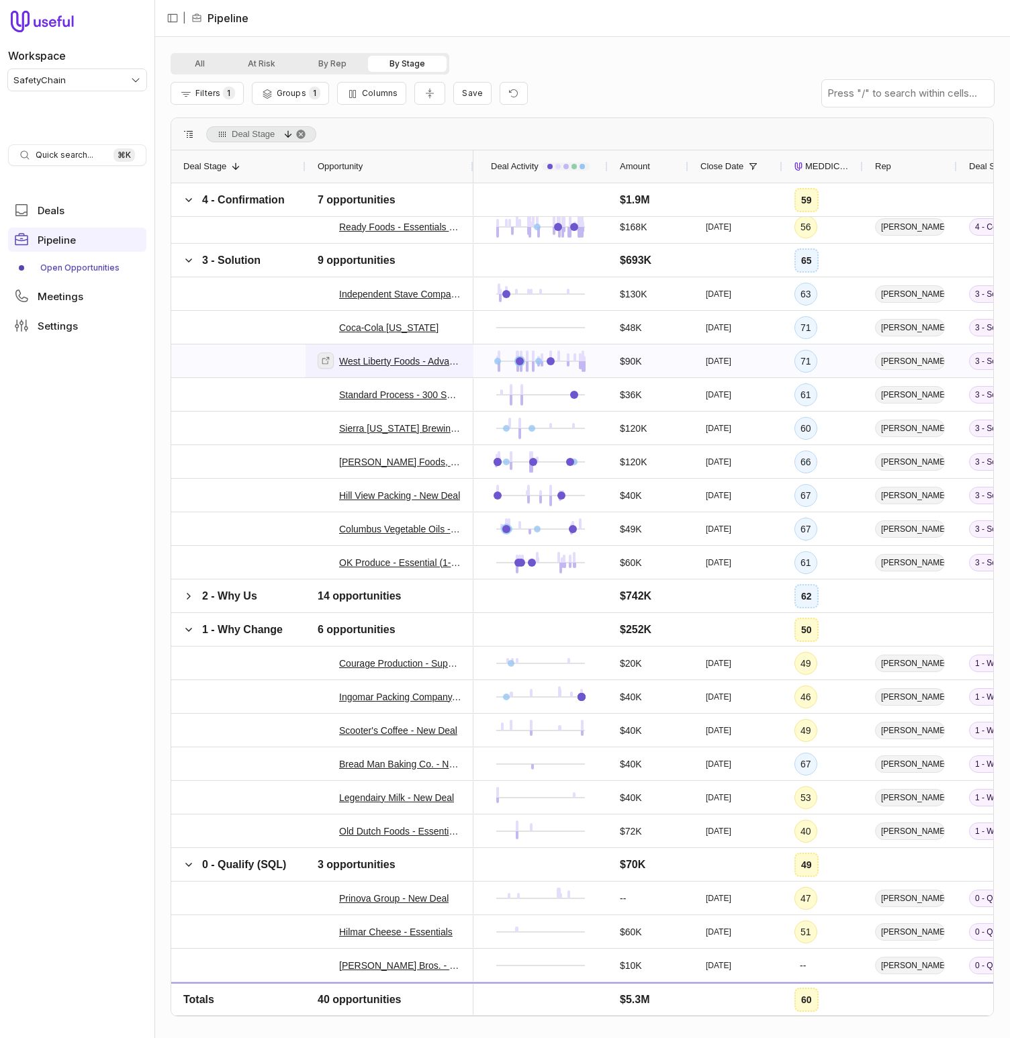
click at [328, 361] on icon at bounding box center [325, 359] width 7 height 7
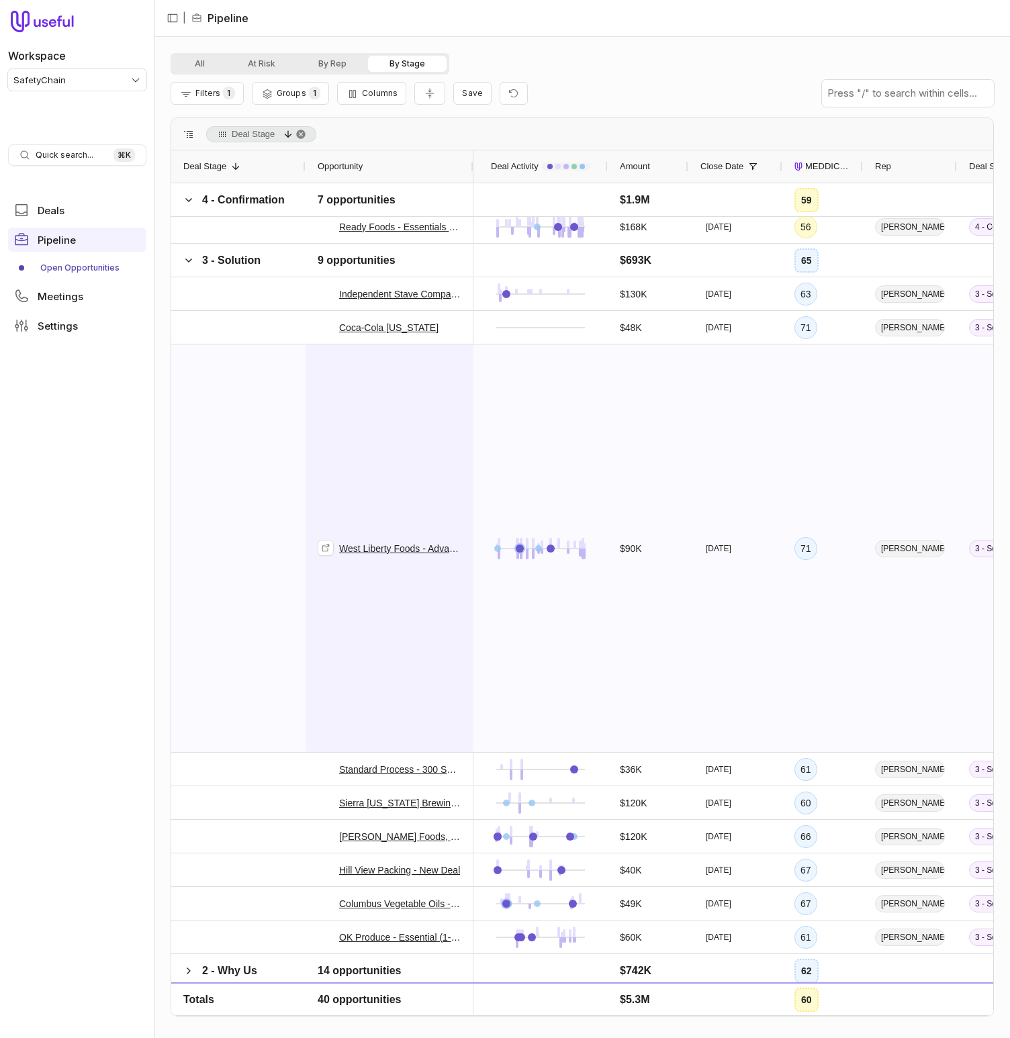
click at [426, 428] on div "West Liberty Foods - Advanced" at bounding box center [390, 548] width 144 height 406
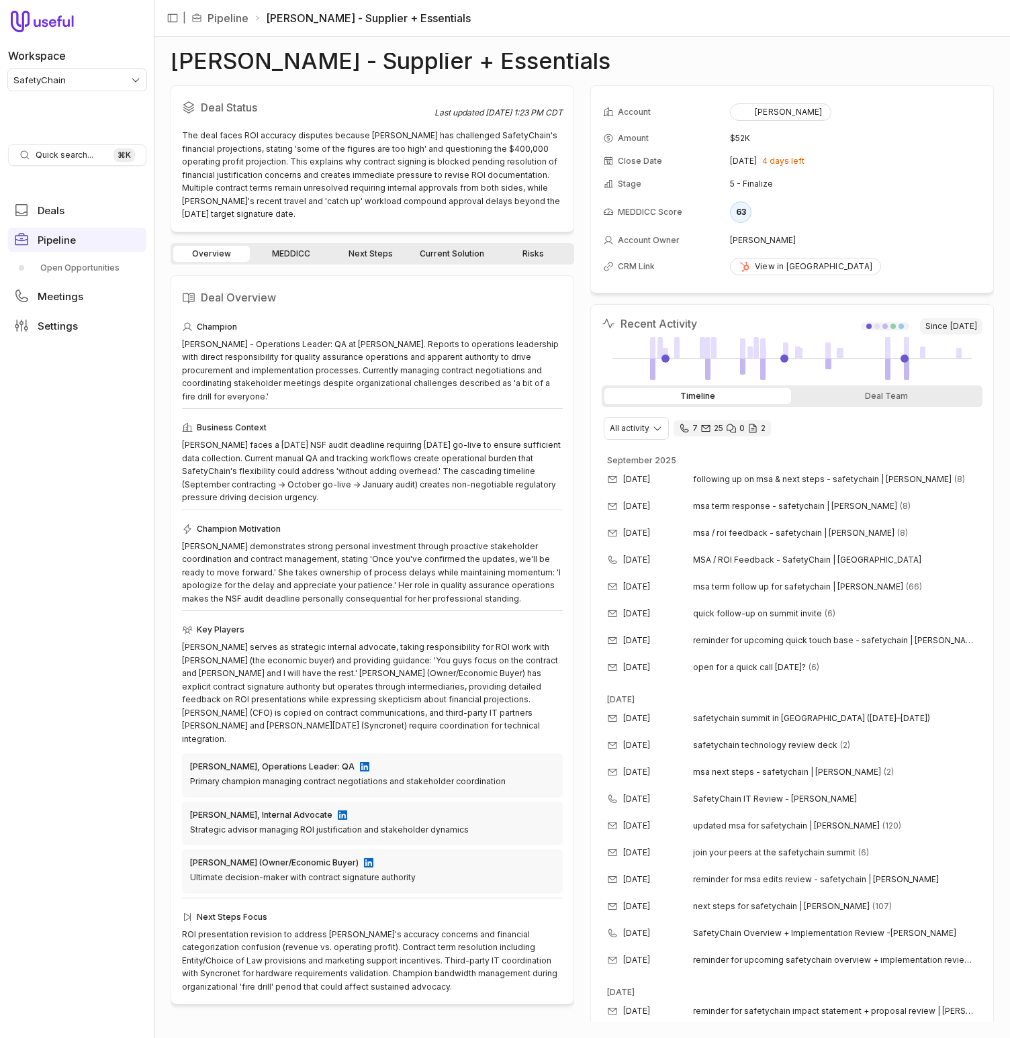
click at [375, 250] on link "Next Steps" at bounding box center [370, 254] width 77 height 16
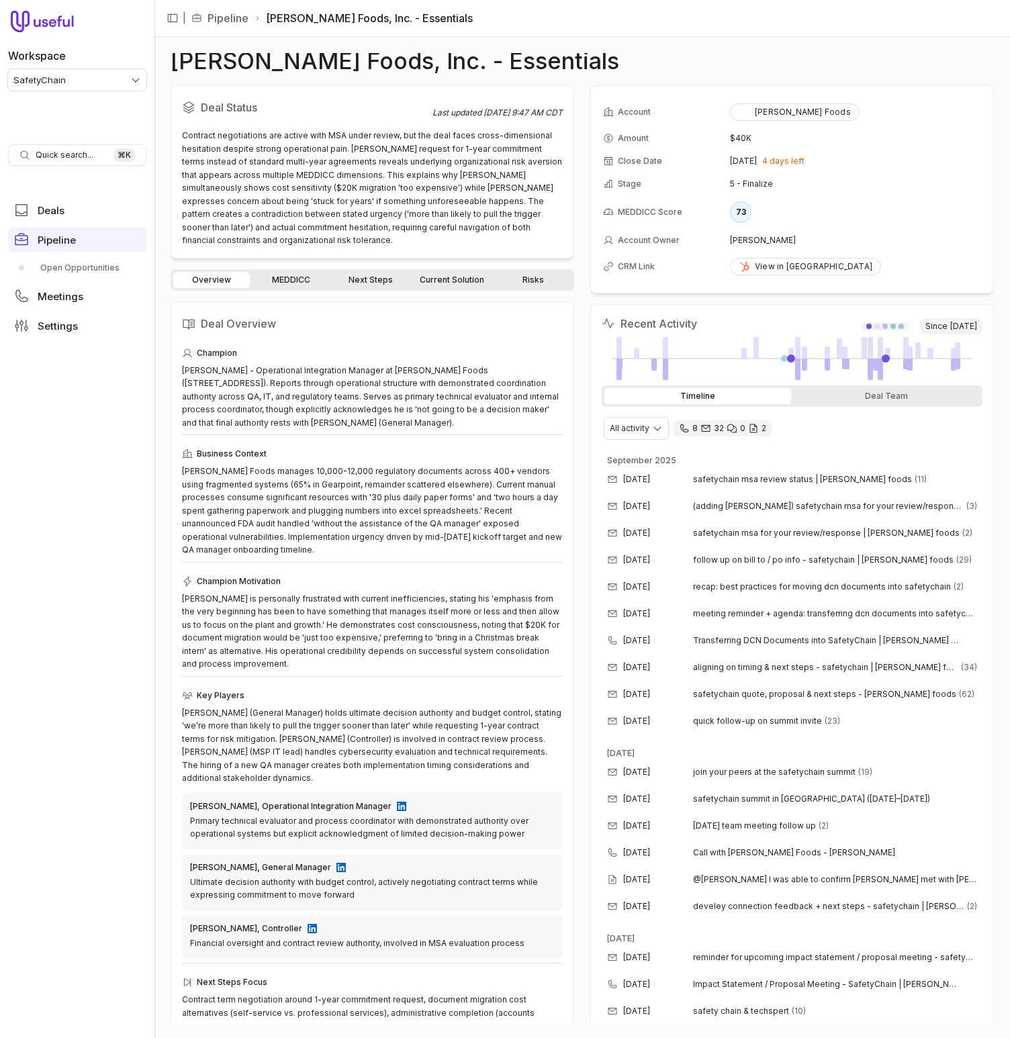
click at [457, 277] on div "Overview MEDDICC Next Steps Current Solution Risks Deal Overview Champion Steve…" at bounding box center [372, 645] width 403 height 753
click at [456, 273] on link "Current Solution" at bounding box center [452, 280] width 81 height 16
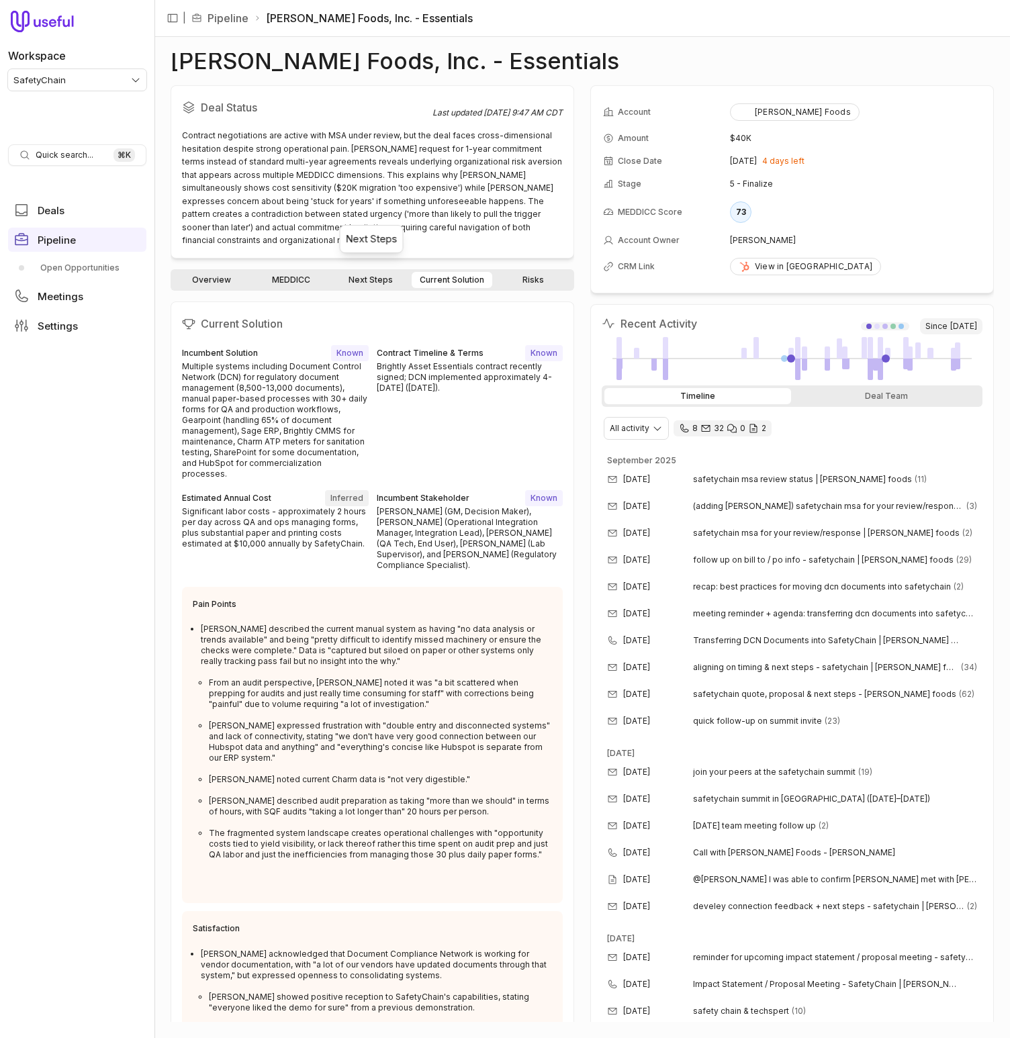
click at [380, 272] on link "Next Steps" at bounding box center [370, 280] width 77 height 16
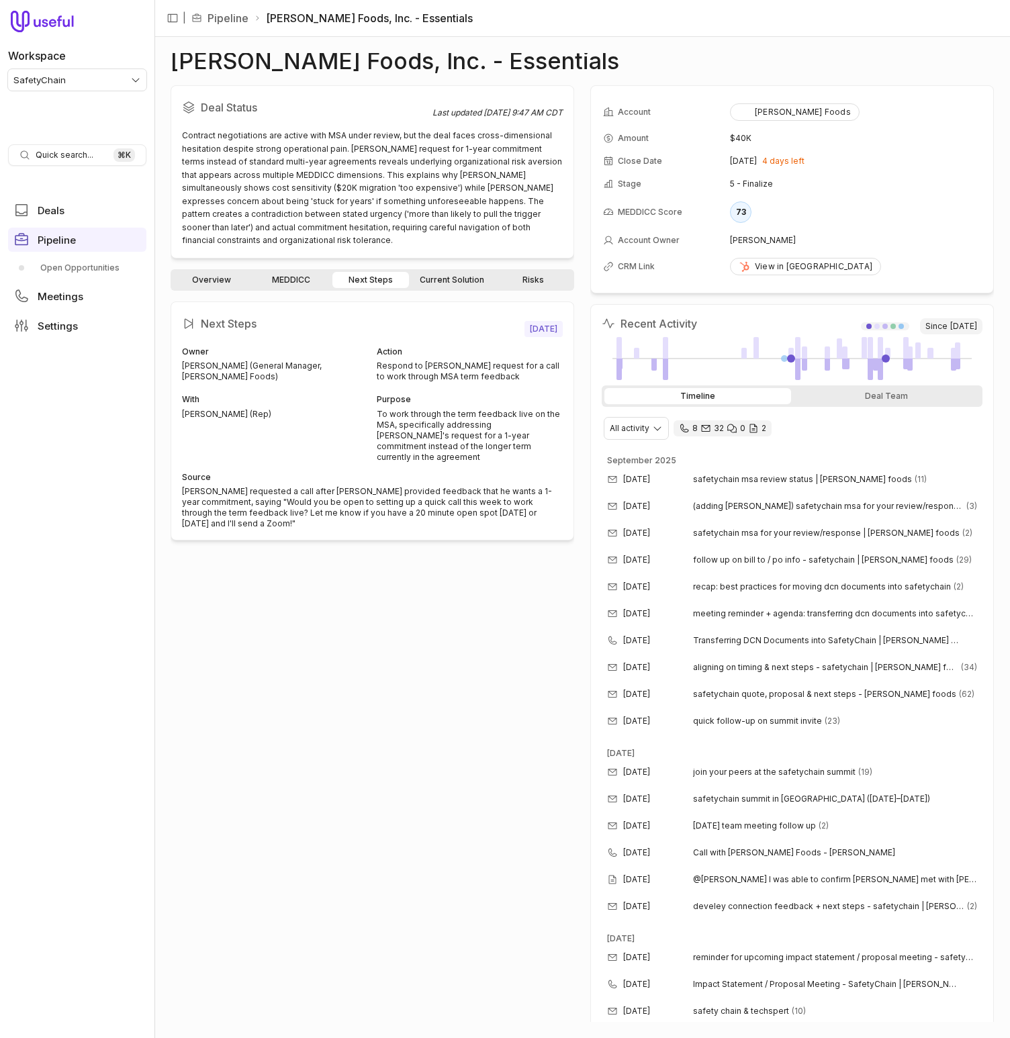
click at [462, 272] on link "Current Solution" at bounding box center [452, 280] width 81 height 16
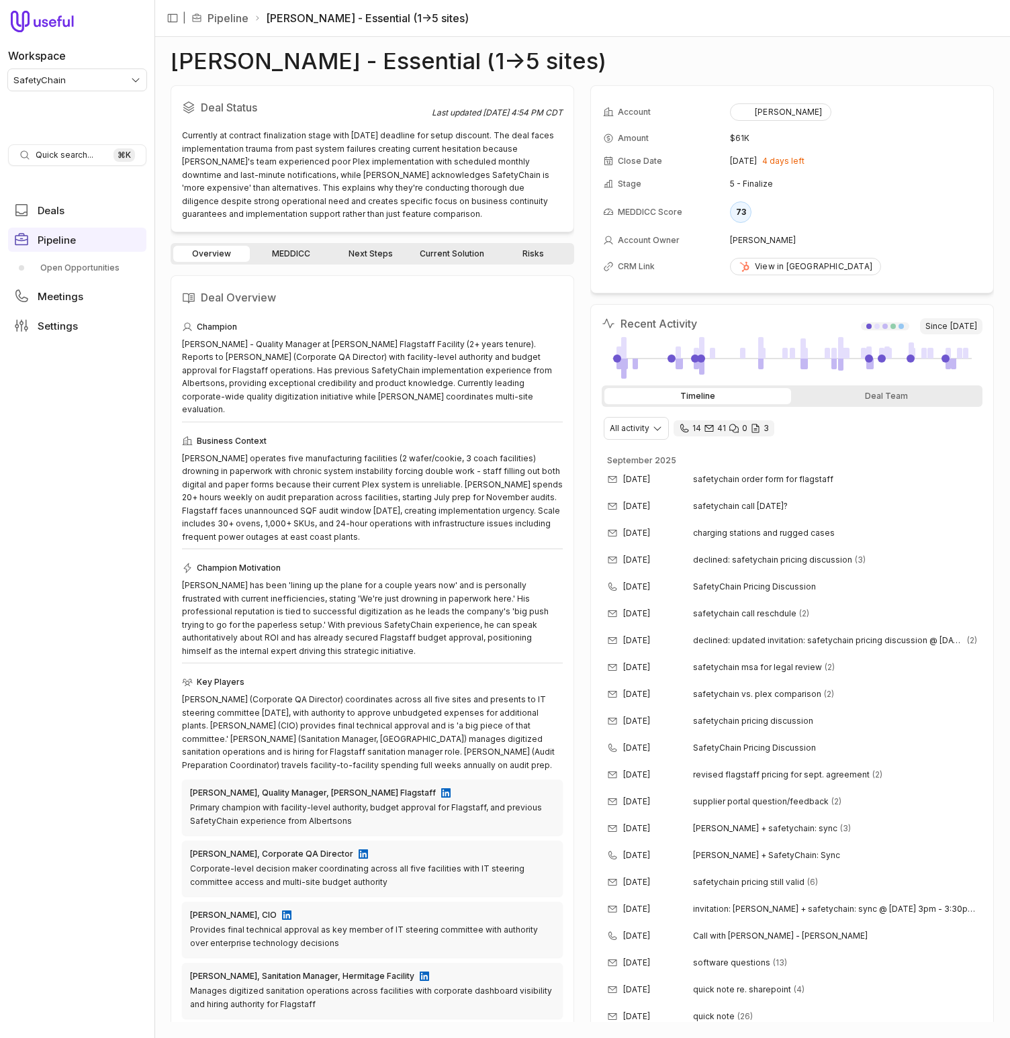
click at [385, 252] on link "Next Steps" at bounding box center [370, 254] width 77 height 16
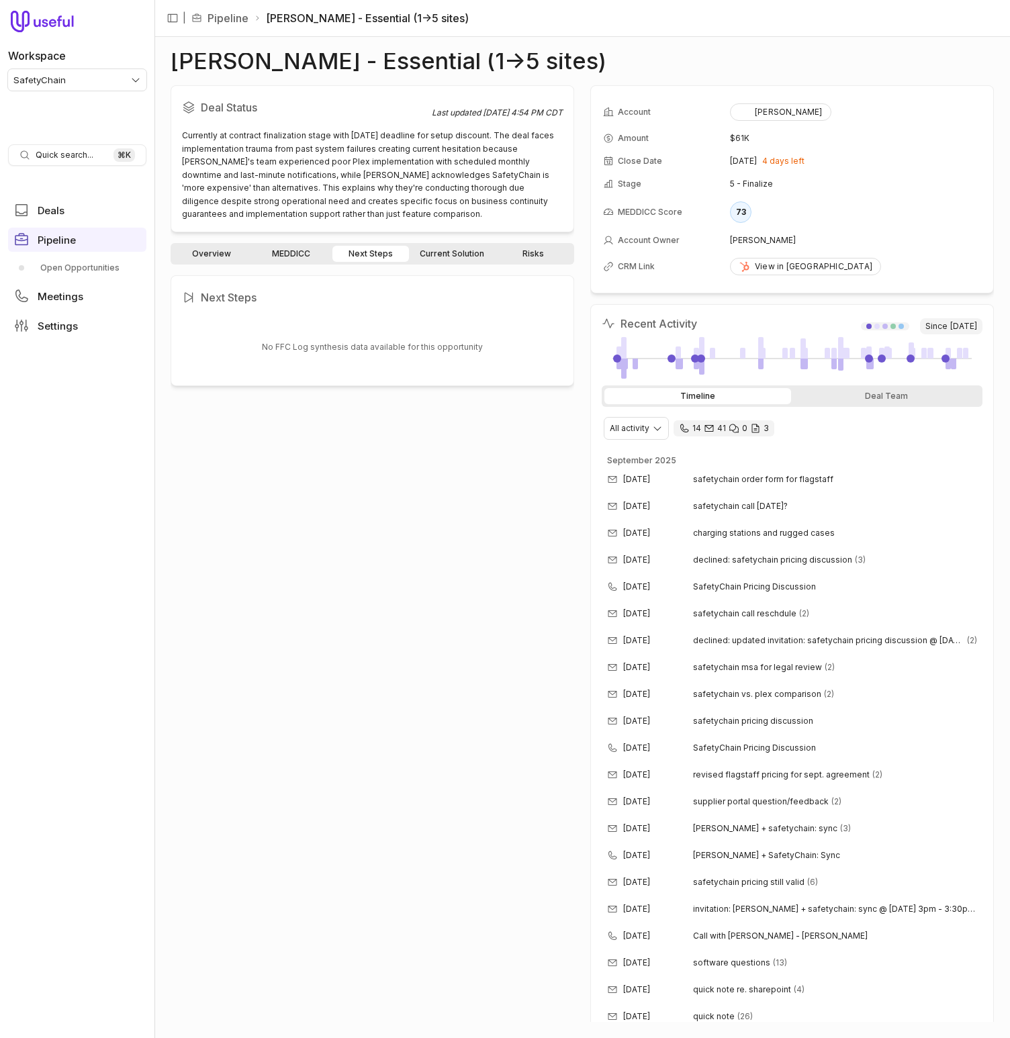
click at [450, 250] on link "Current Solution" at bounding box center [452, 254] width 81 height 16
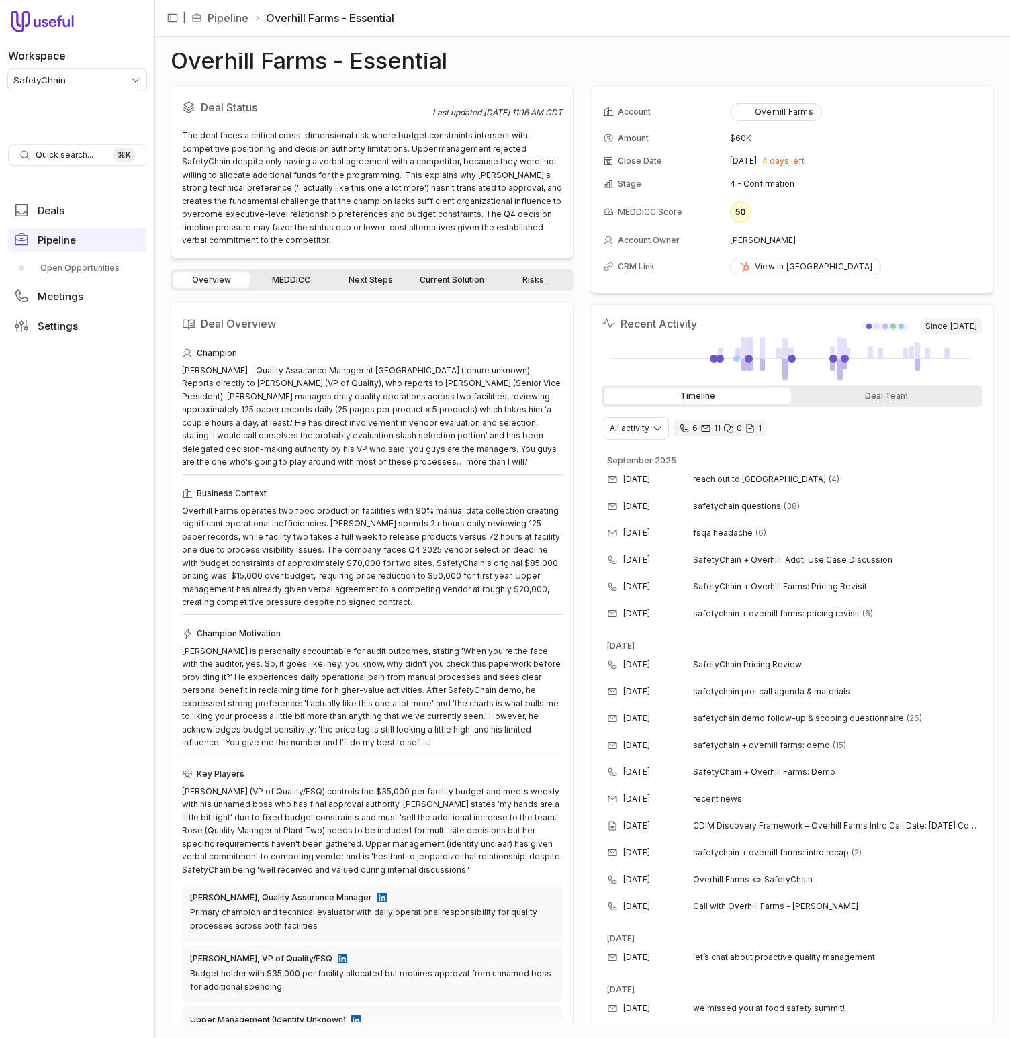
click at [382, 272] on link "Next Steps" at bounding box center [370, 280] width 77 height 16
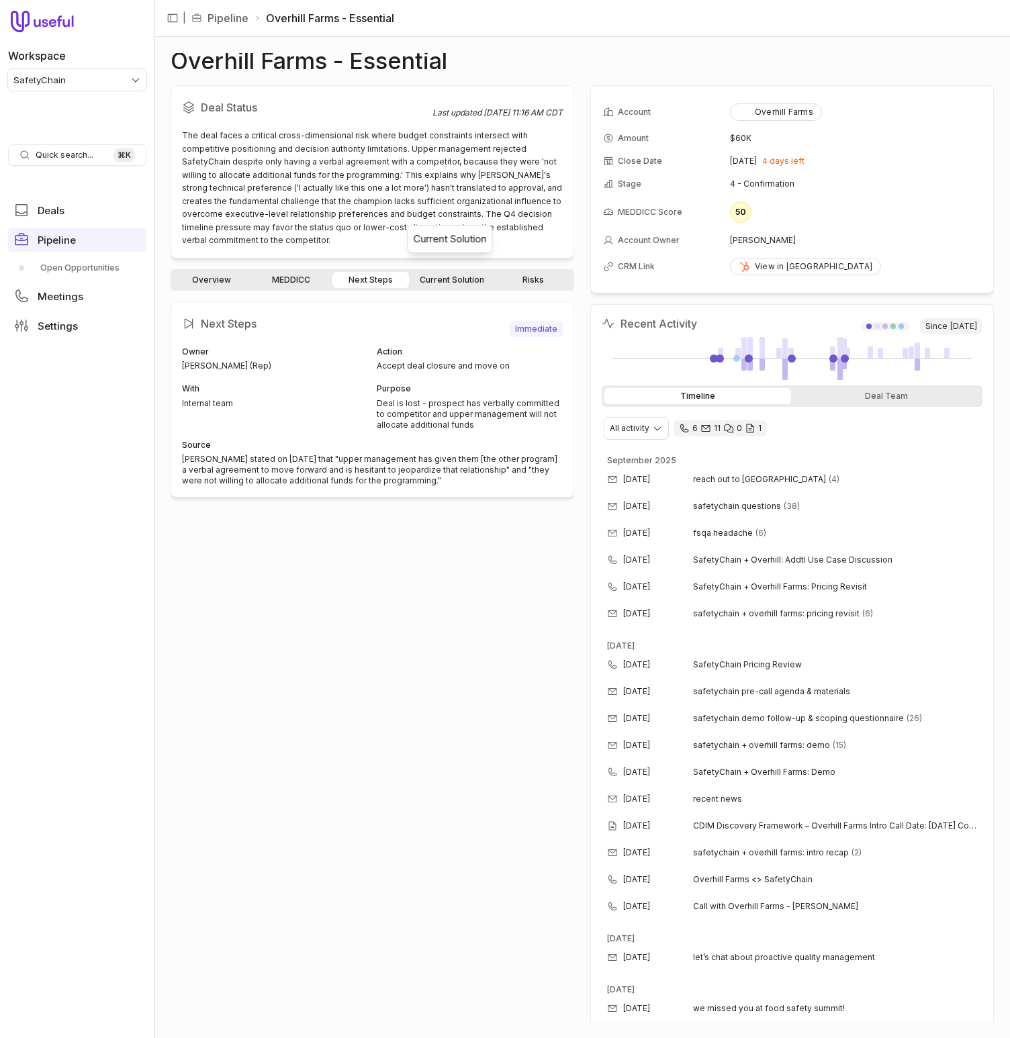
click at [423, 272] on link "Current Solution" at bounding box center [452, 280] width 81 height 16
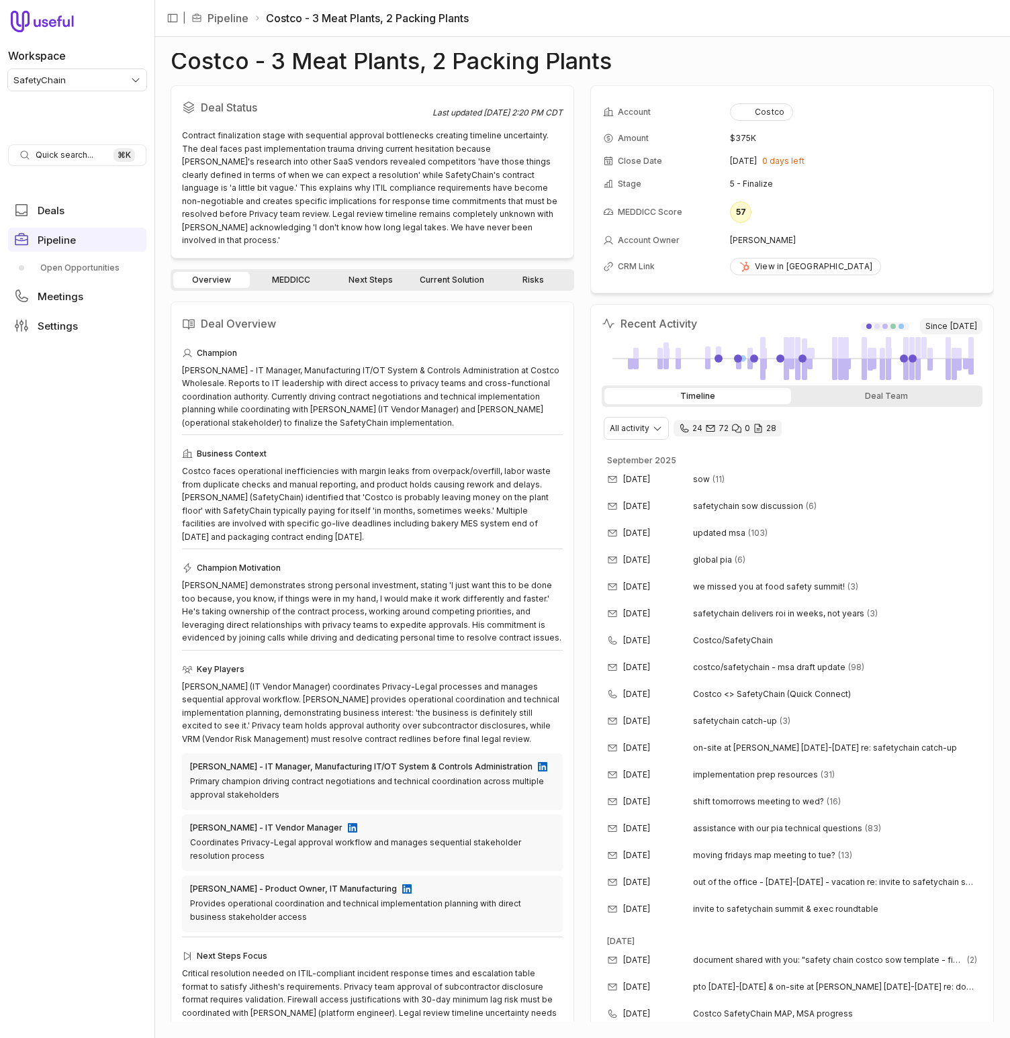
click at [370, 272] on link "Next Steps" at bounding box center [370, 280] width 77 height 16
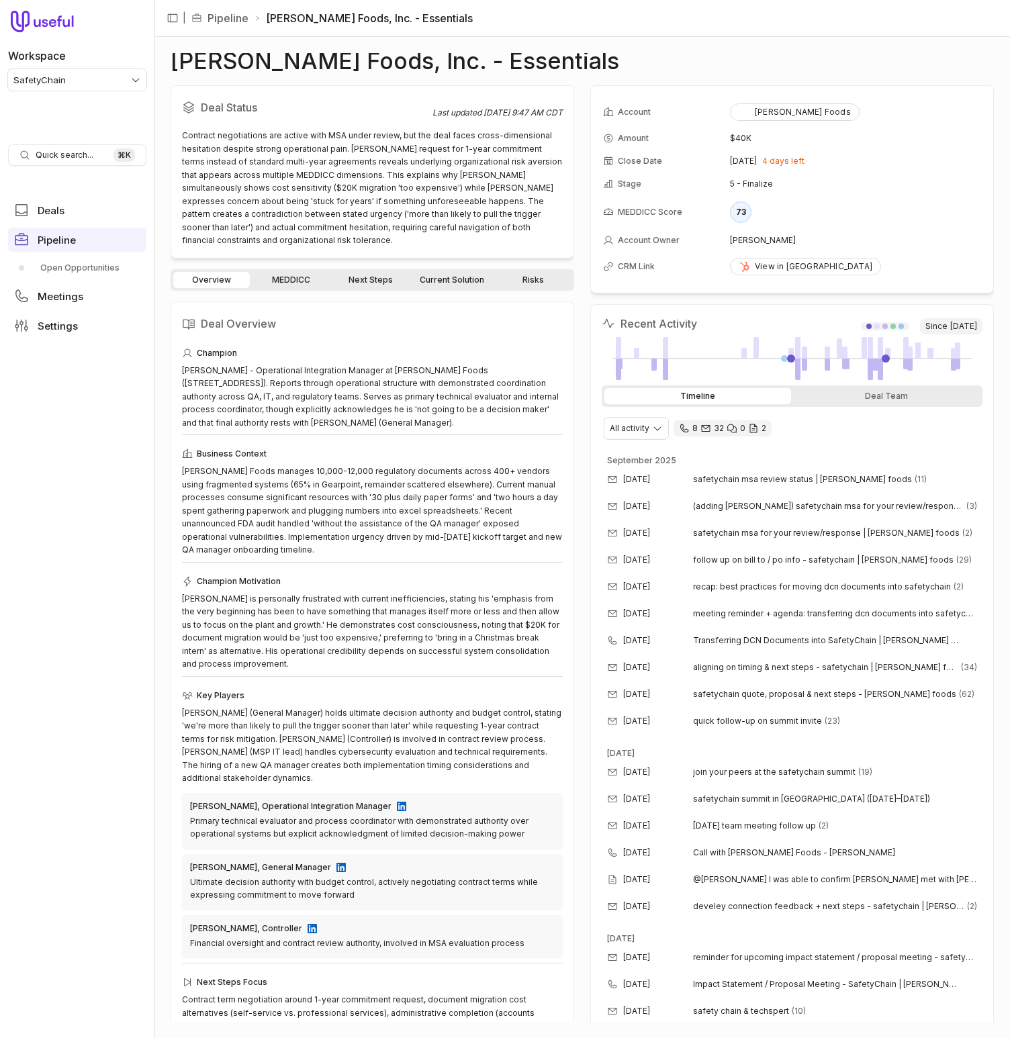
click at [369, 269] on div "Overview MEDDICC Next Steps Current Solution Risks" at bounding box center [372, 279] width 403 height 21
click at [371, 272] on link "Next Steps" at bounding box center [370, 280] width 77 height 16
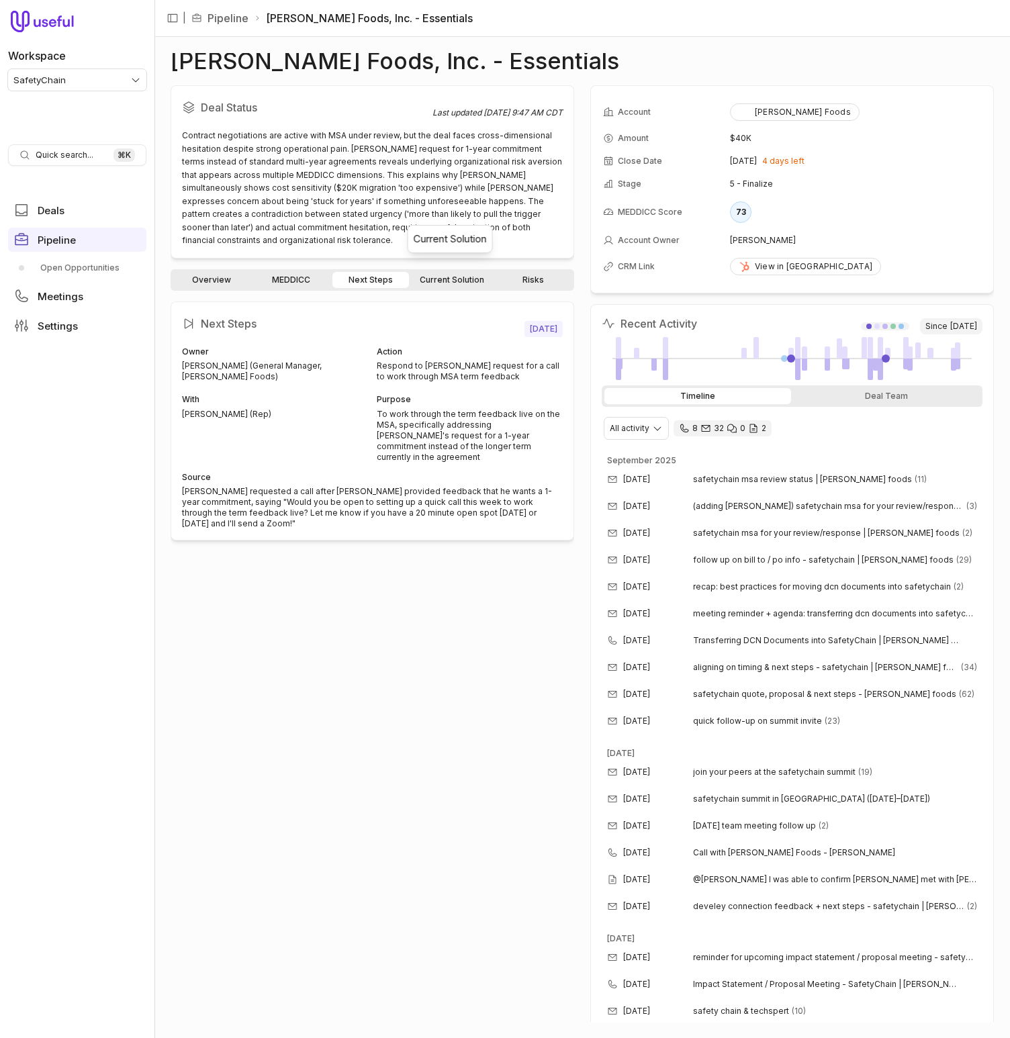
click at [457, 272] on link "Current Solution" at bounding box center [452, 280] width 81 height 16
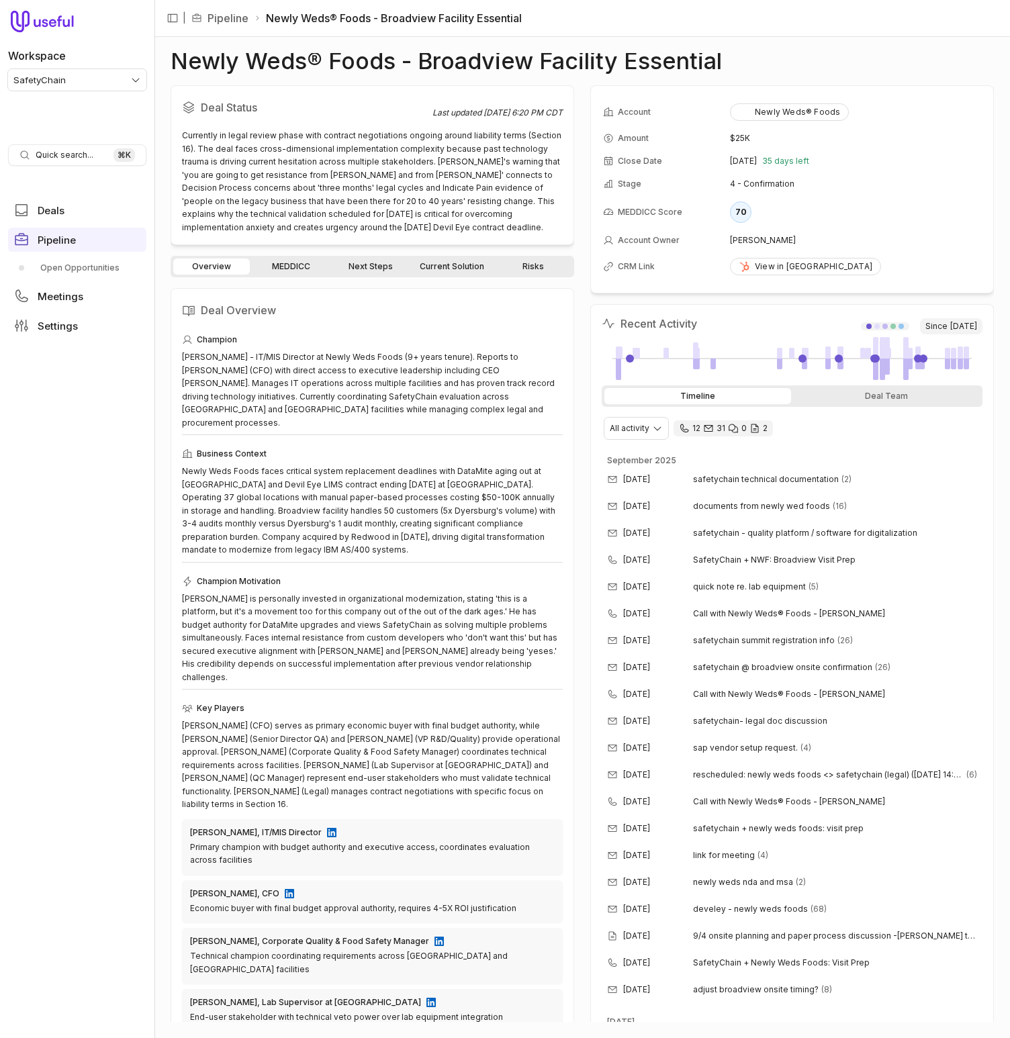
click at [363, 270] on link "Next Steps" at bounding box center [370, 266] width 77 height 16
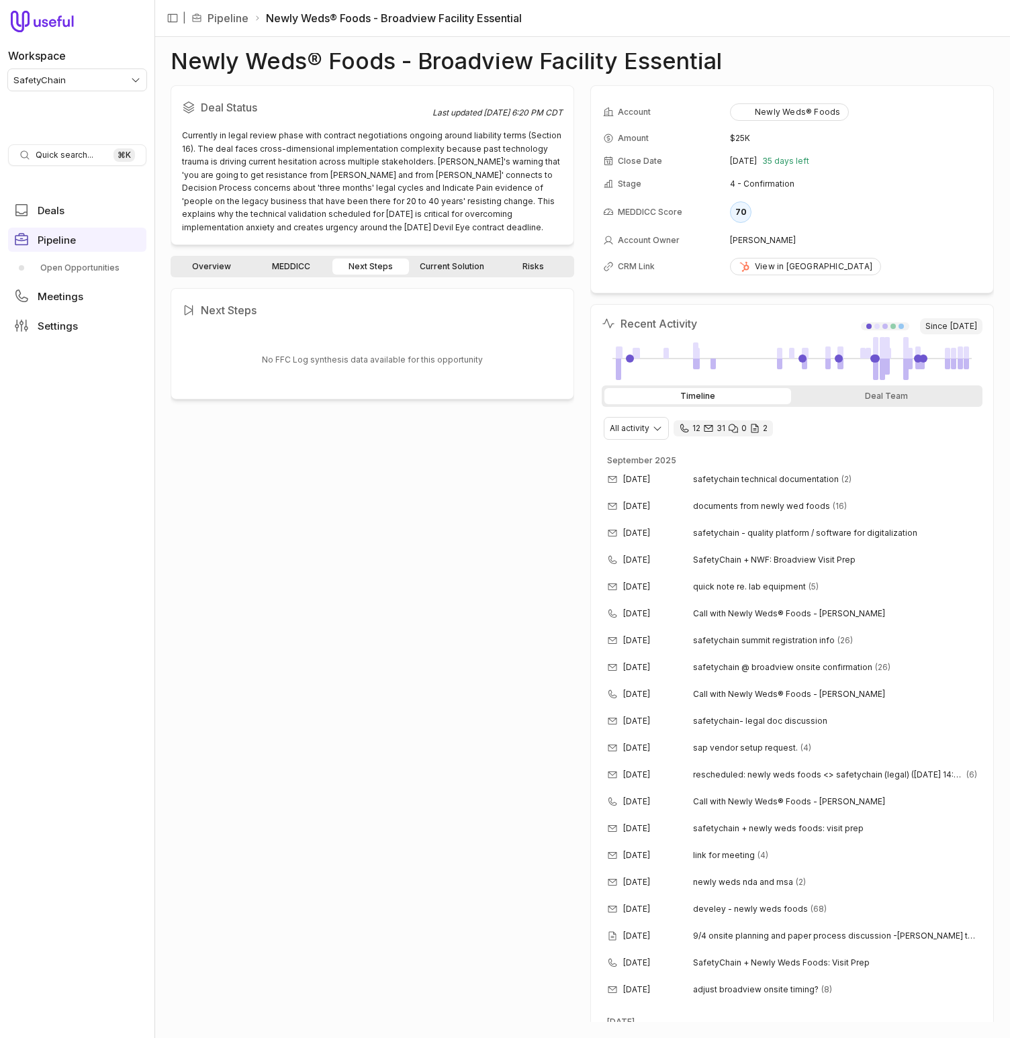
click at [456, 265] on link "Current Solution" at bounding box center [452, 266] width 81 height 16
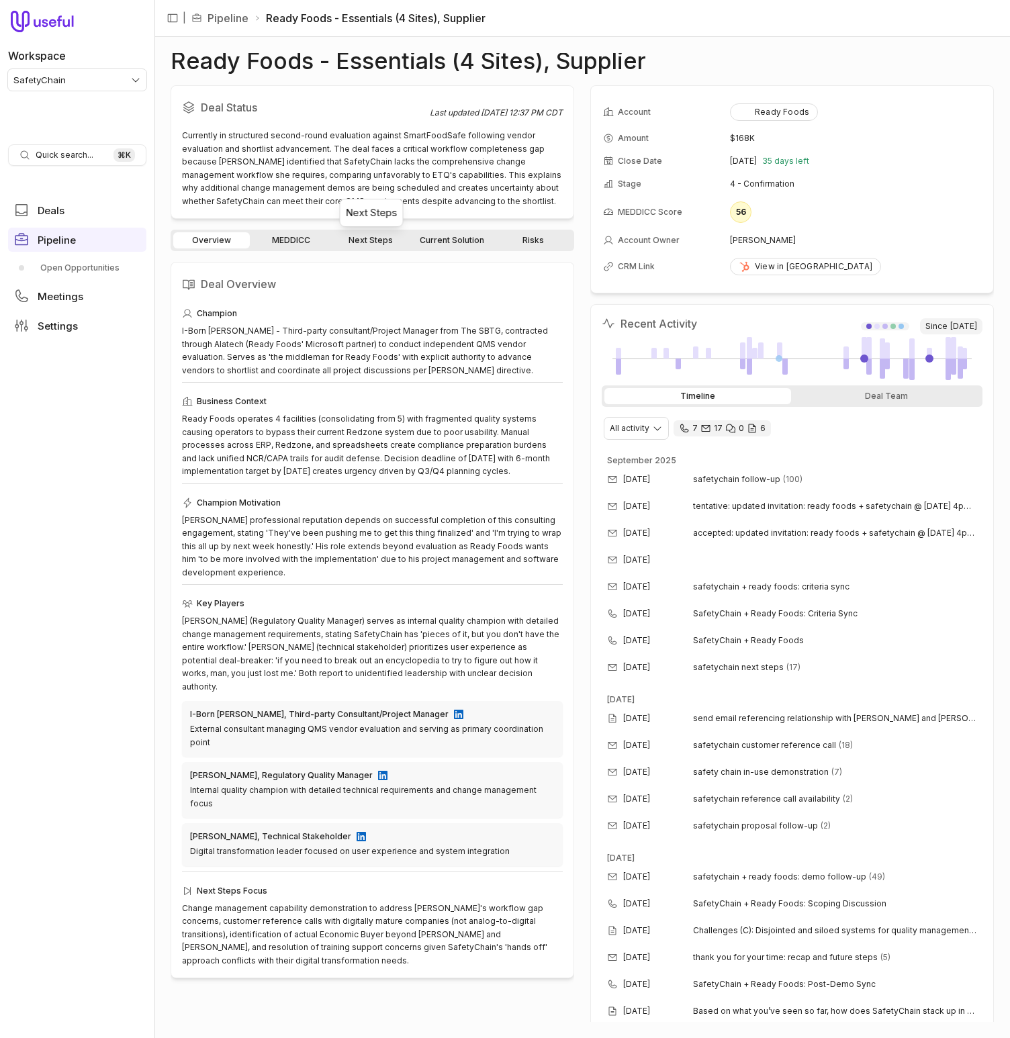
click at [373, 246] on link "Next Steps" at bounding box center [370, 240] width 77 height 16
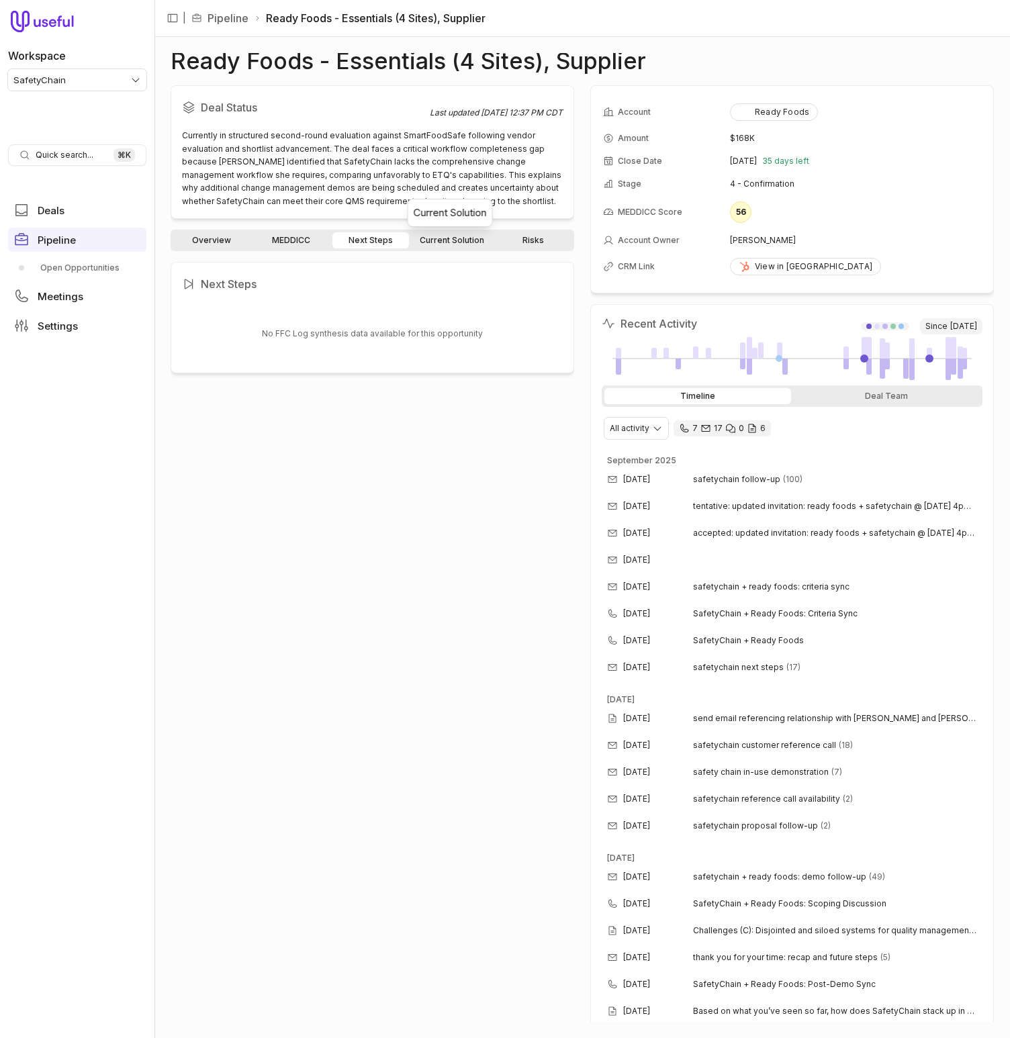
click at [443, 240] on link "Current Solution" at bounding box center [452, 240] width 81 height 16
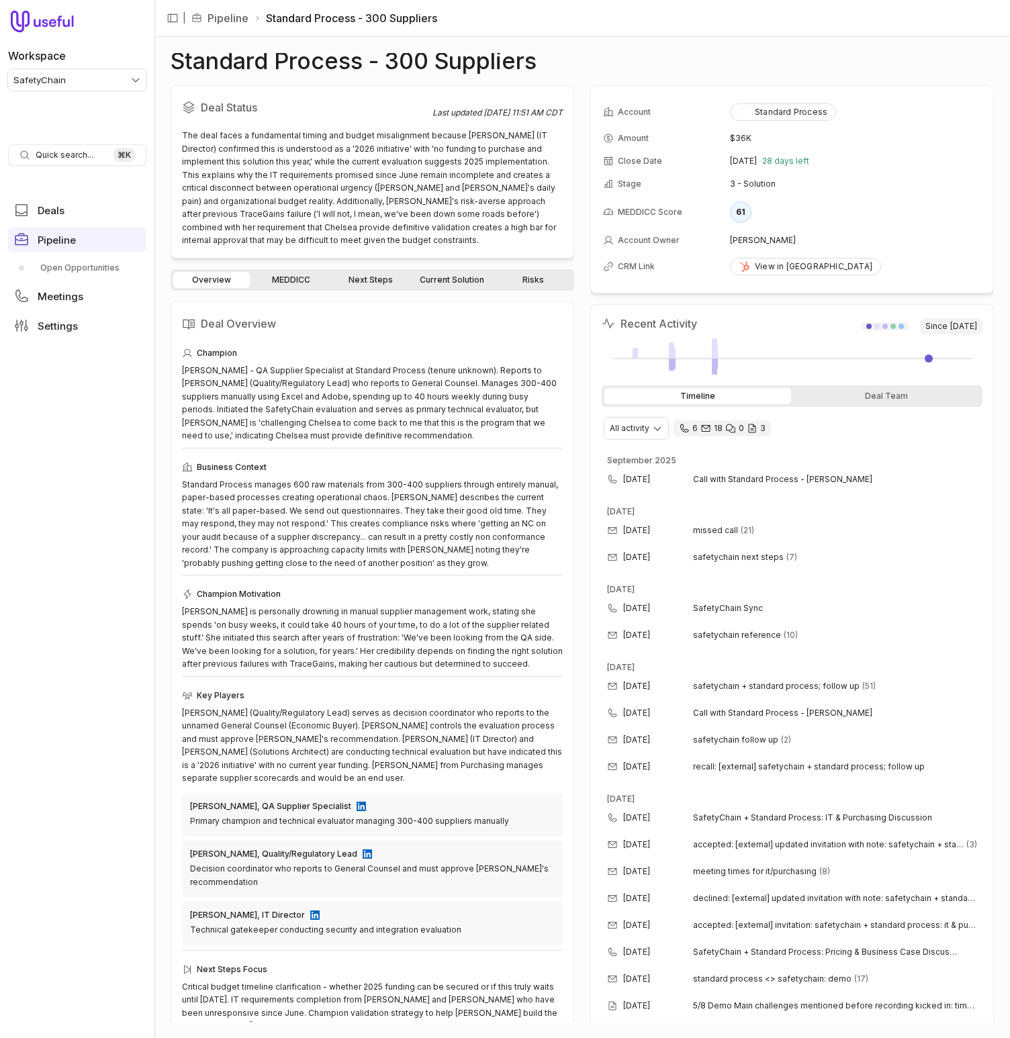
click at [366, 285] on link "Next Steps" at bounding box center [370, 280] width 77 height 16
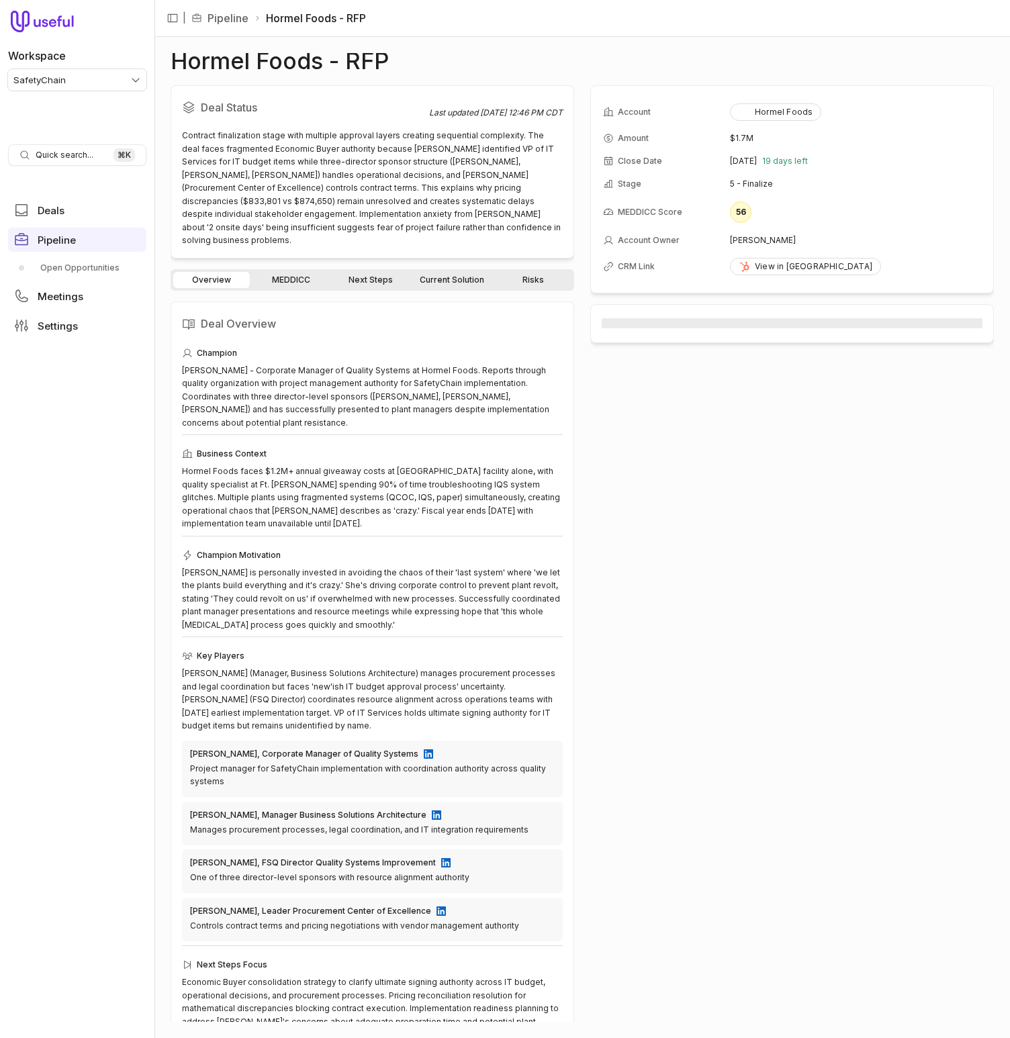
click at [369, 273] on link "Next Steps" at bounding box center [370, 280] width 77 height 16
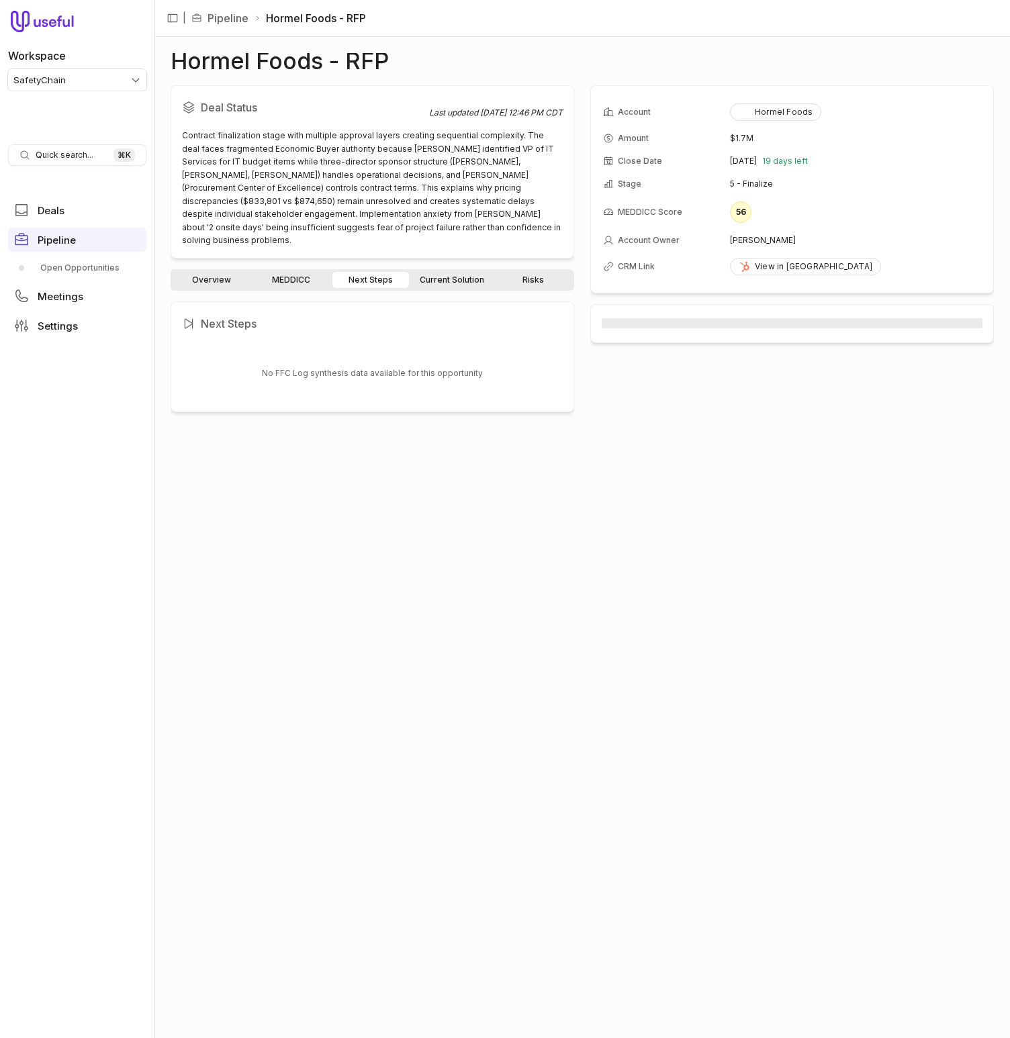
click at [461, 272] on link "Current Solution" at bounding box center [452, 280] width 81 height 16
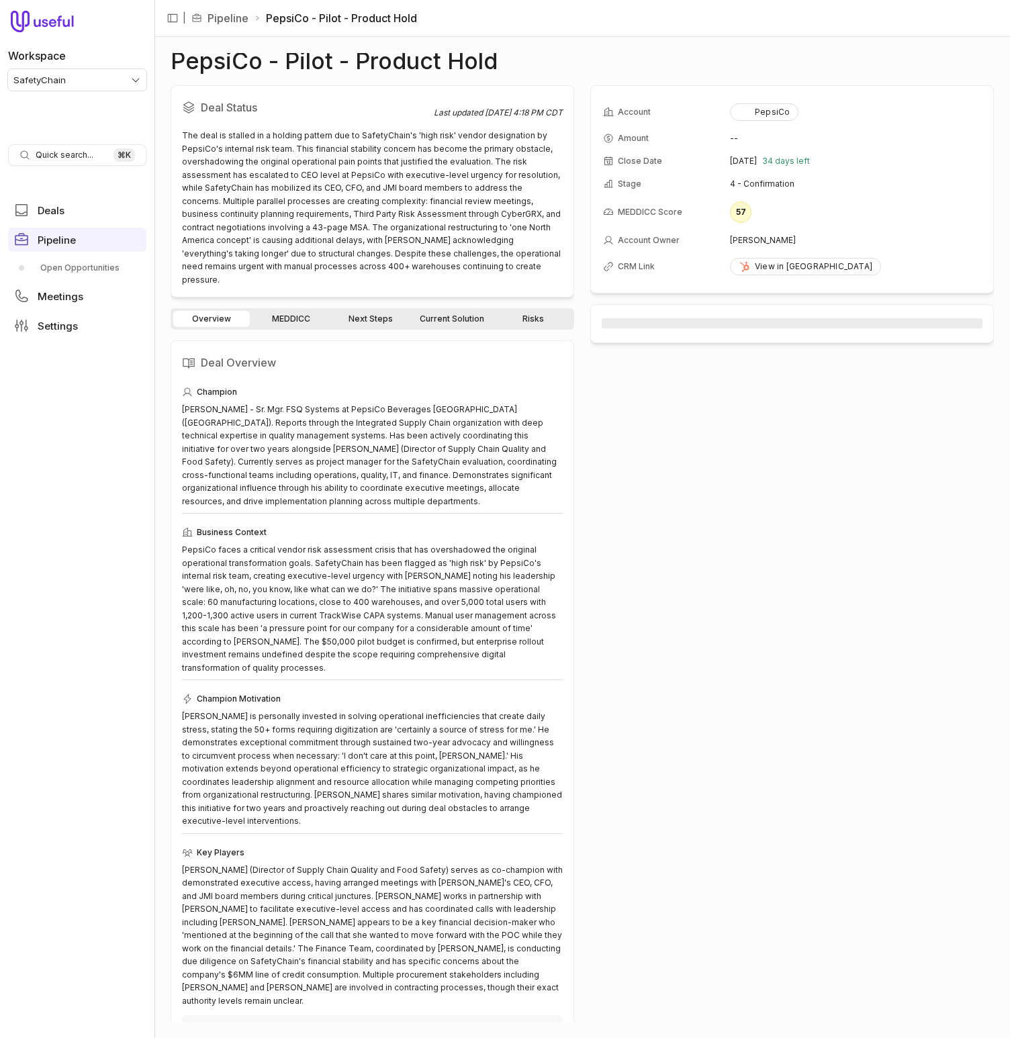
click at [344, 311] on link "Next Steps" at bounding box center [370, 319] width 77 height 16
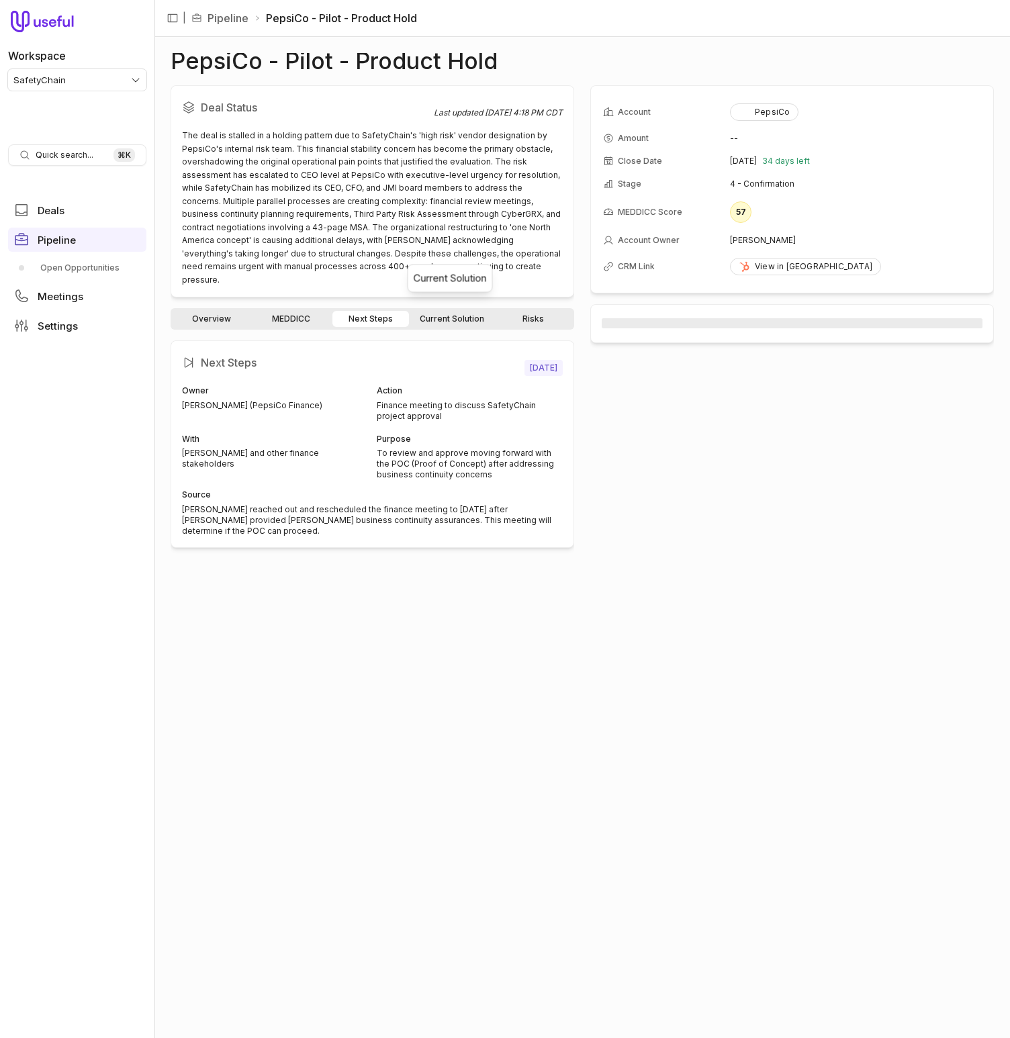
click at [430, 311] on link "Current Solution" at bounding box center [452, 319] width 81 height 16
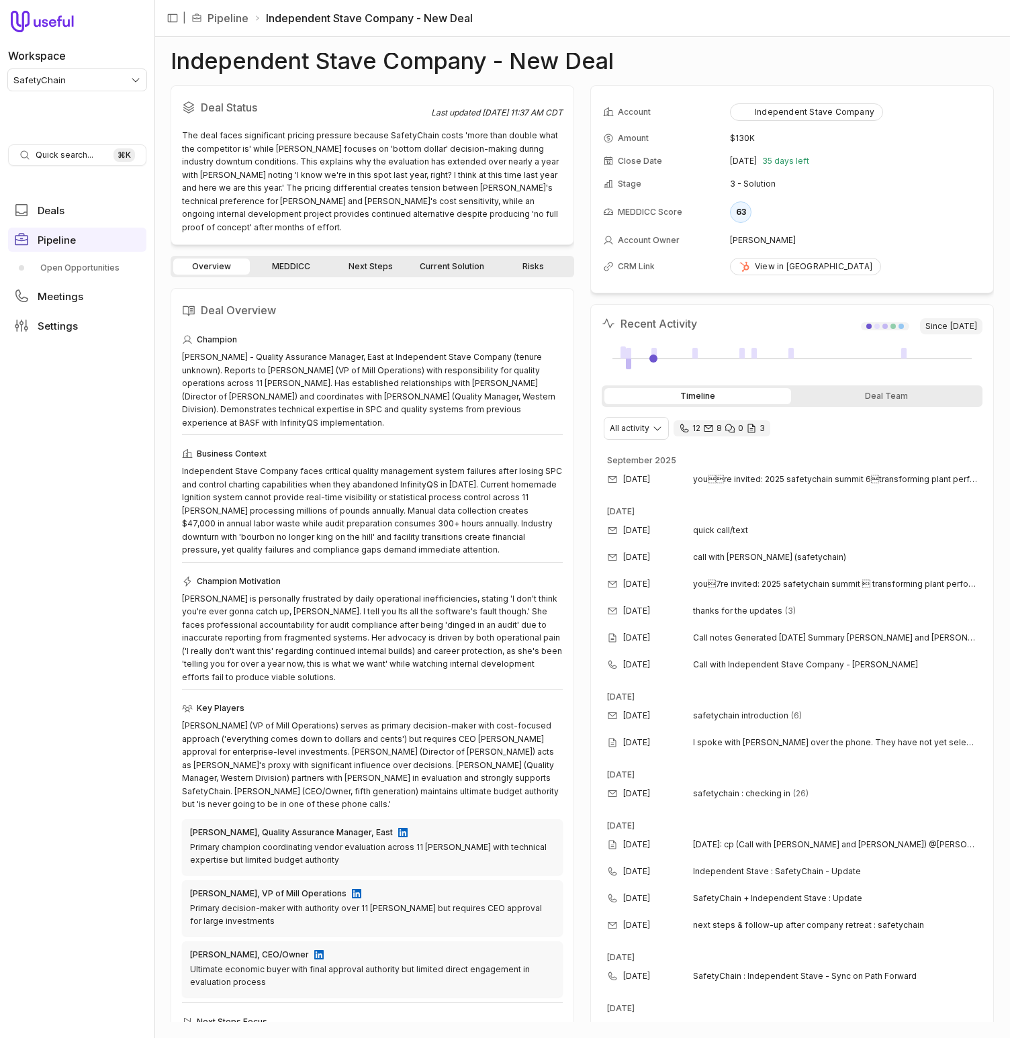
click at [383, 258] on link "Next Steps" at bounding box center [370, 266] width 77 height 16
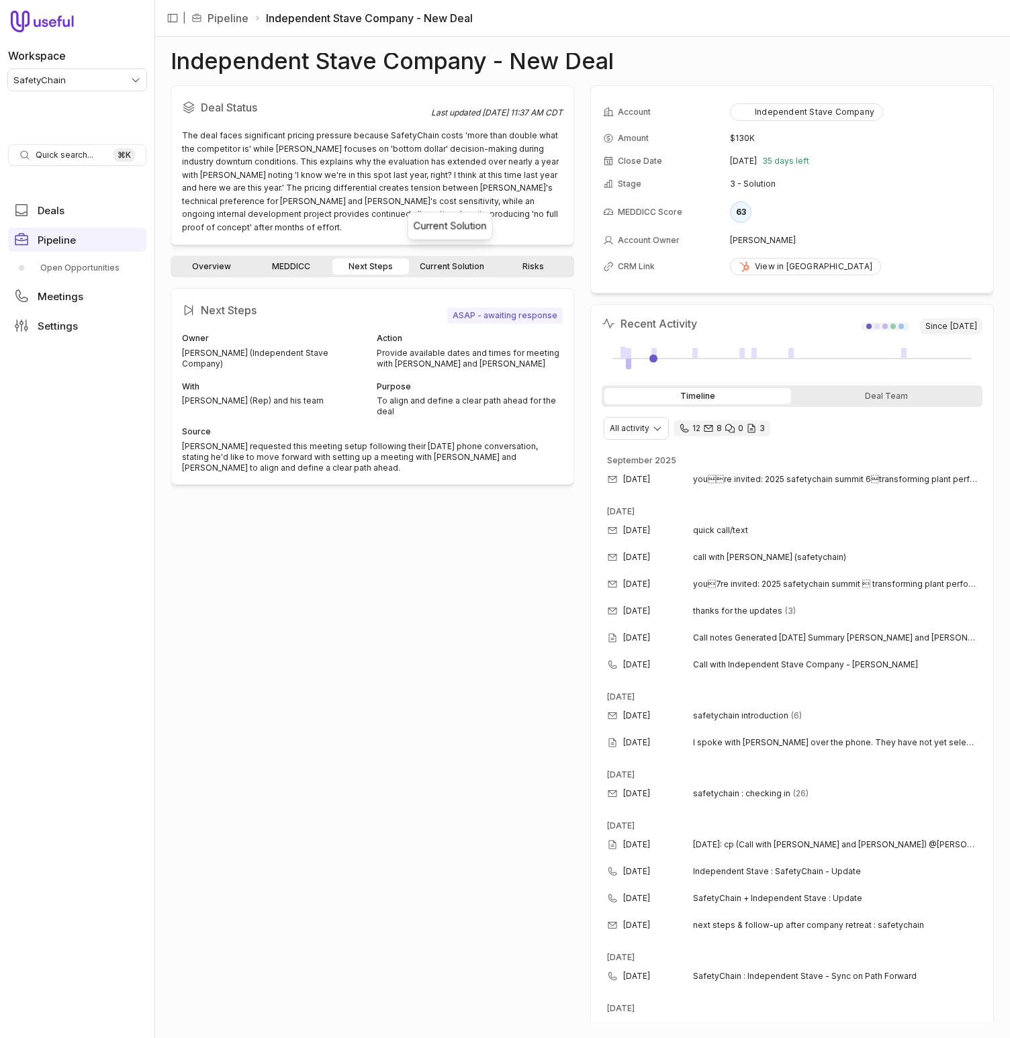
click at [451, 258] on link "Current Solution" at bounding box center [452, 266] width 81 height 16
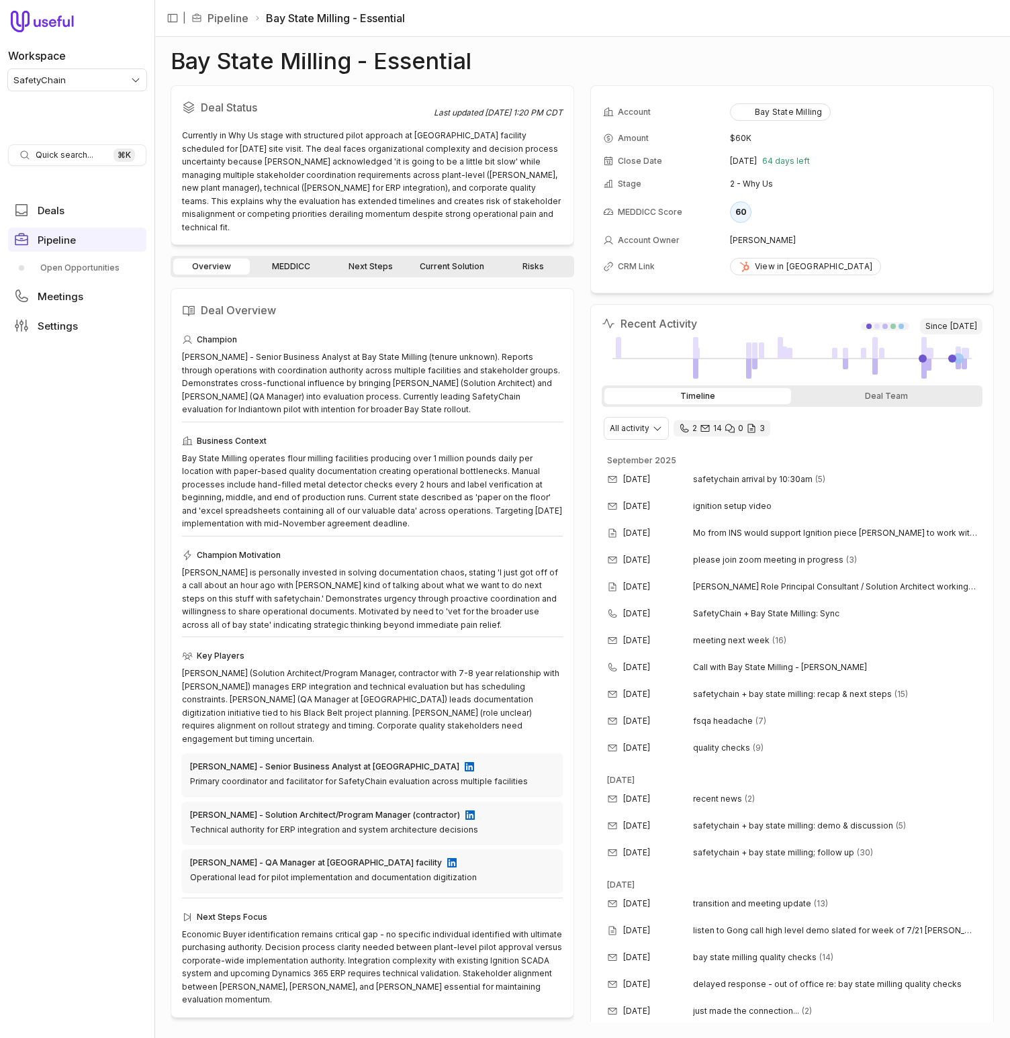
click at [427, 259] on link "Current Solution" at bounding box center [452, 266] width 81 height 16
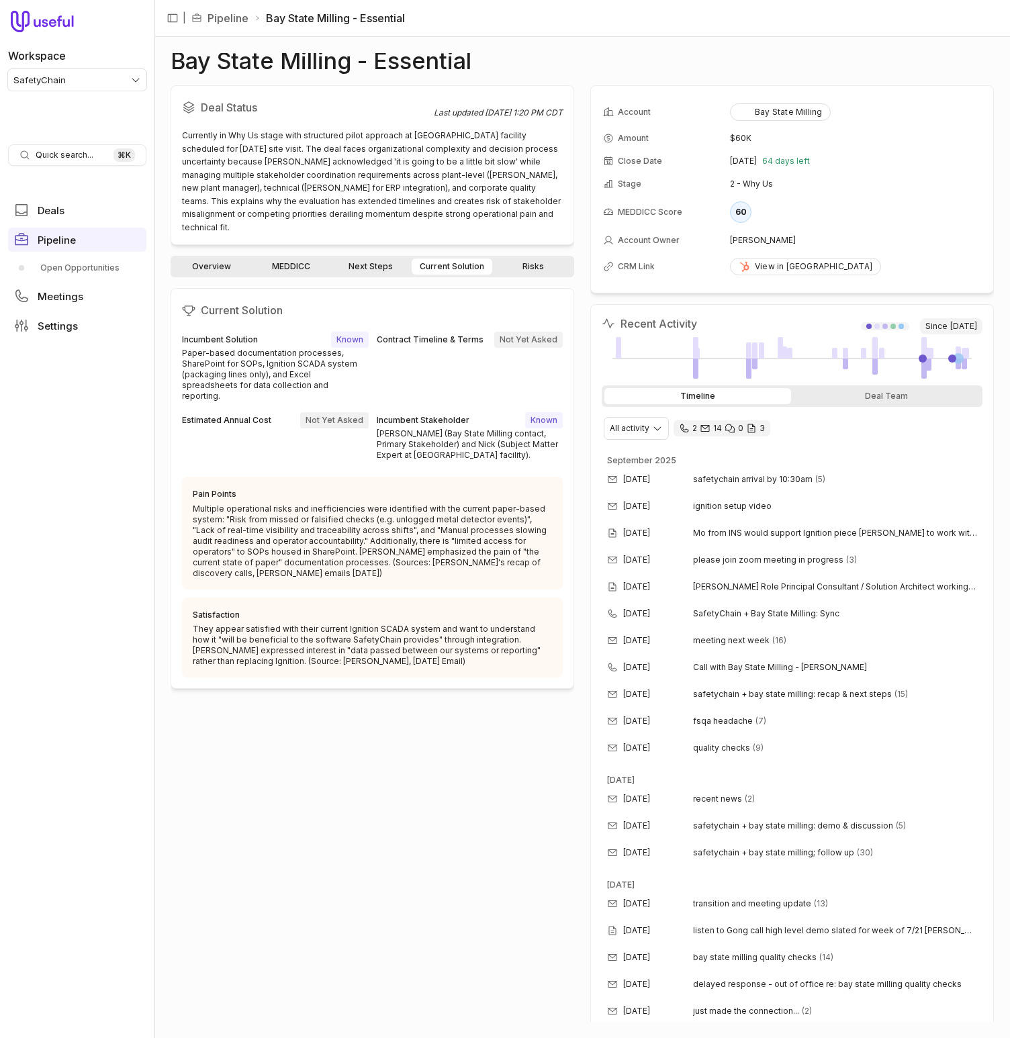
click at [364, 258] on link "Next Steps" at bounding box center [370, 266] width 77 height 16
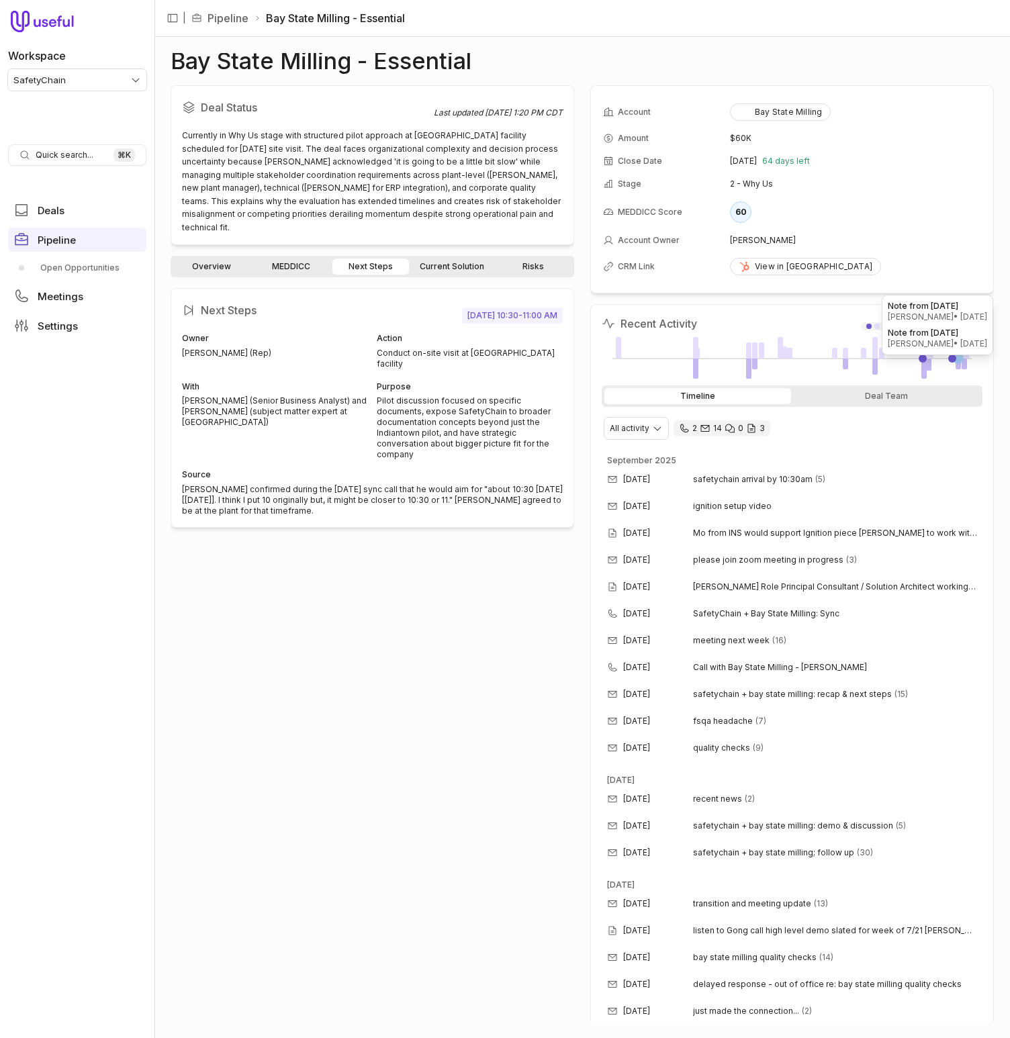
click at [958, 357] on div at bounding box center [958, 358] width 11 height 11
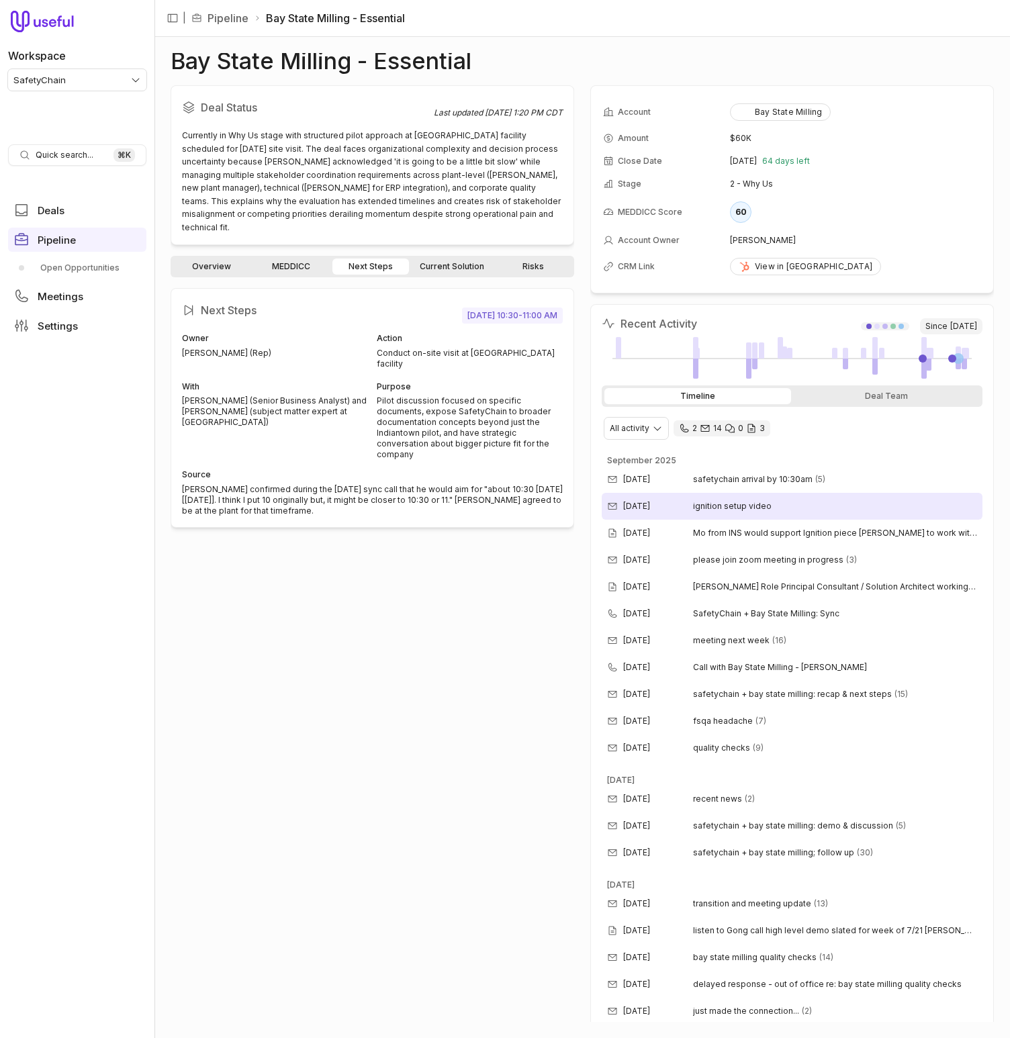
click at [769, 510] on div "Sep 24, 2025 ignition setup video" at bounding box center [792, 506] width 381 height 27
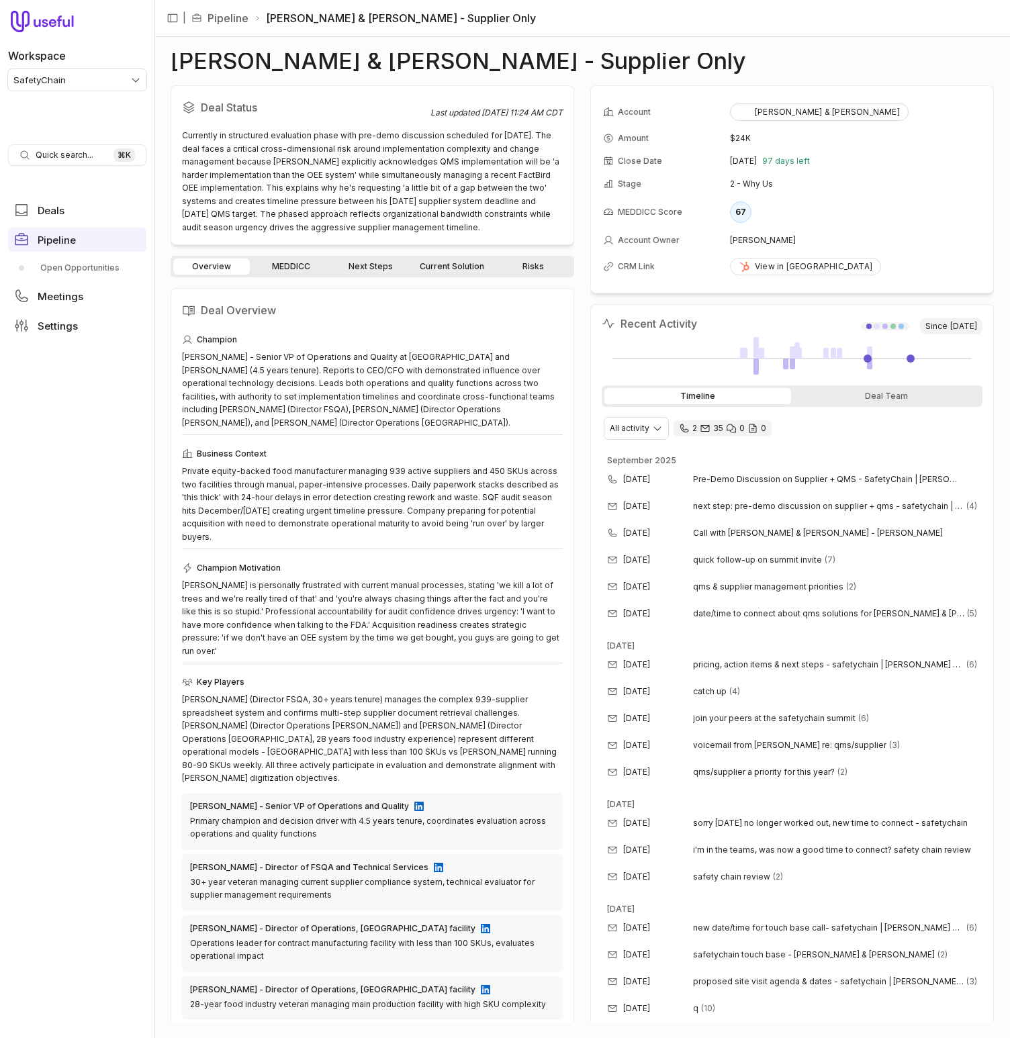
click at [375, 278] on div "Overview MEDDICC Next Steps Current Solution Risks Deal Overview Champion [PERS…" at bounding box center [372, 639] width 403 height 766
click at [381, 262] on link "Next Steps" at bounding box center [370, 266] width 77 height 16
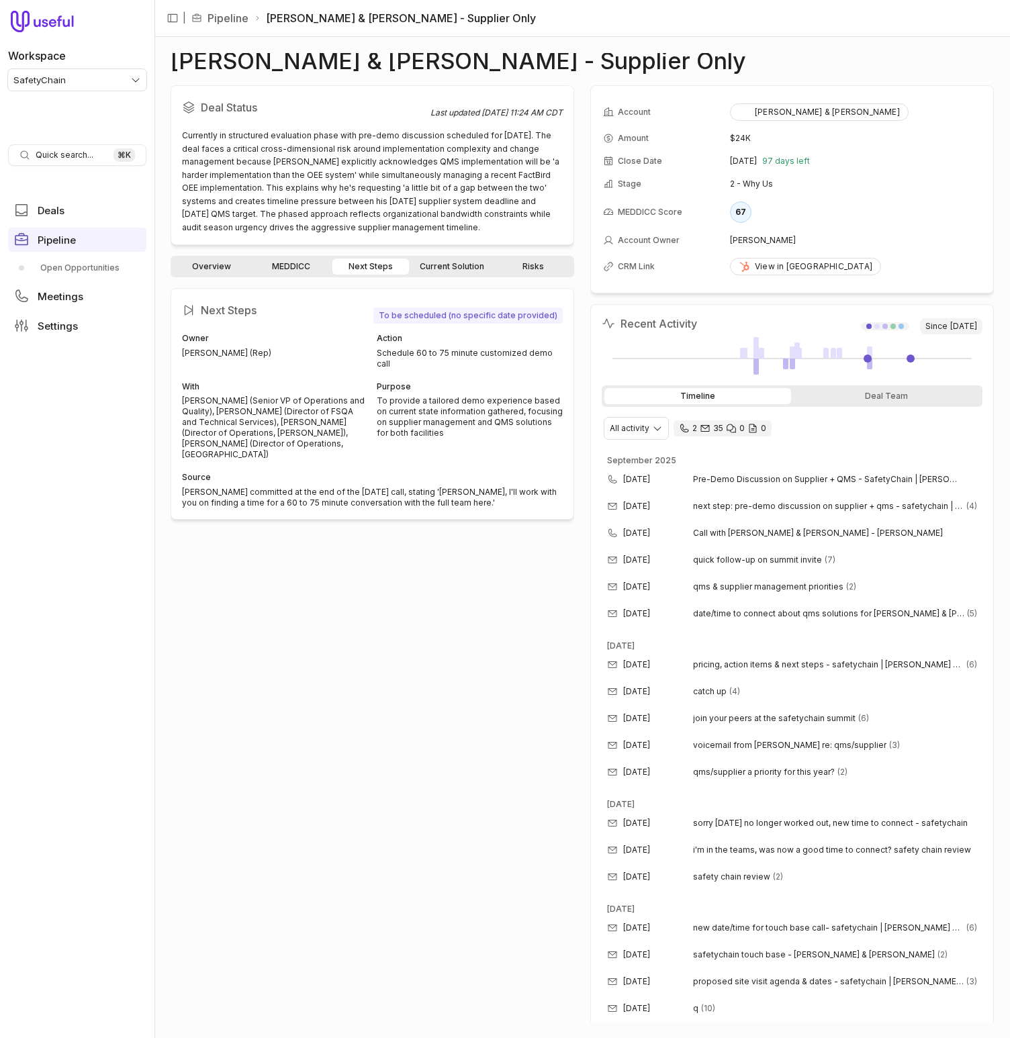
click at [444, 271] on link "Current Solution" at bounding box center [452, 266] width 81 height 16
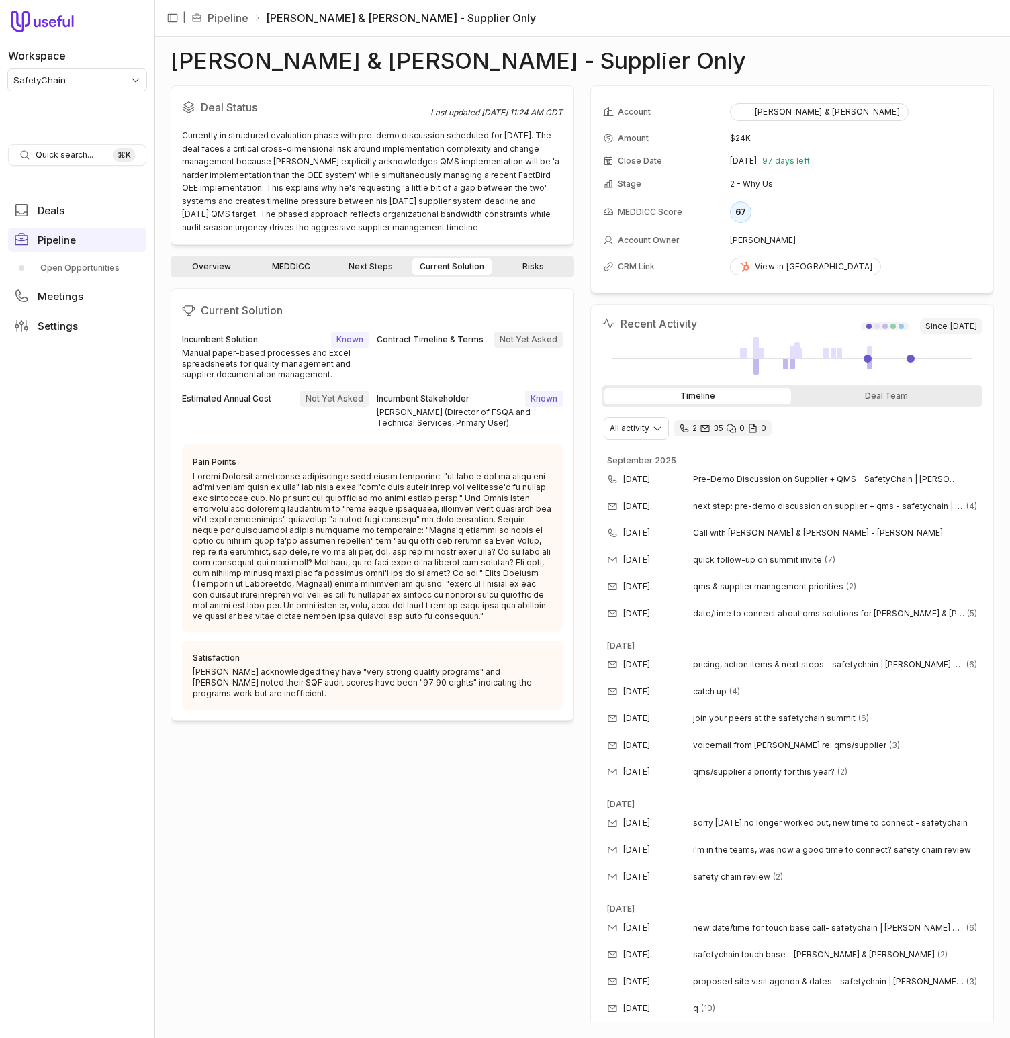
click at [370, 272] on link "Next Steps" at bounding box center [370, 266] width 77 height 16
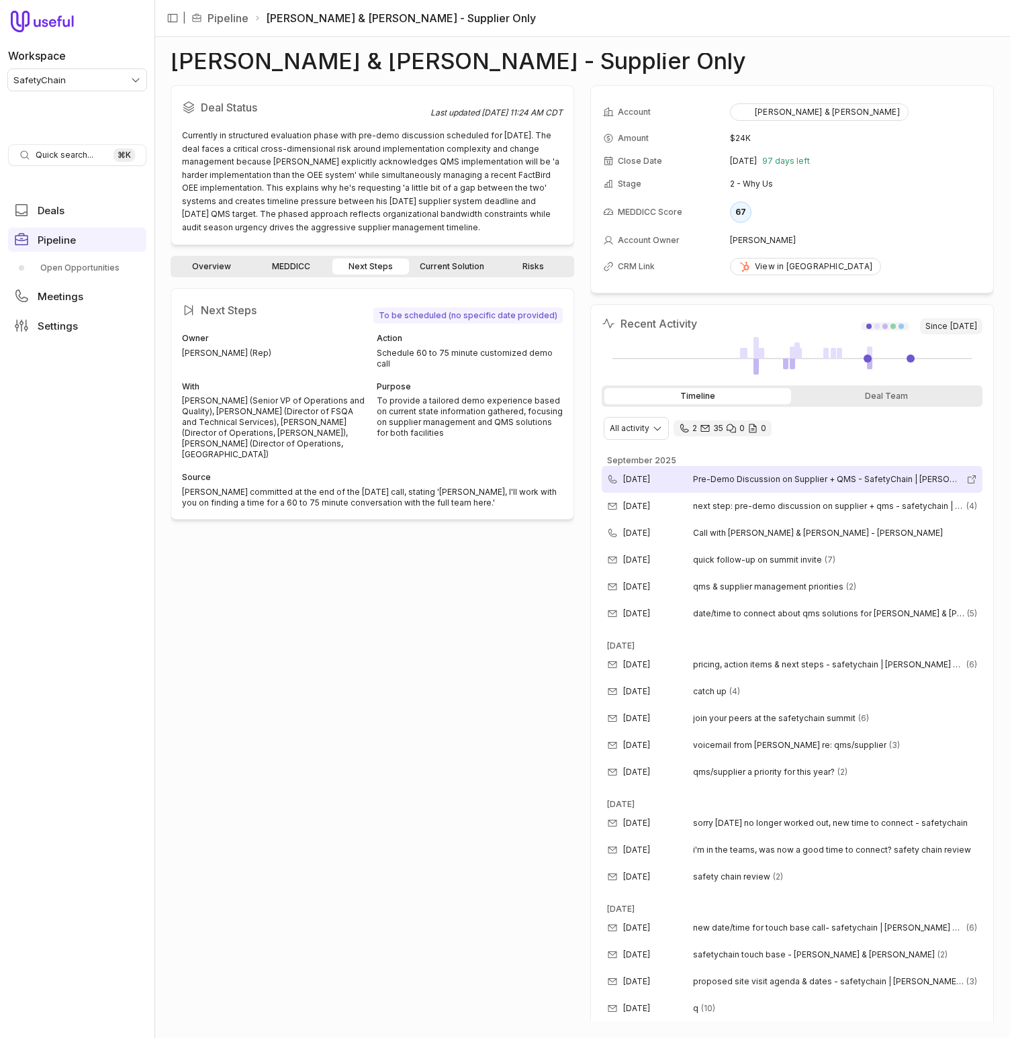
click at [784, 479] on span "Pre-Demo Discussion on Supplier + QMS - SafetyChain | Schlotterbeck & Foss" at bounding box center [827, 479] width 268 height 11
click at [435, 256] on div "Overview MEDDICC Next Steps Current Solution Risks" at bounding box center [372, 266] width 403 height 21
click at [434, 267] on link "Current Solution" at bounding box center [452, 266] width 81 height 16
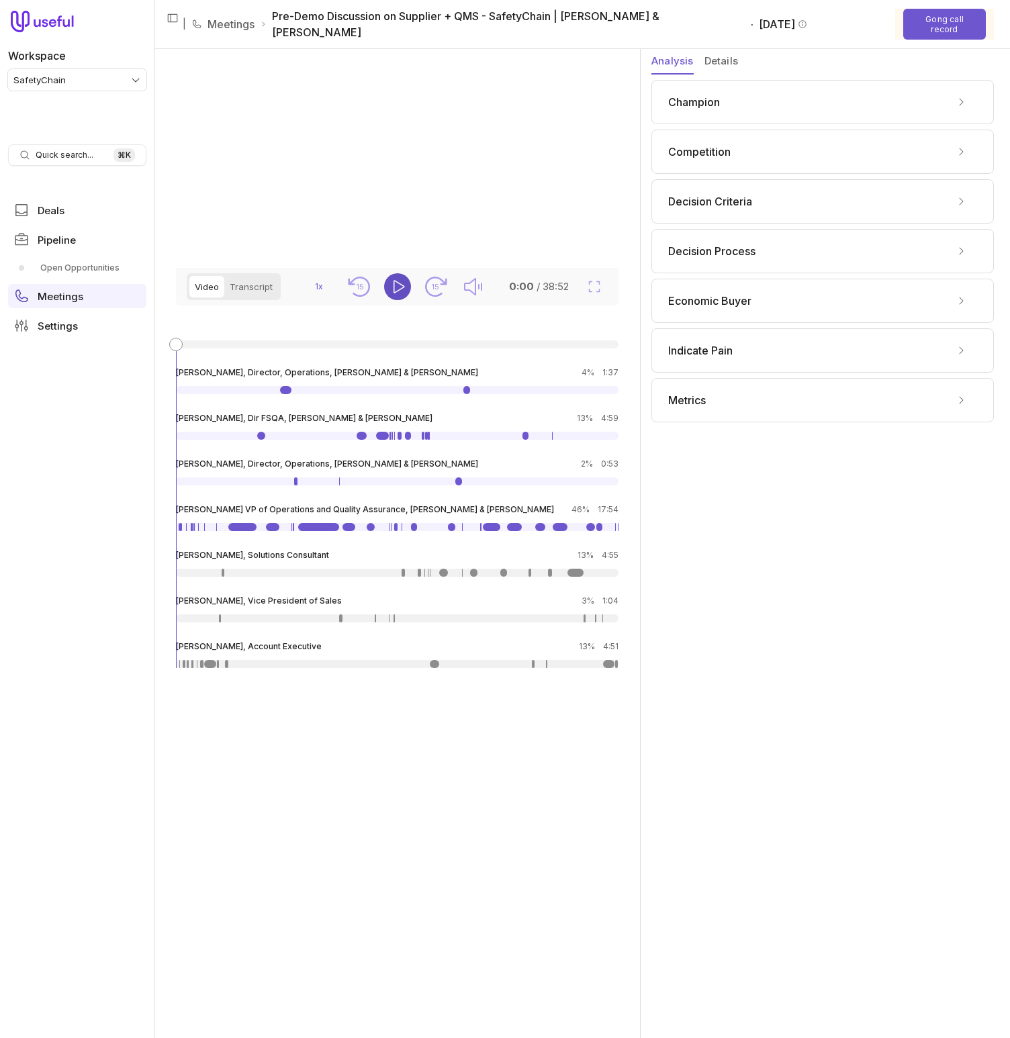
click at [397, 289] on icon "Play" at bounding box center [397, 287] width 16 height 16
click at [318, 389] on li "Aamir Mausoof, Director, Operations, Schlotterbeck & Foss 4% 1:37" at bounding box center [397, 380] width 442 height 27
click at [308, 401] on ul "Aamir Mausoof, Director, Operations, Schlotterbeck & Foss 4% 1:37 Ann Marie Bru…" at bounding box center [397, 517] width 442 height 301
click at [318, 391] on div at bounding box center [397, 390] width 442 height 8
click at [345, 348] on div at bounding box center [397, 344] width 442 height 8
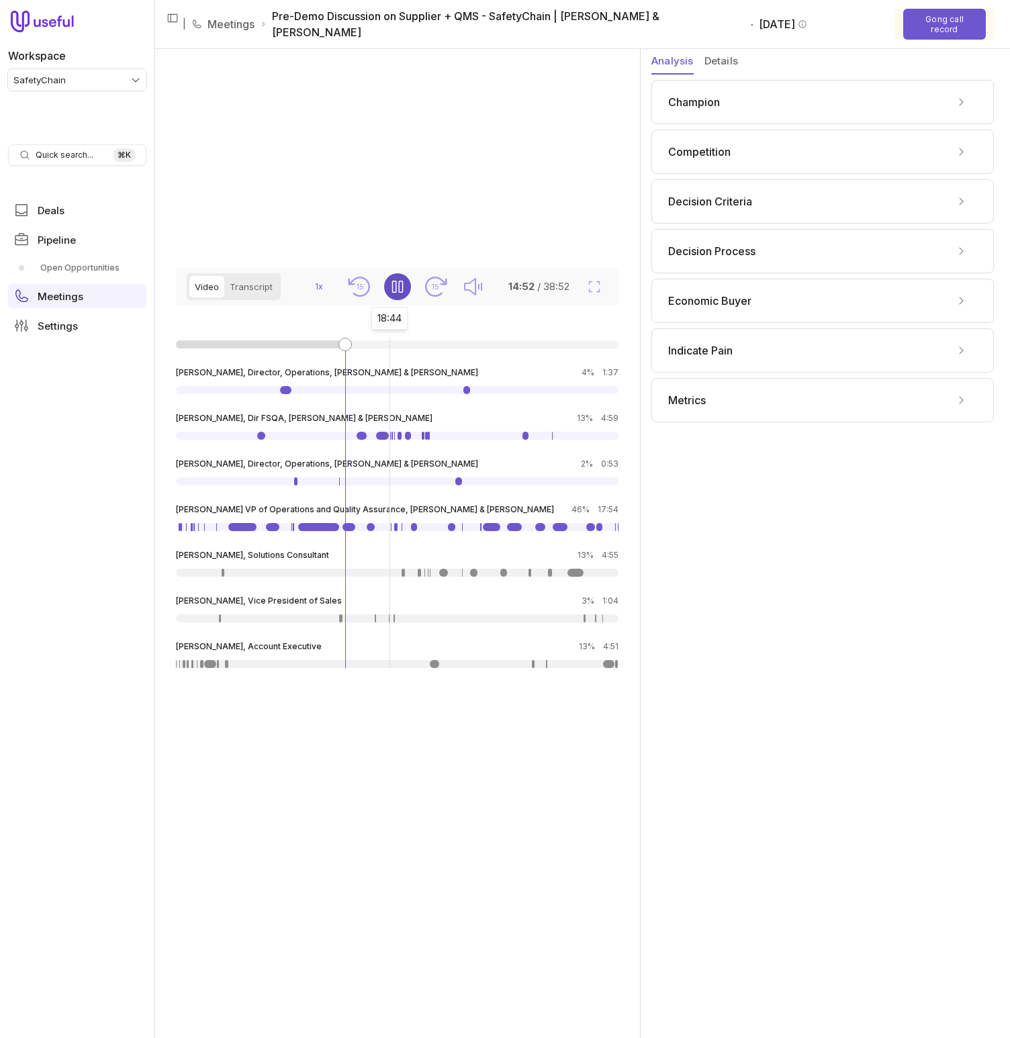
click at [389, 348] on div at bounding box center [397, 344] width 442 height 8
drag, startPoint x: 426, startPoint y: 348, endPoint x: 444, endPoint y: 348, distance: 18.8
click at [428, 348] on div at bounding box center [397, 344] width 442 height 8
click at [471, 348] on div at bounding box center [397, 344] width 442 height 8
drag, startPoint x: 510, startPoint y: 348, endPoint x: 530, endPoint y: 348, distance: 20.1
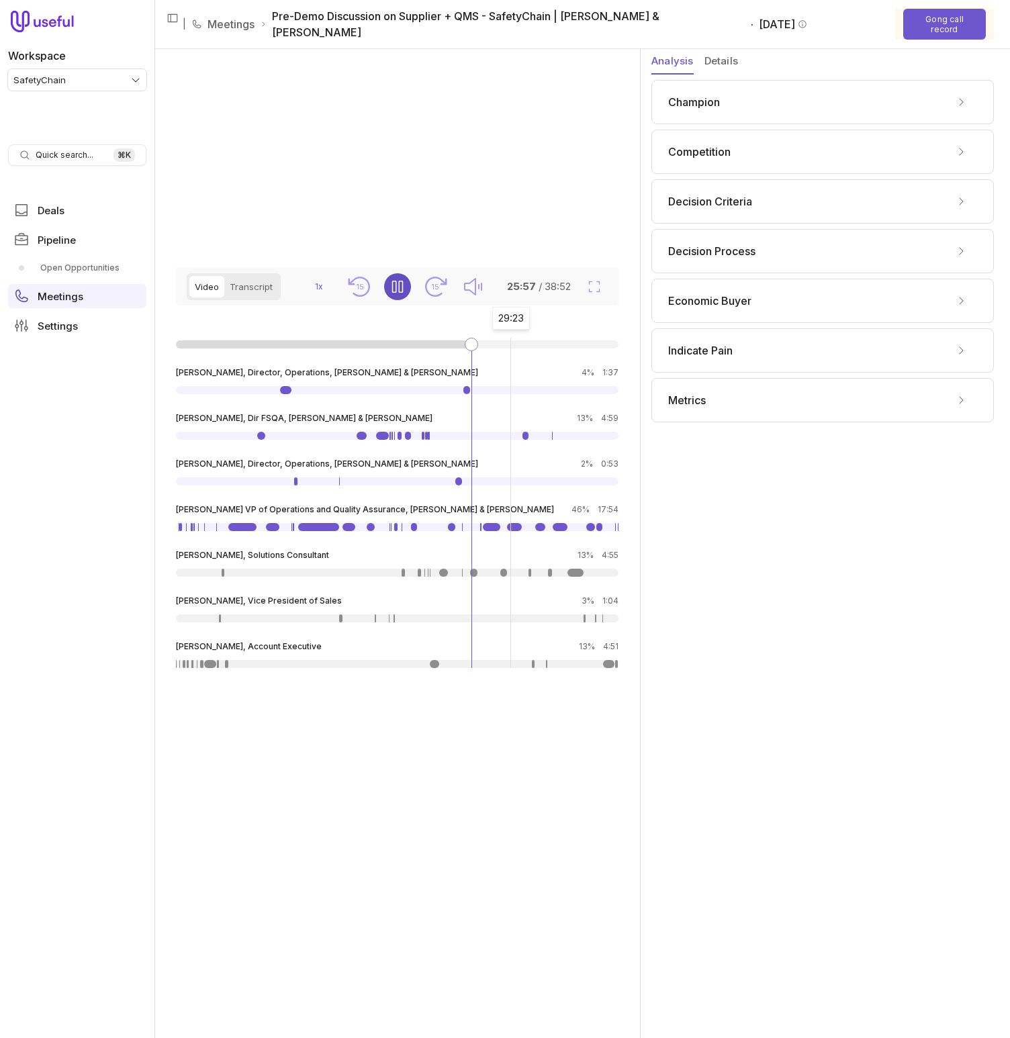
click at [519, 348] on div at bounding box center [397, 344] width 442 height 8
click at [538, 348] on div at bounding box center [397, 344] width 442 height 8
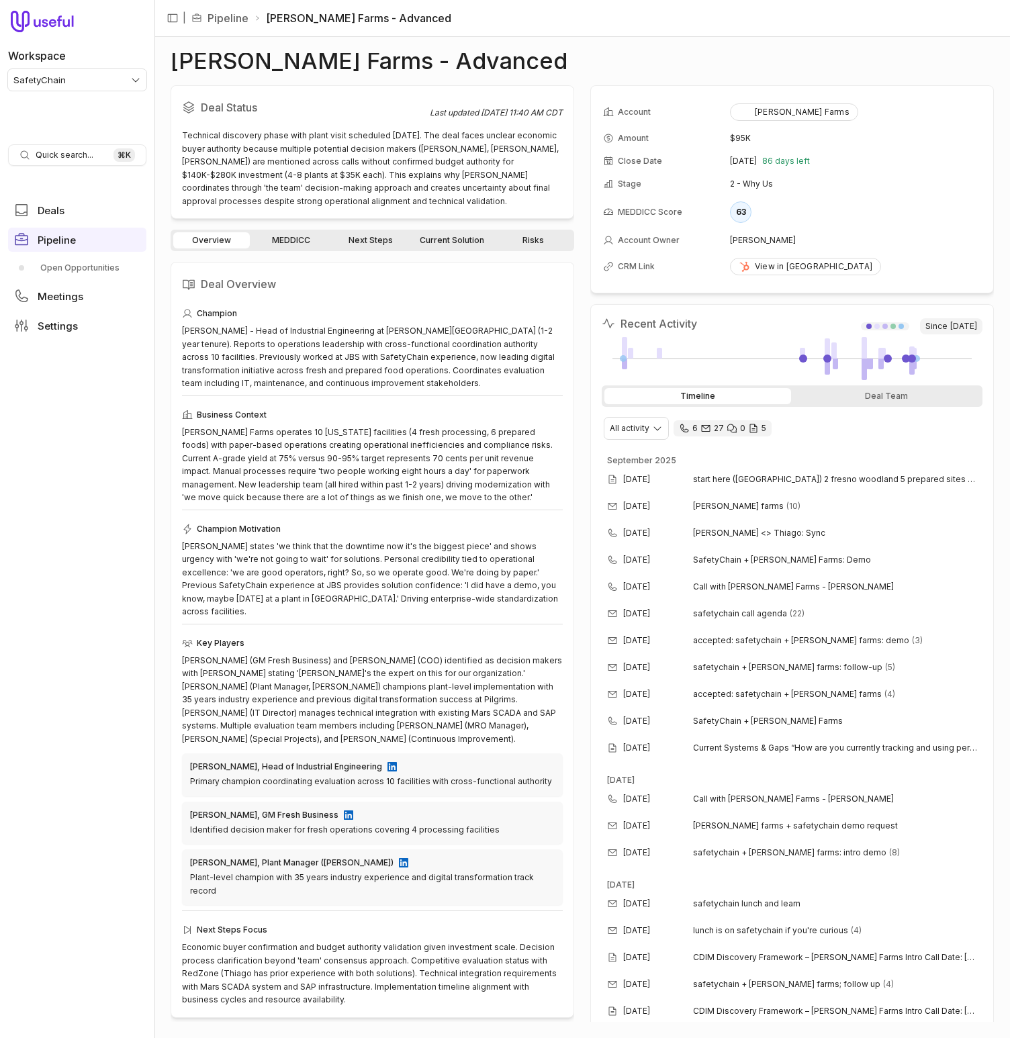
click at [380, 238] on link "Next Steps" at bounding box center [370, 240] width 77 height 16
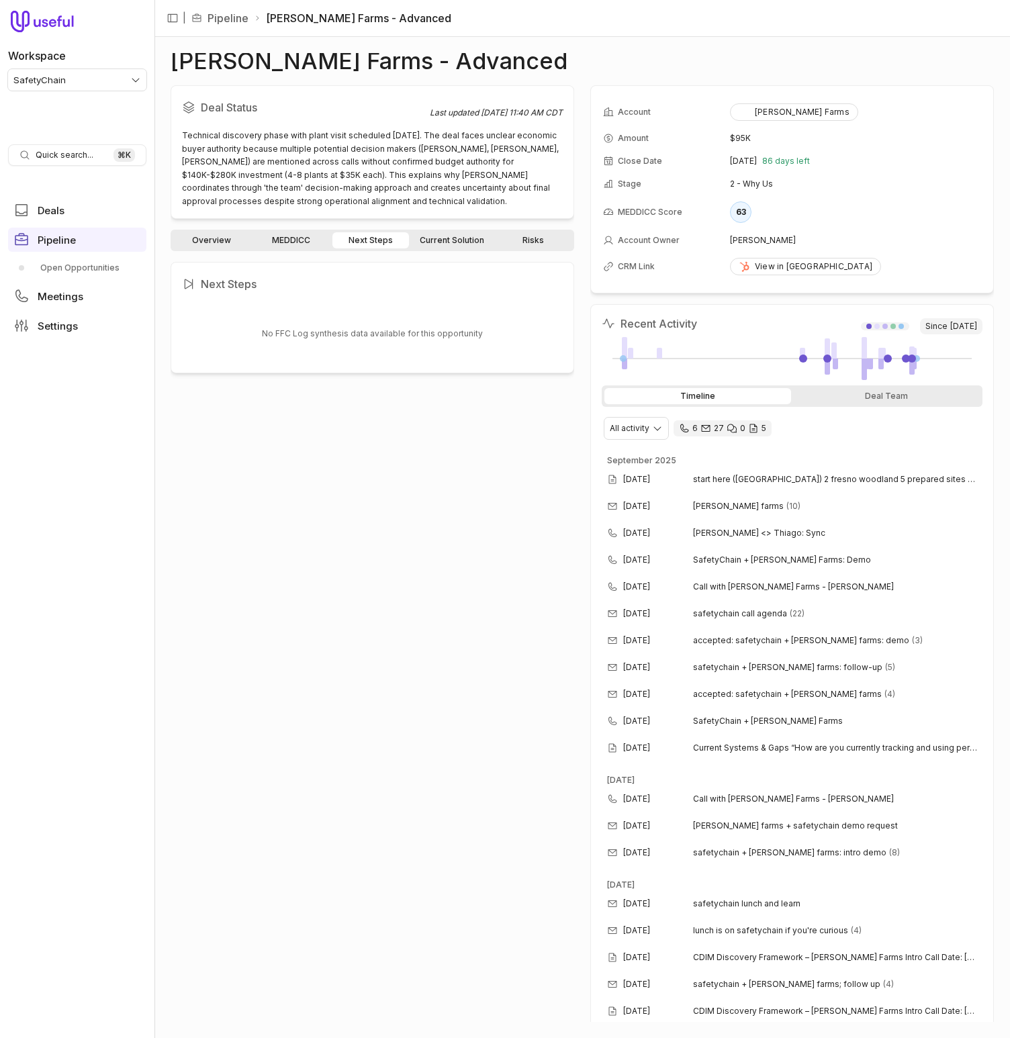
click at [440, 244] on link "Current Solution" at bounding box center [452, 240] width 81 height 16
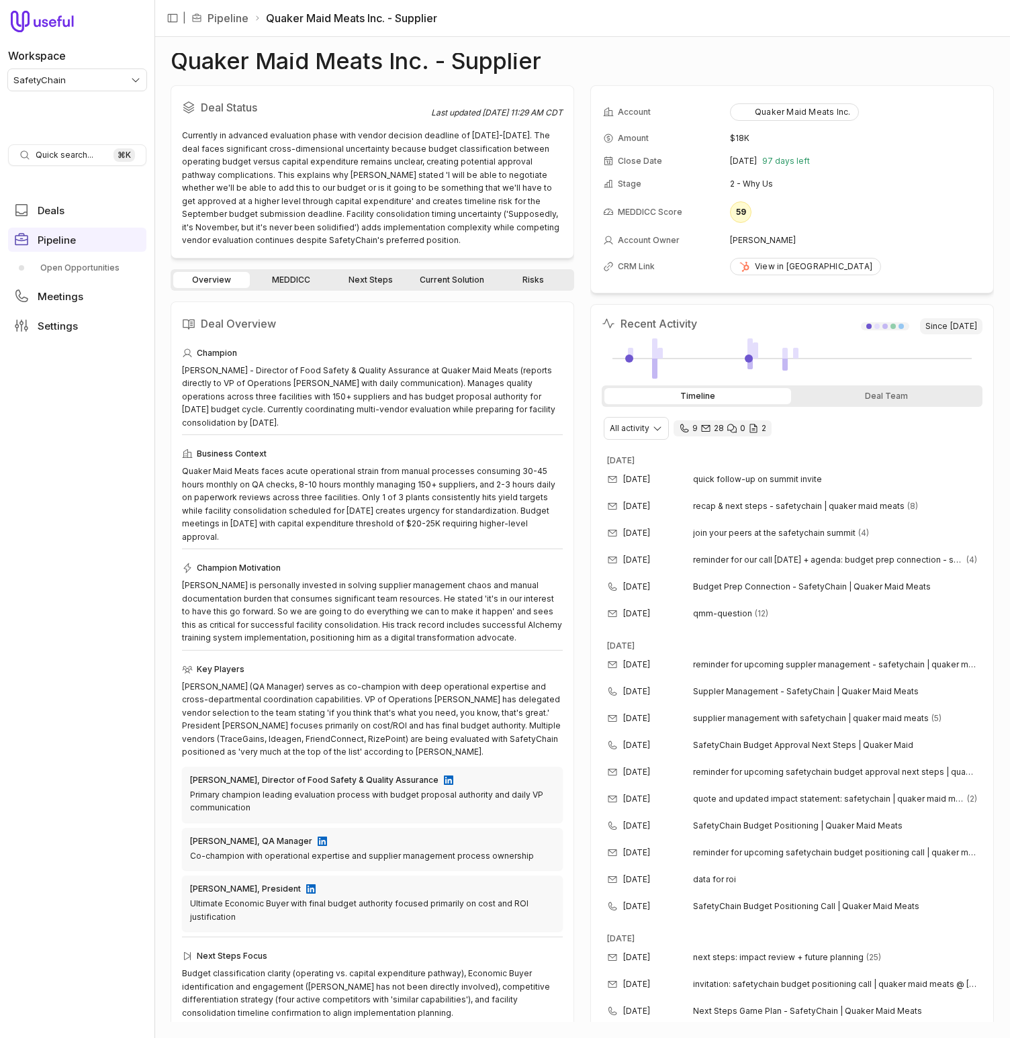
click at [370, 276] on link "Next Steps" at bounding box center [370, 280] width 77 height 16
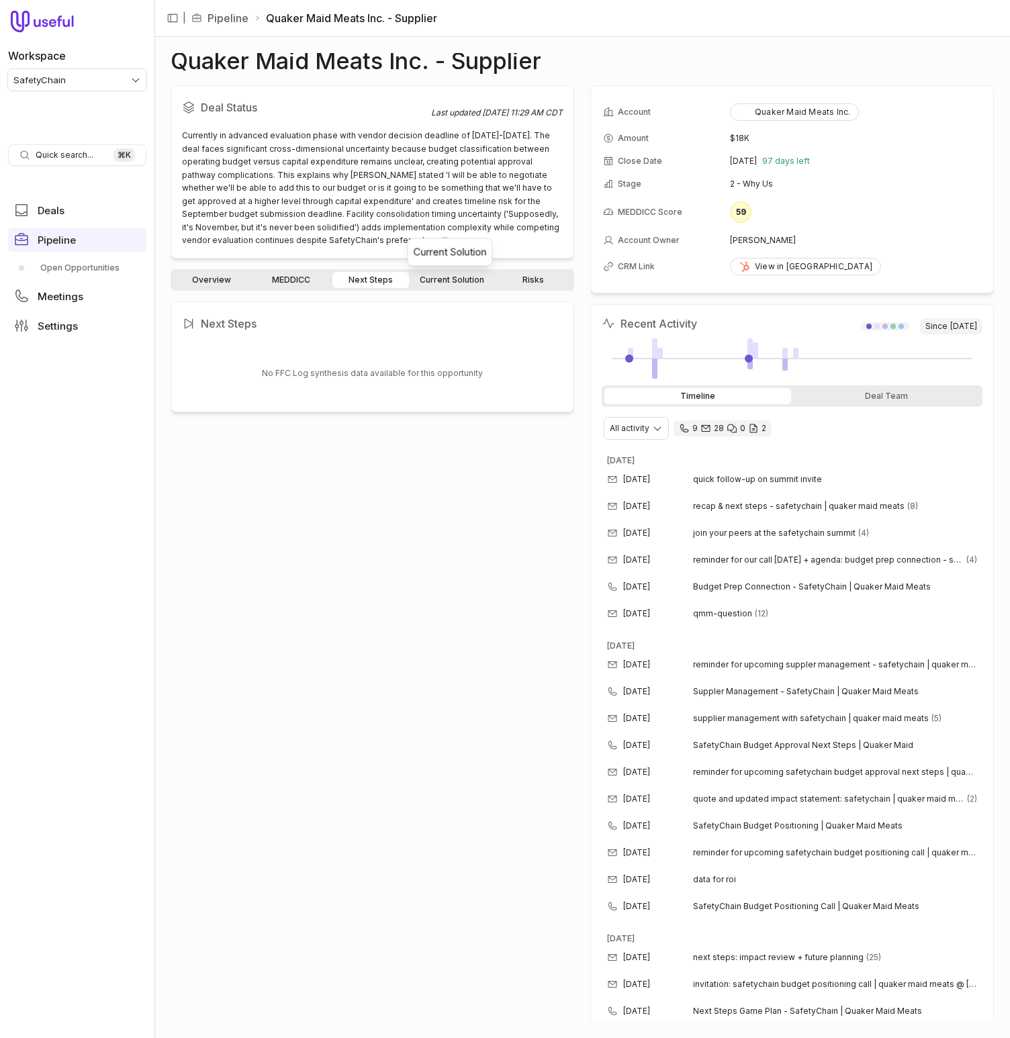
click at [422, 281] on link "Current Solution" at bounding box center [452, 280] width 81 height 16
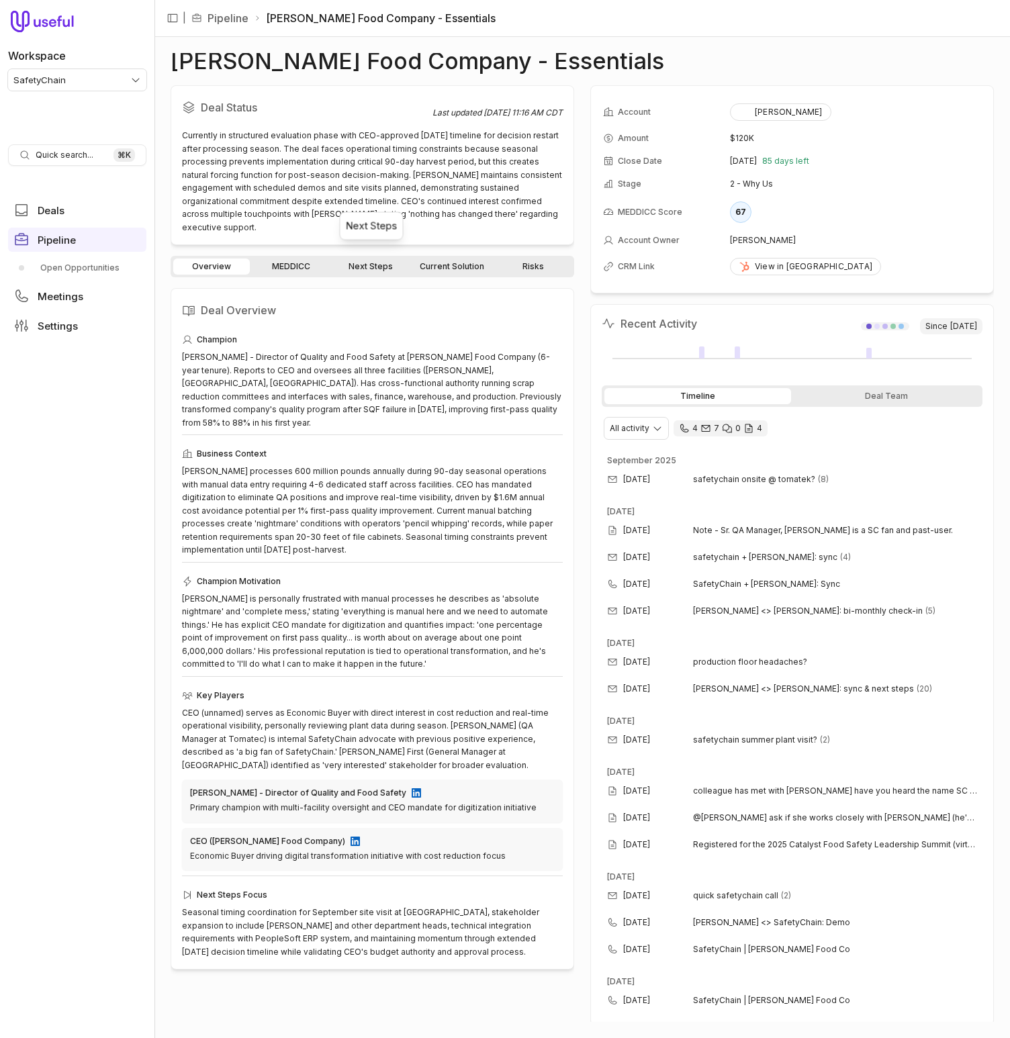
click at [368, 258] on link "Next Steps" at bounding box center [370, 266] width 77 height 16
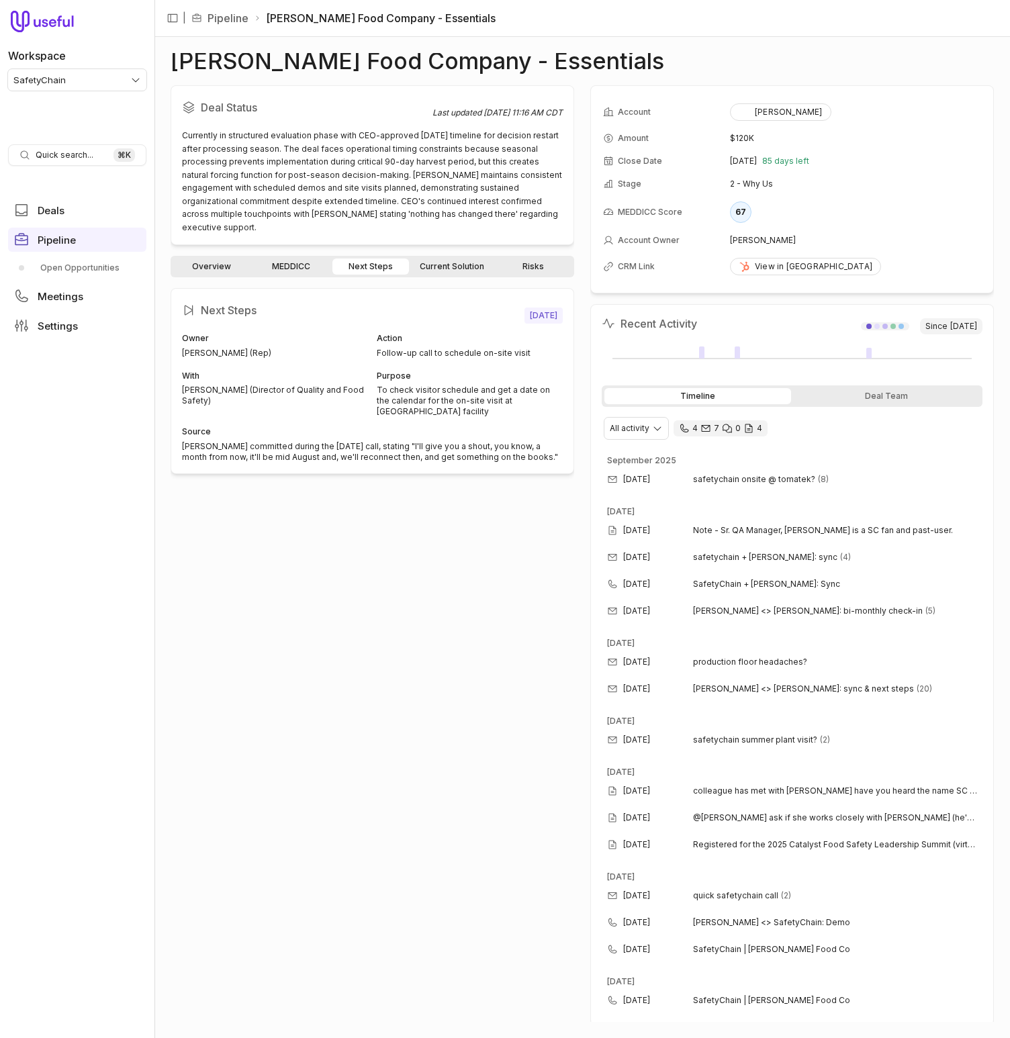
click at [450, 258] on link "Current Solution" at bounding box center [452, 266] width 81 height 16
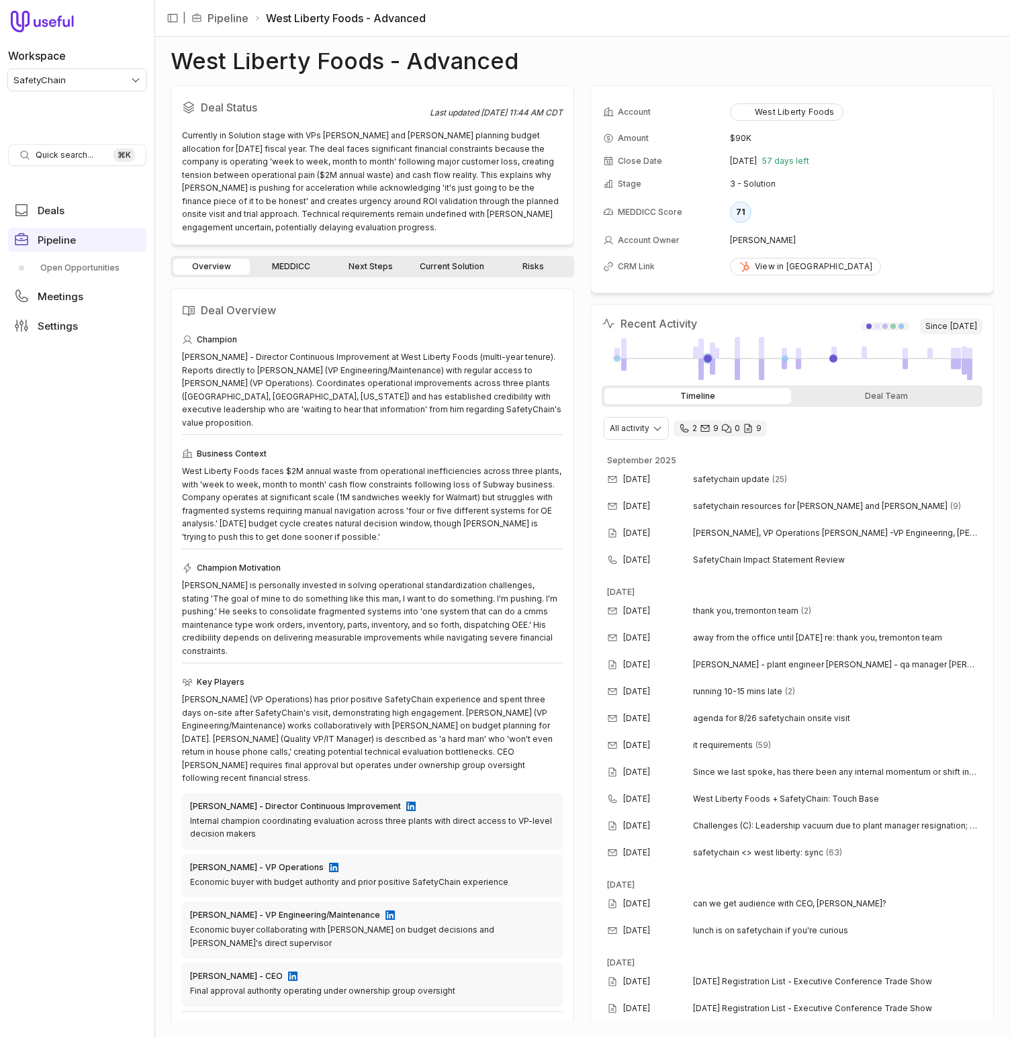
click at [385, 267] on link "Next Steps" at bounding box center [370, 266] width 77 height 16
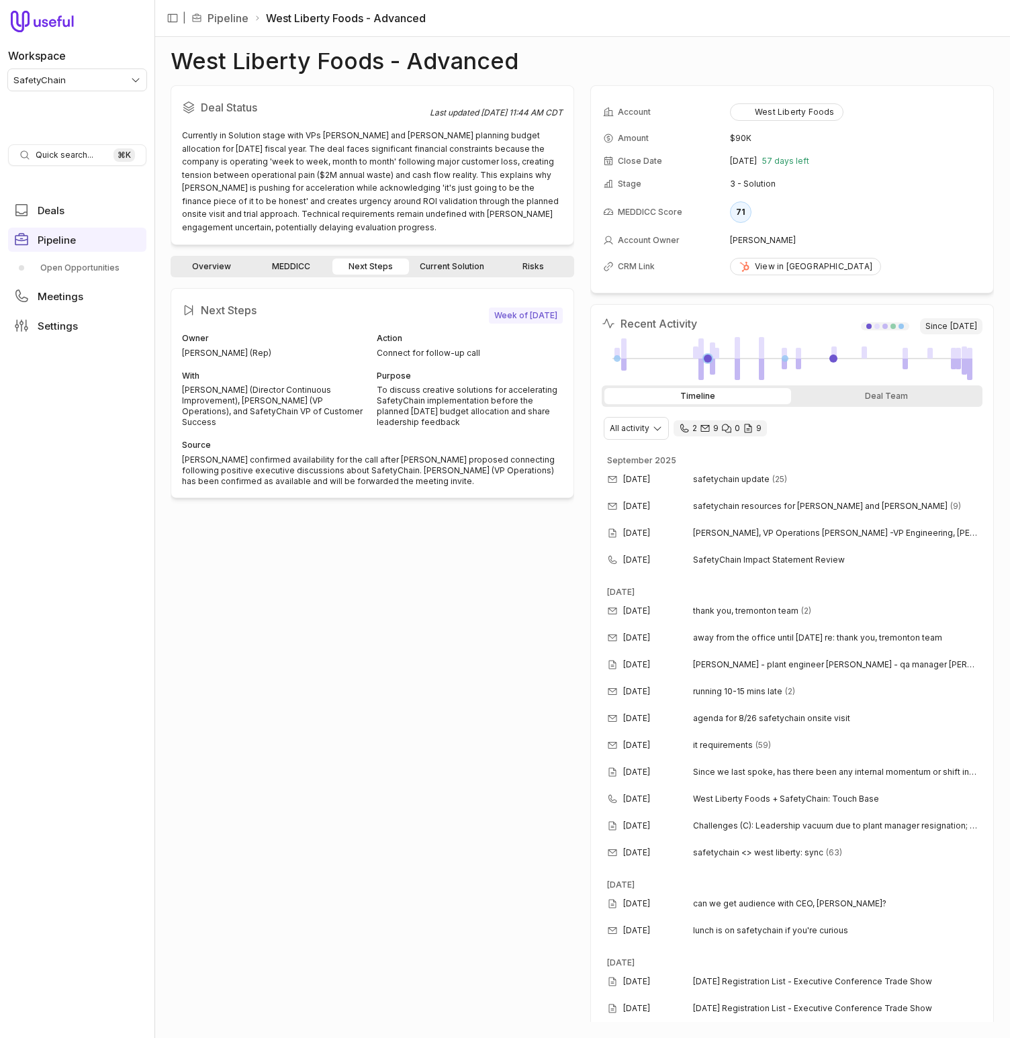
click at [426, 267] on link "Current Solution" at bounding box center [452, 266] width 81 height 16
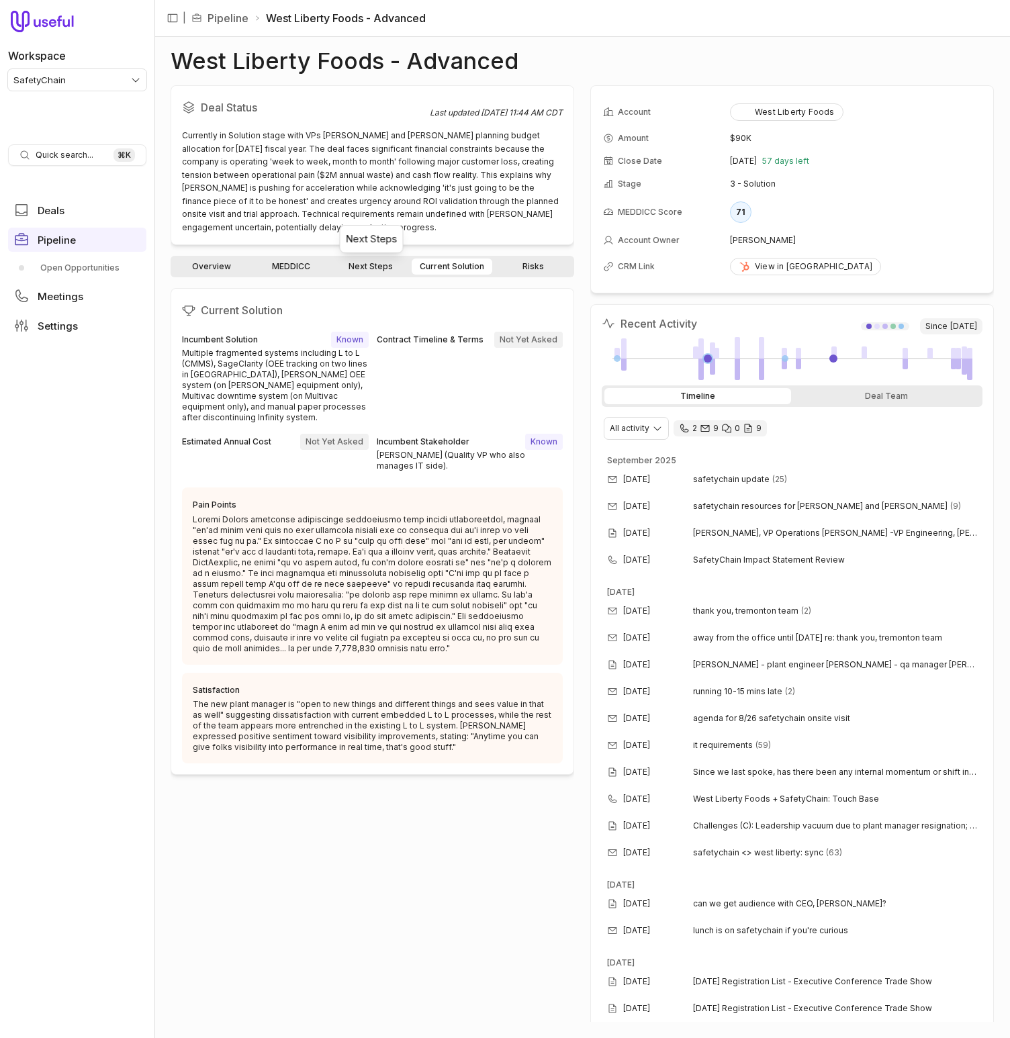
click at [381, 261] on link "Next Steps" at bounding box center [370, 266] width 77 height 16
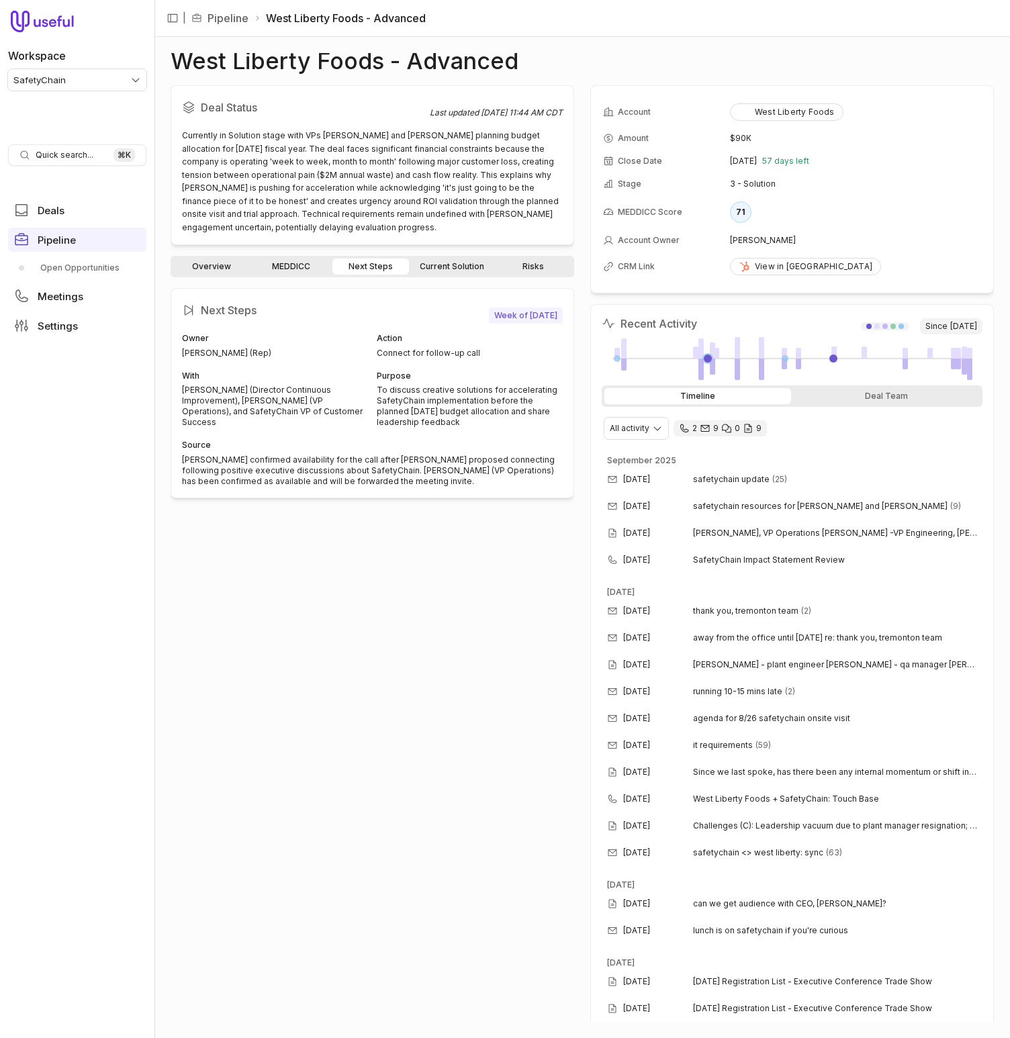
click at [450, 266] on link "Current Solution" at bounding box center [452, 266] width 81 height 16
